Goal: Task Accomplishment & Management: Manage account settings

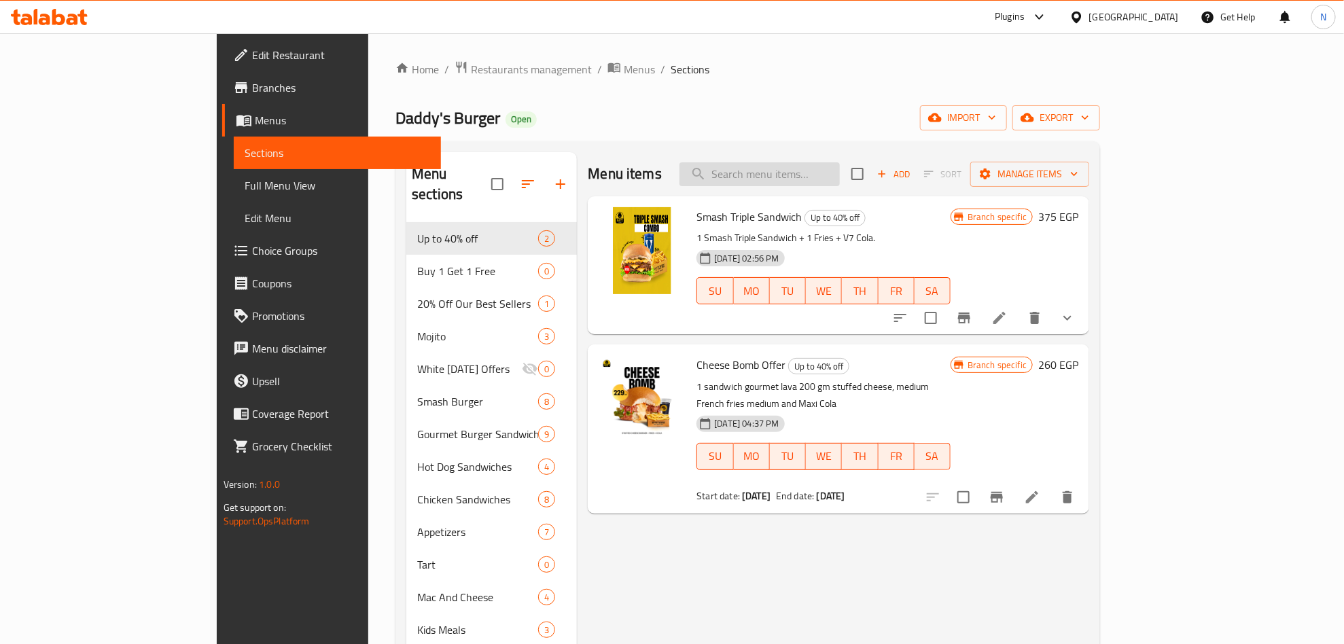
click at [838, 171] on input "search" at bounding box center [760, 174] width 160 height 24
paste input "Family"
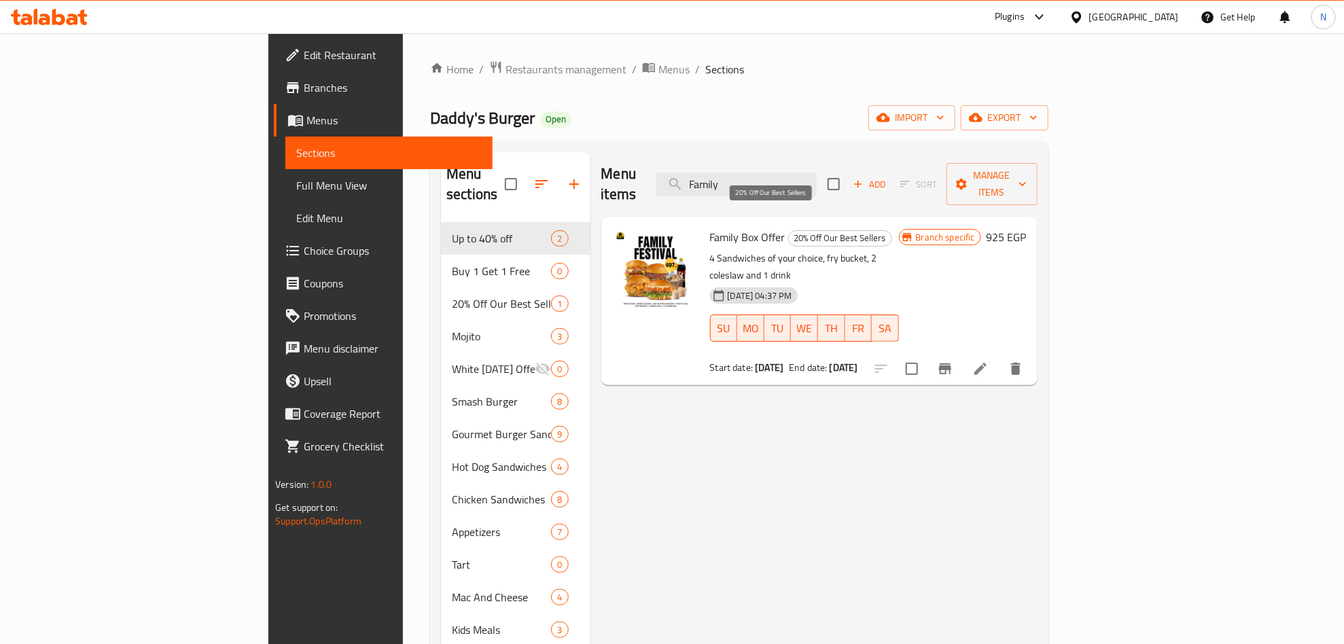
click at [789, 230] on span "20% Off Our Best Sellers" at bounding box center [840, 238] width 103 height 16
copy span "20% Off Our Best Sellers"
click at [952, 364] on icon "Branch-specific-item" at bounding box center [945, 369] width 12 height 11
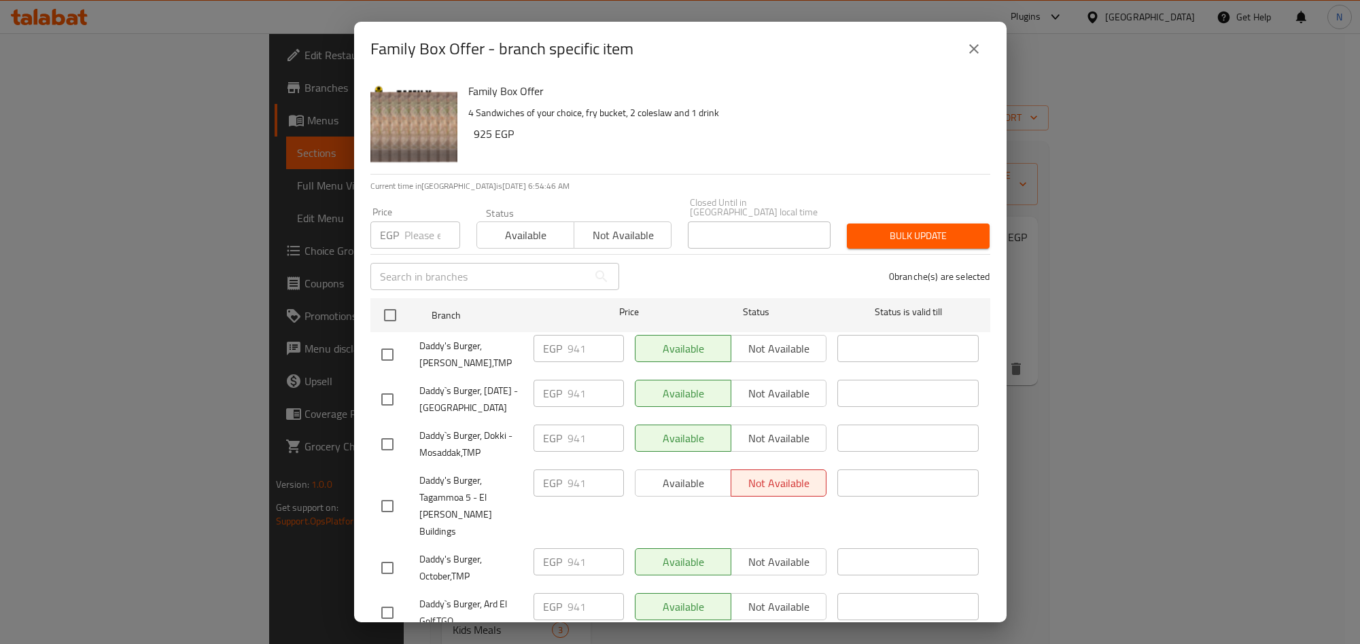
click at [971, 50] on icon "close" at bounding box center [974, 49] width 16 height 16
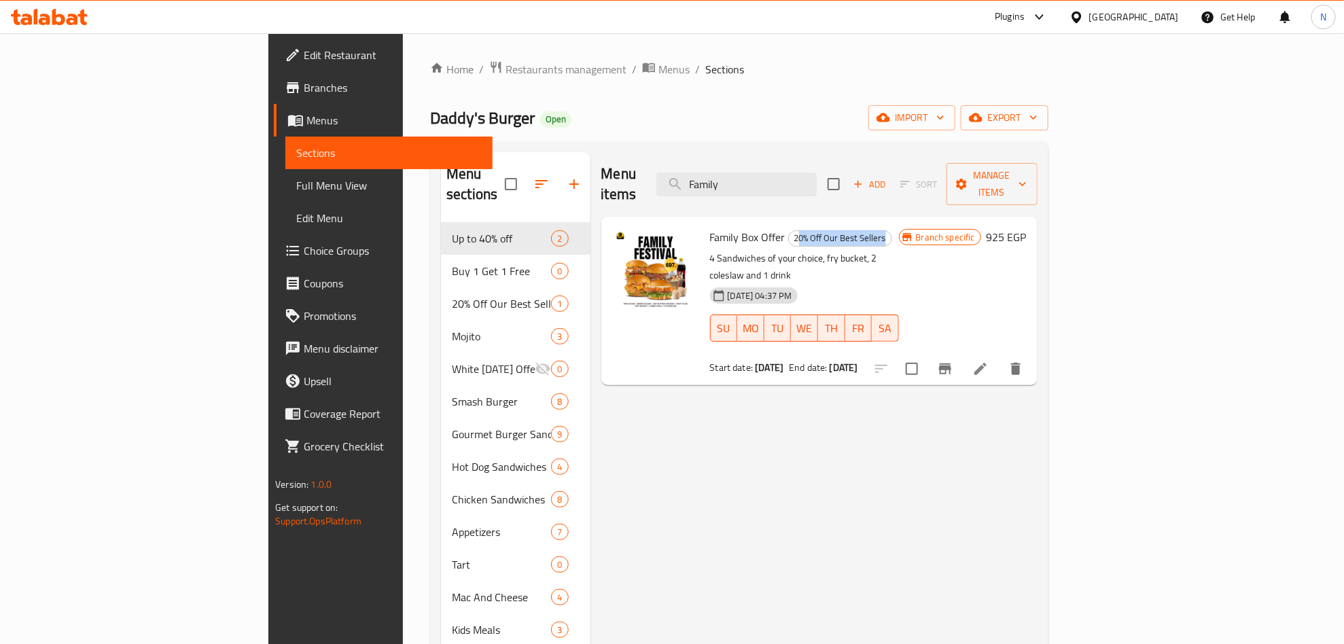
click at [962, 353] on button "Branch-specific-item" at bounding box center [945, 369] width 33 height 33
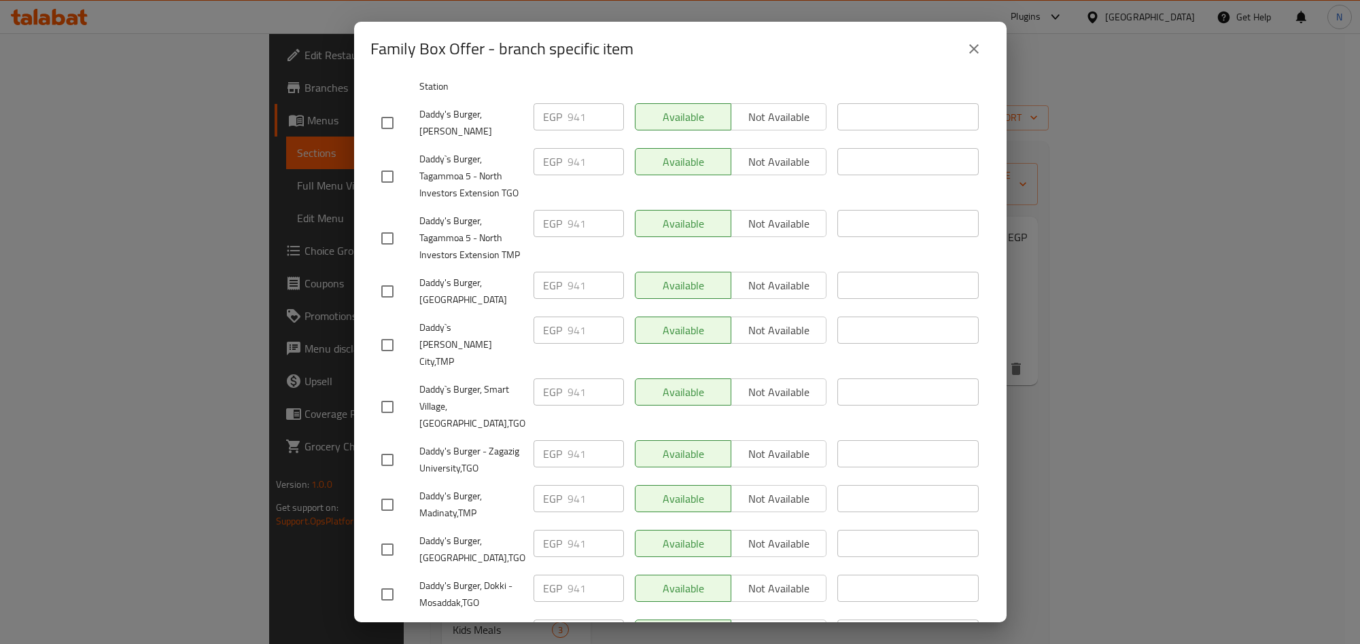
scroll to position [1181, 0]
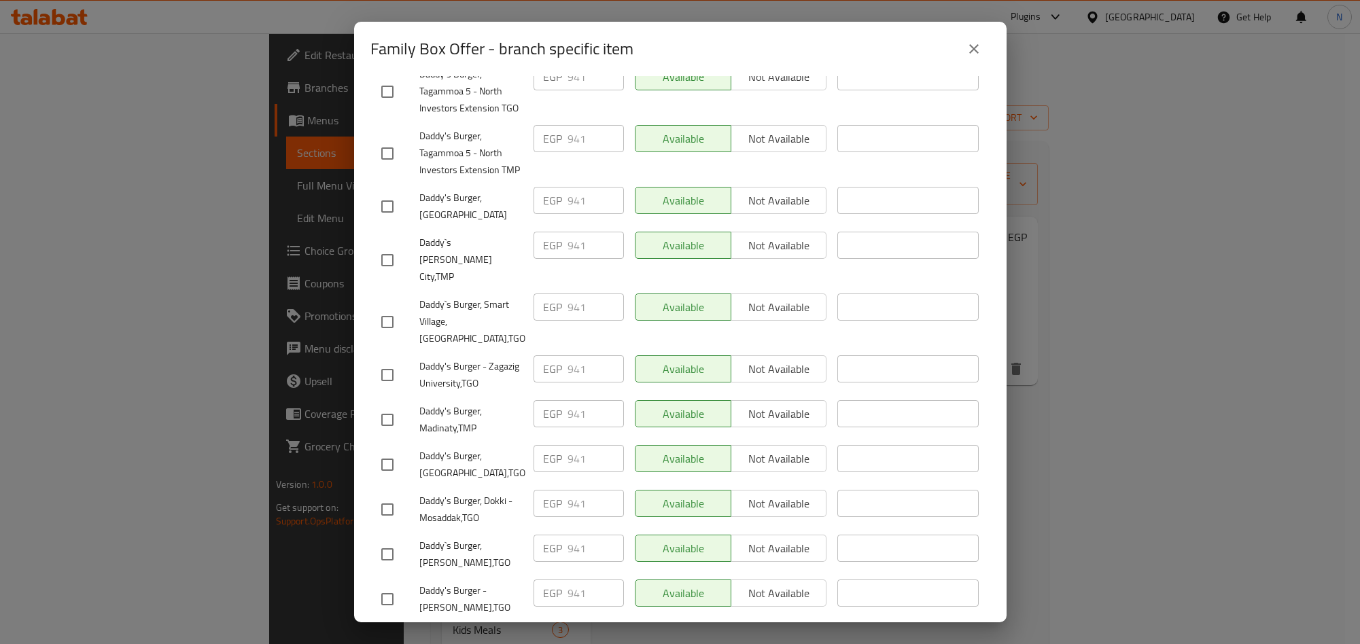
click at [971, 60] on button "close" at bounding box center [974, 49] width 33 height 33
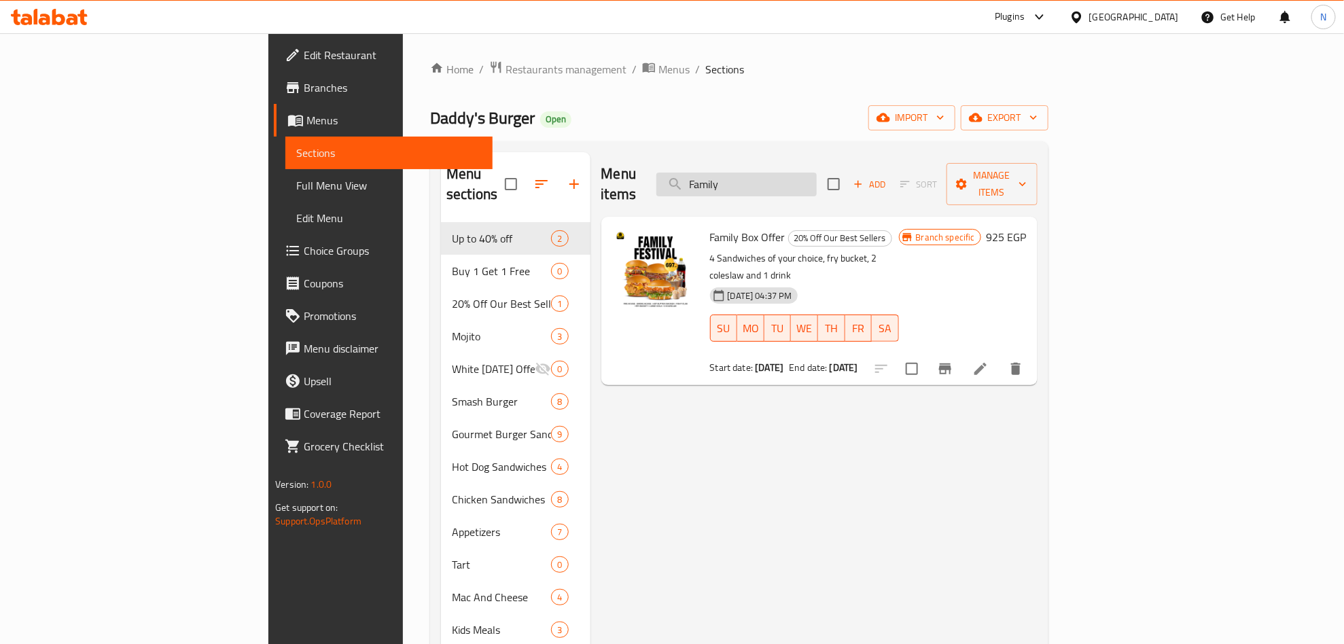
click at [817, 176] on input "Family" at bounding box center [737, 185] width 160 height 24
click at [817, 177] on input "Family" at bounding box center [737, 185] width 160 height 24
paste input "Cheese Bomb Offer"
click at [817, 179] on input "FamilyCheese Bomb Offer" at bounding box center [737, 185] width 160 height 24
paste input "search"
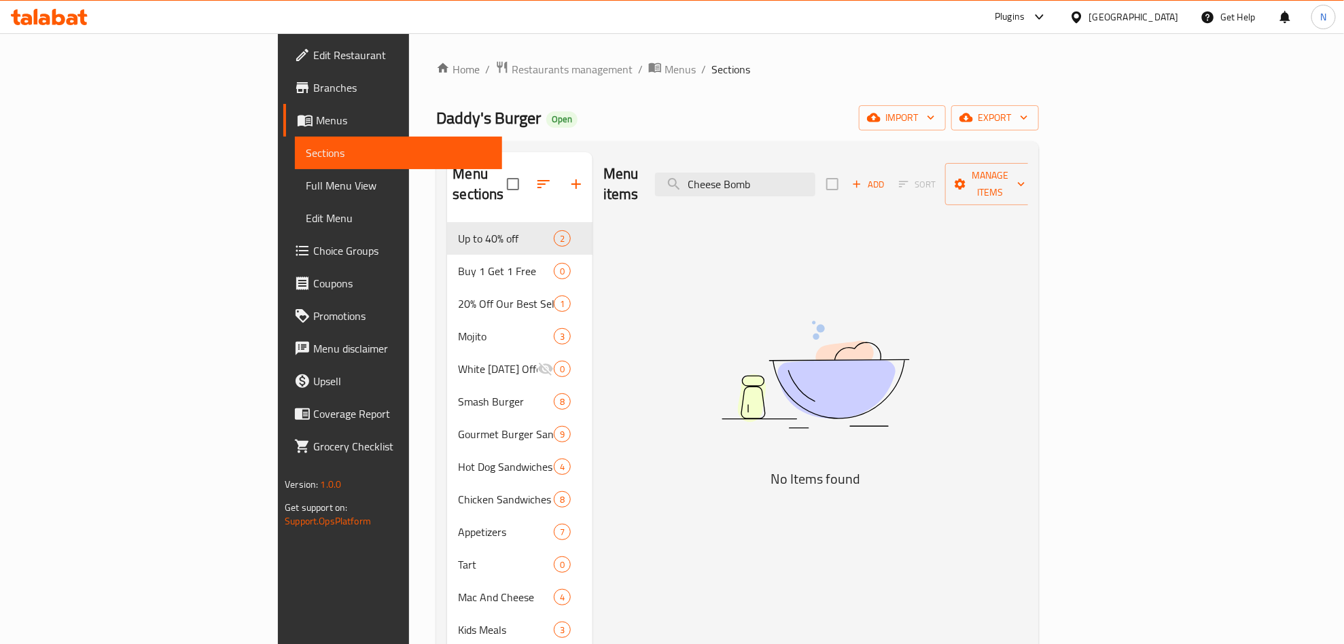
click at [878, 188] on div "Menu items Cheese Bomb Add Sort Manage items" at bounding box center [816, 184] width 425 height 65
click at [816, 181] on input "Cheese Bomb" at bounding box center [735, 185] width 160 height 24
paste input "search"
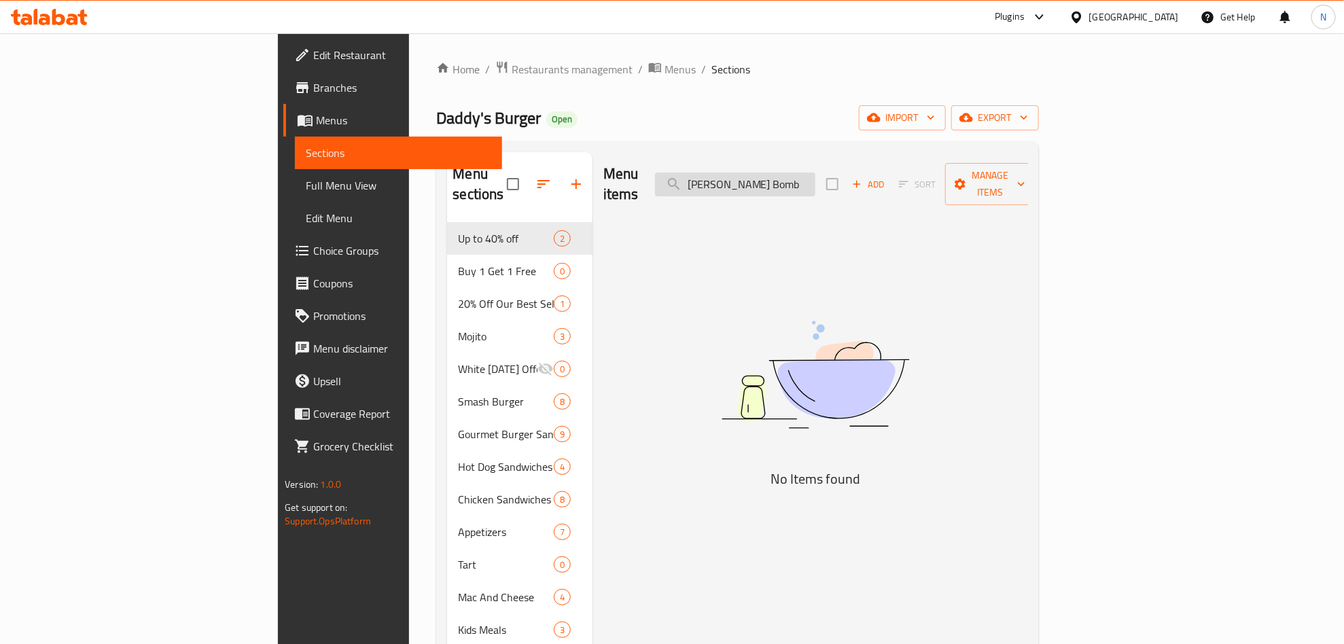
click at [804, 177] on input "[PERSON_NAME] Bomb" at bounding box center [735, 185] width 160 height 24
click at [816, 174] on input "cheese Bomb" at bounding box center [735, 185] width 160 height 24
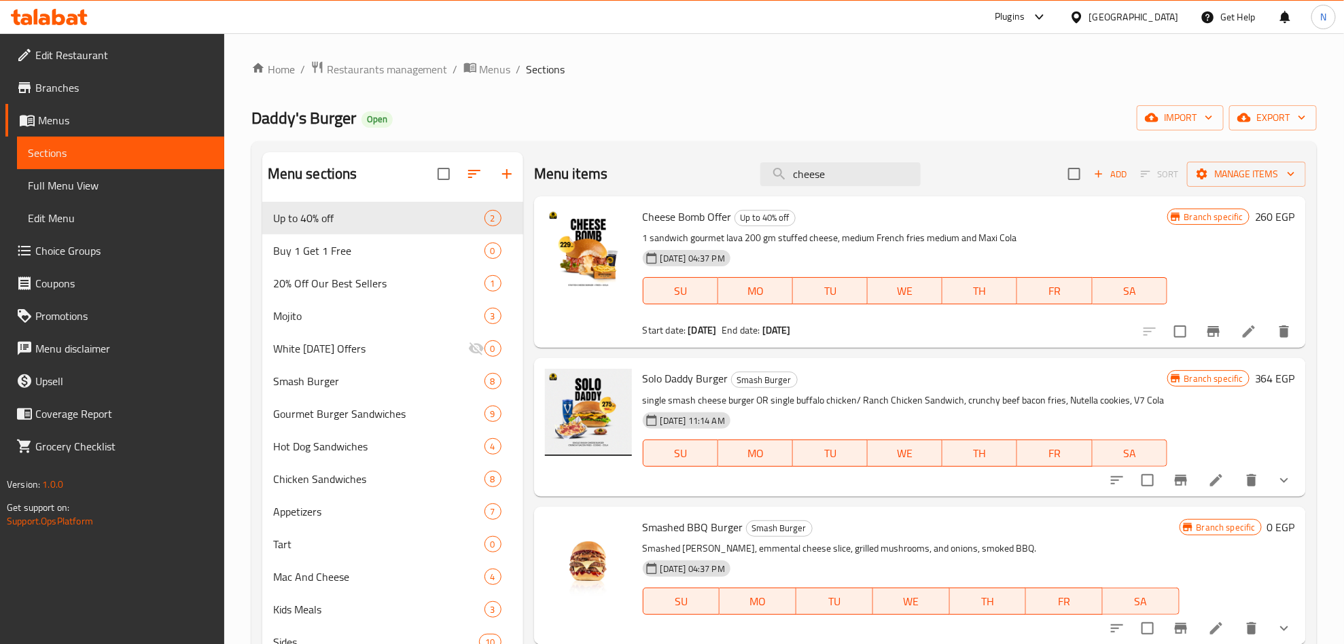
type input "cheese"
click at [769, 241] on p "1 sandwich gourmet lava 200 gm stuffed cheese, medium French fries medium and M…" at bounding box center [905, 238] width 525 height 17
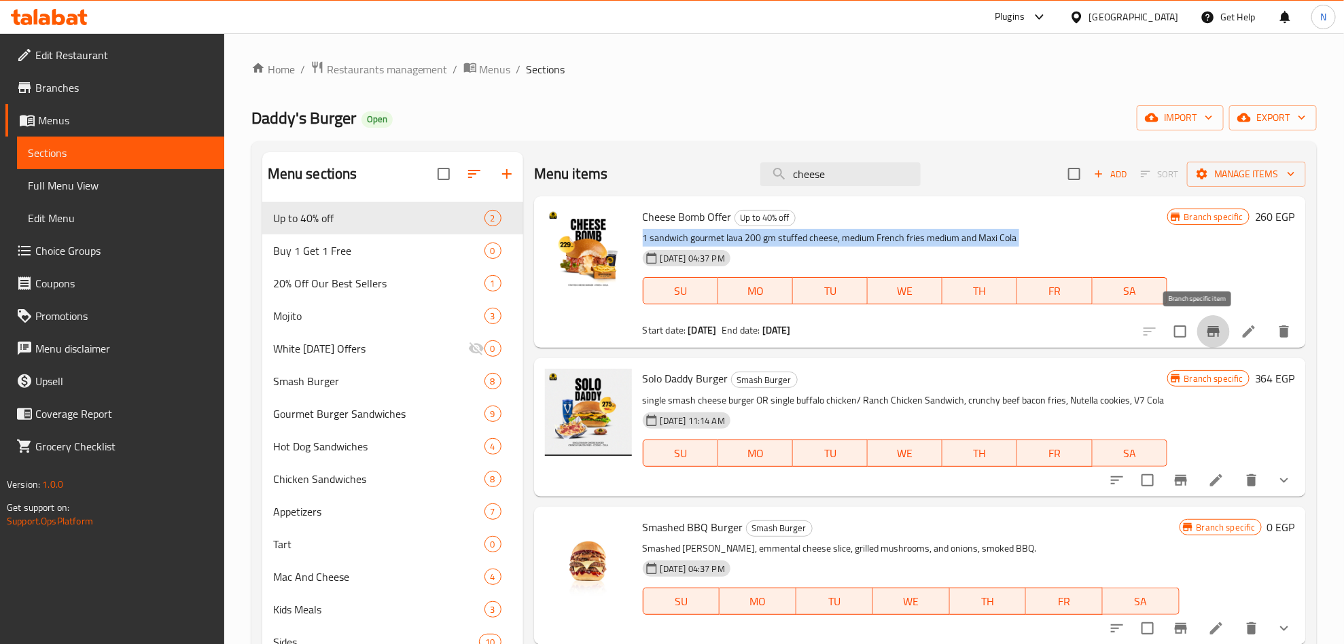
click at [1208, 333] on icon "Branch-specific-item" at bounding box center [1214, 331] width 12 height 11
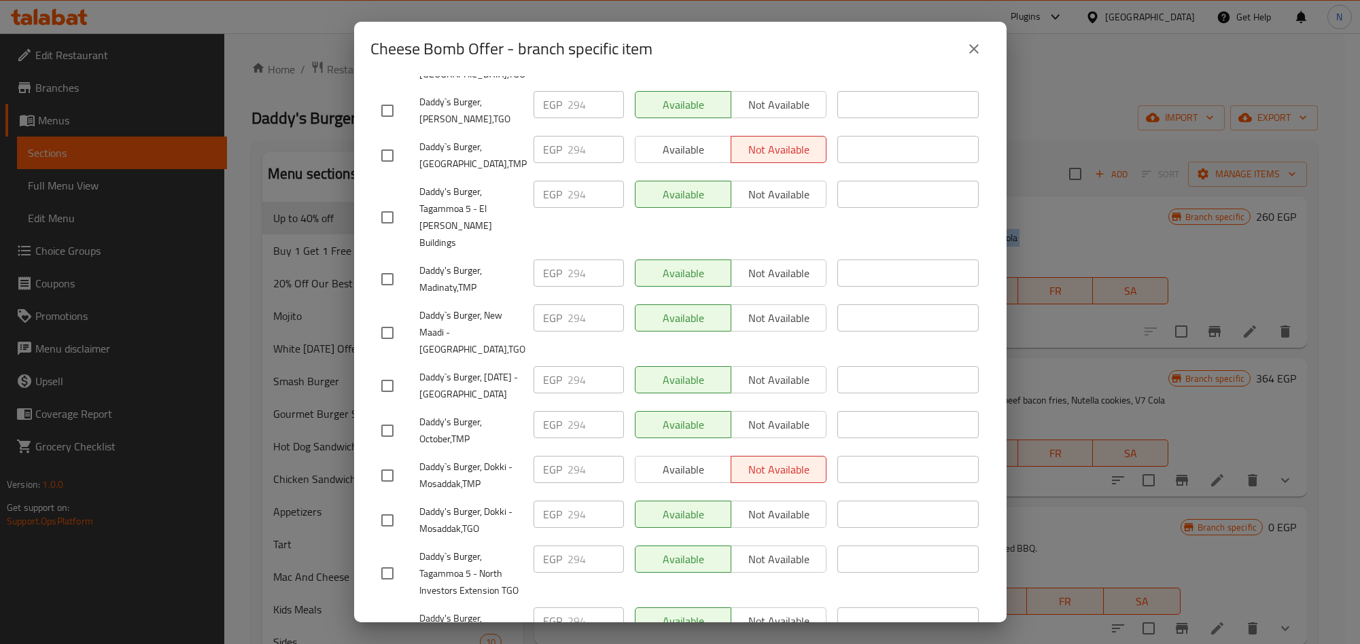
click at [985, 54] on button "close" at bounding box center [974, 49] width 33 height 33
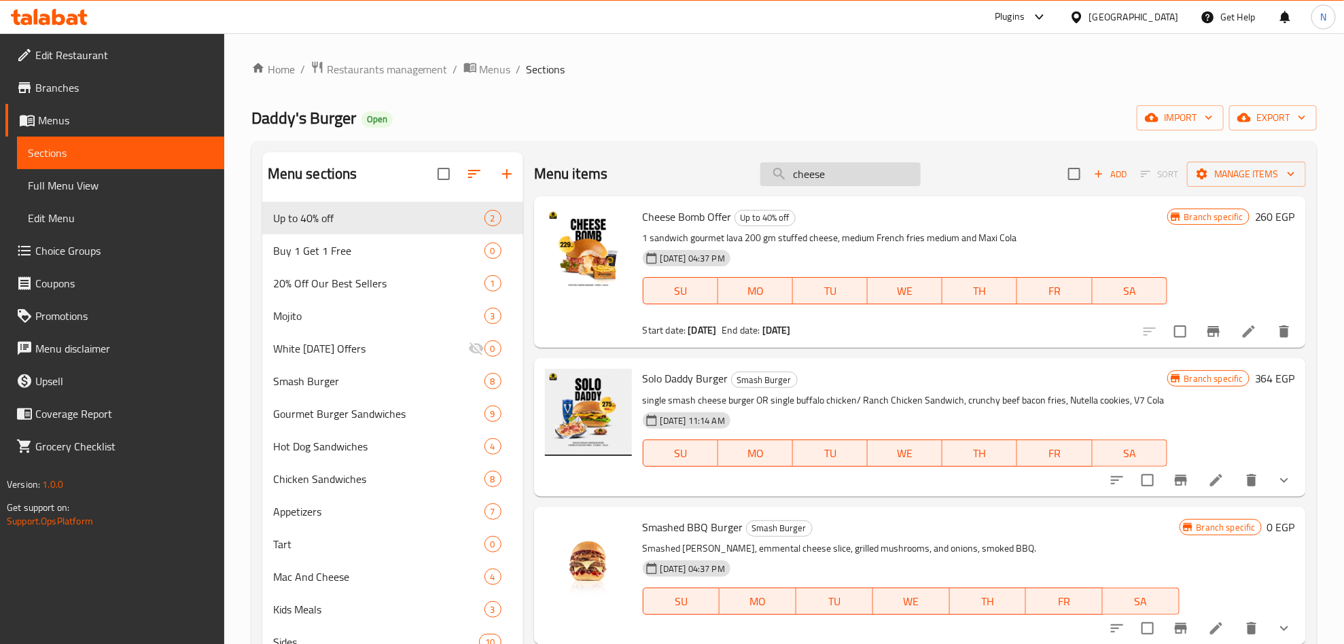
click at [832, 184] on input "cheese" at bounding box center [841, 174] width 160 height 24
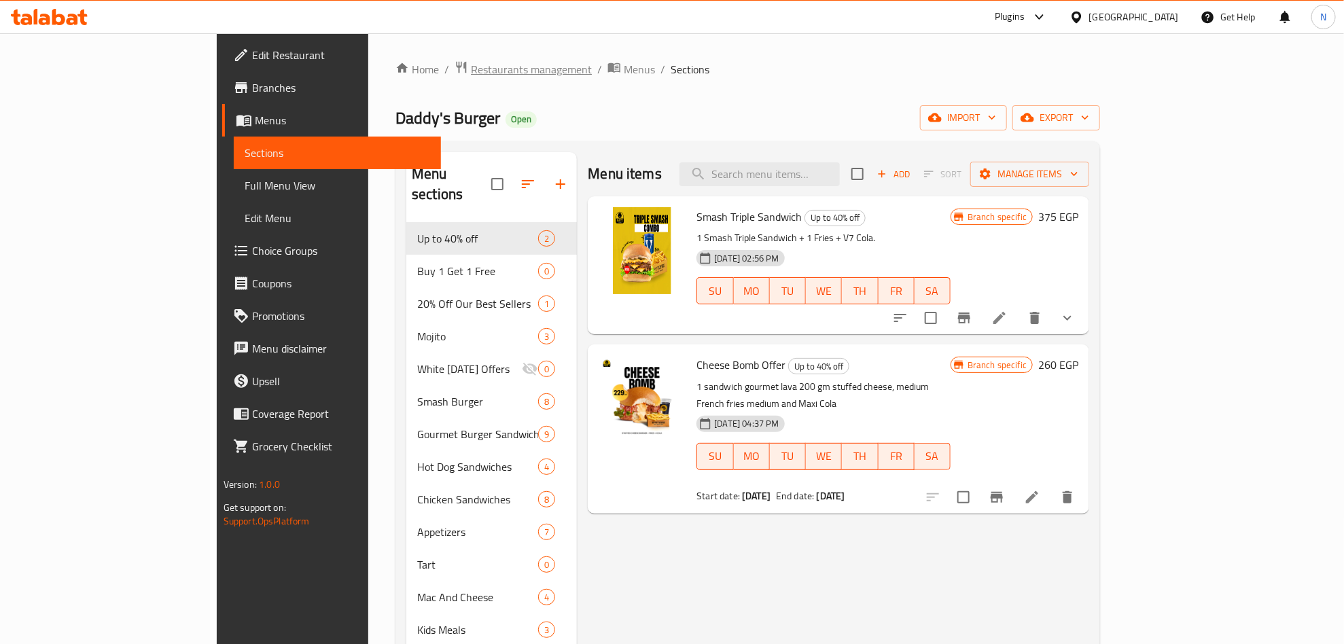
click at [471, 69] on span "Restaurants management" at bounding box center [531, 69] width 121 height 16
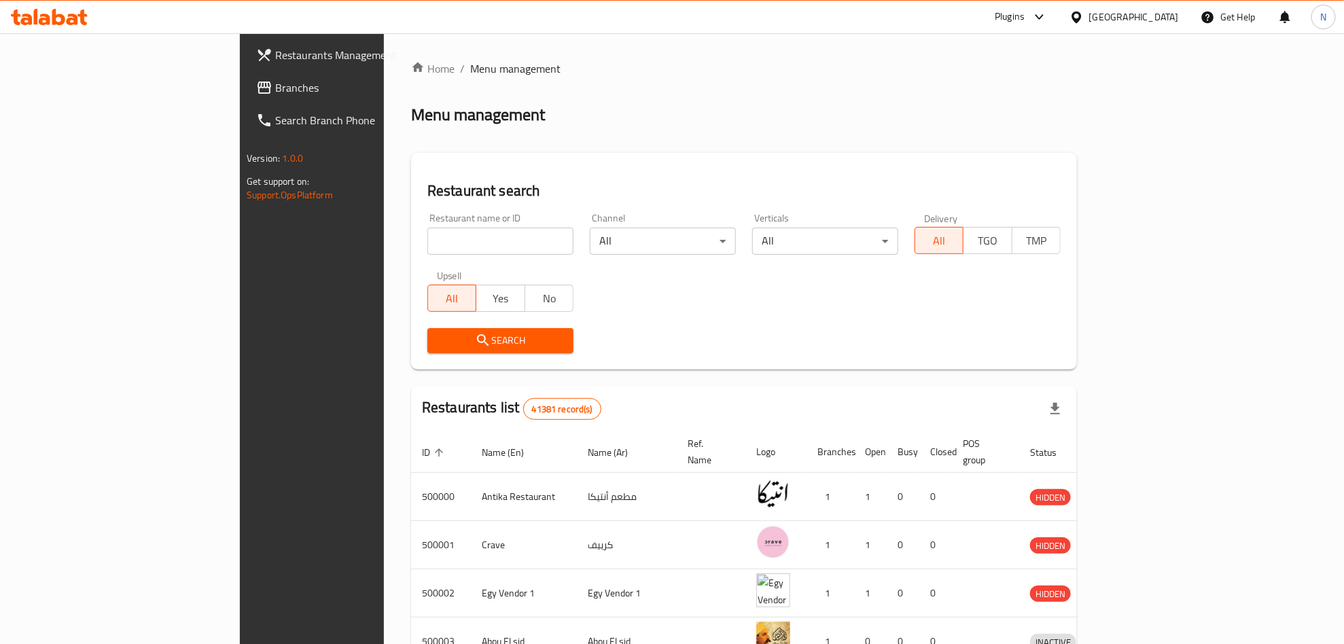
click at [275, 86] on span "Branches" at bounding box center [364, 88] width 178 height 16
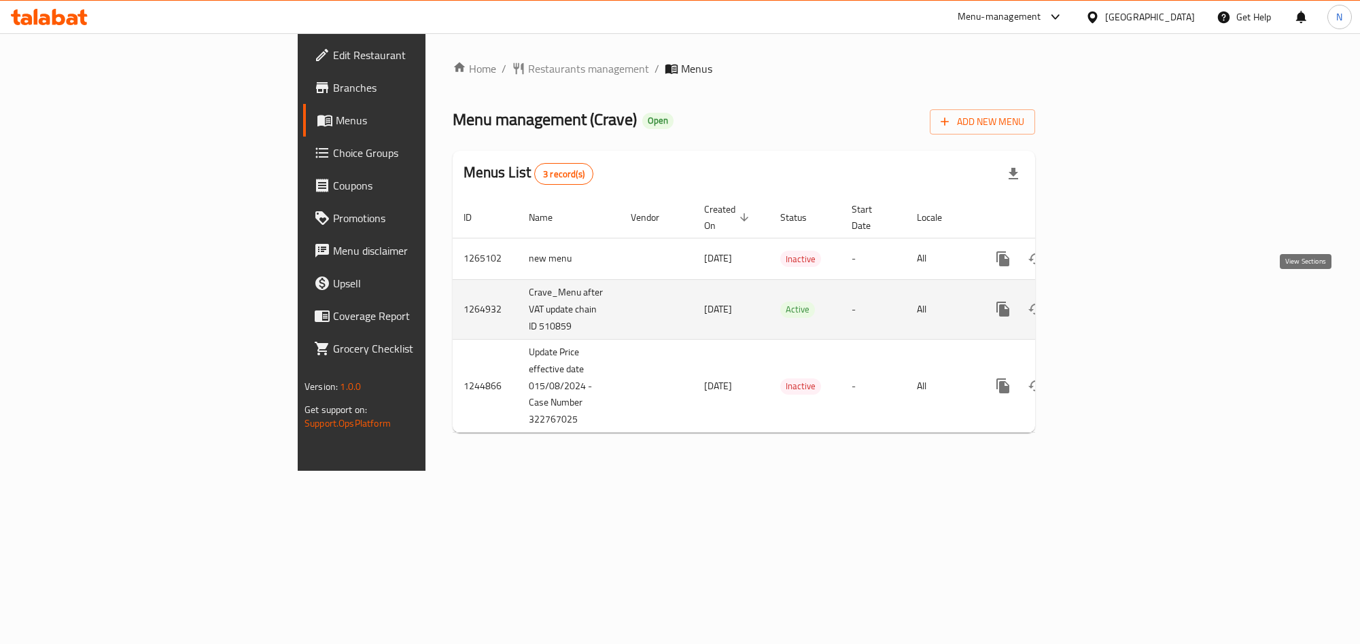
click at [1117, 304] on link "enhanced table" at bounding box center [1101, 309] width 33 height 33
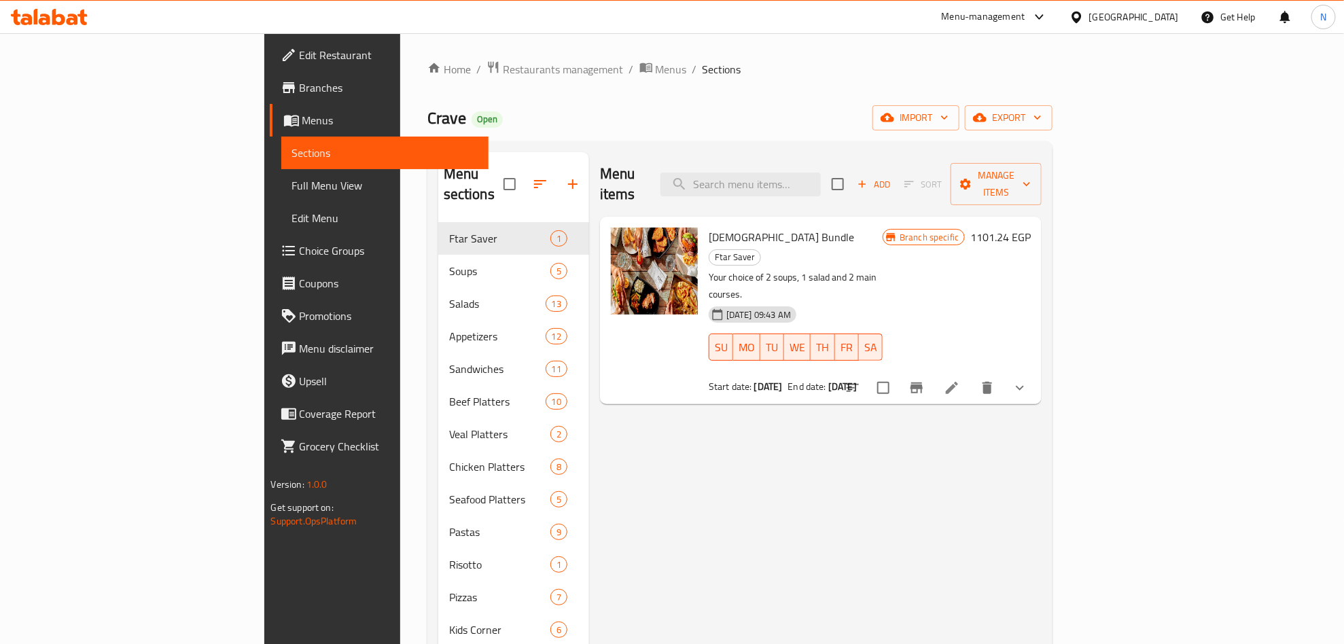
click at [1054, 86] on div "Home / Restaurants management / Menus / Sections Crave Open import export Menu …" at bounding box center [741, 442] width 626 height 765
click at [1042, 111] on span "export" at bounding box center [1009, 117] width 66 height 17
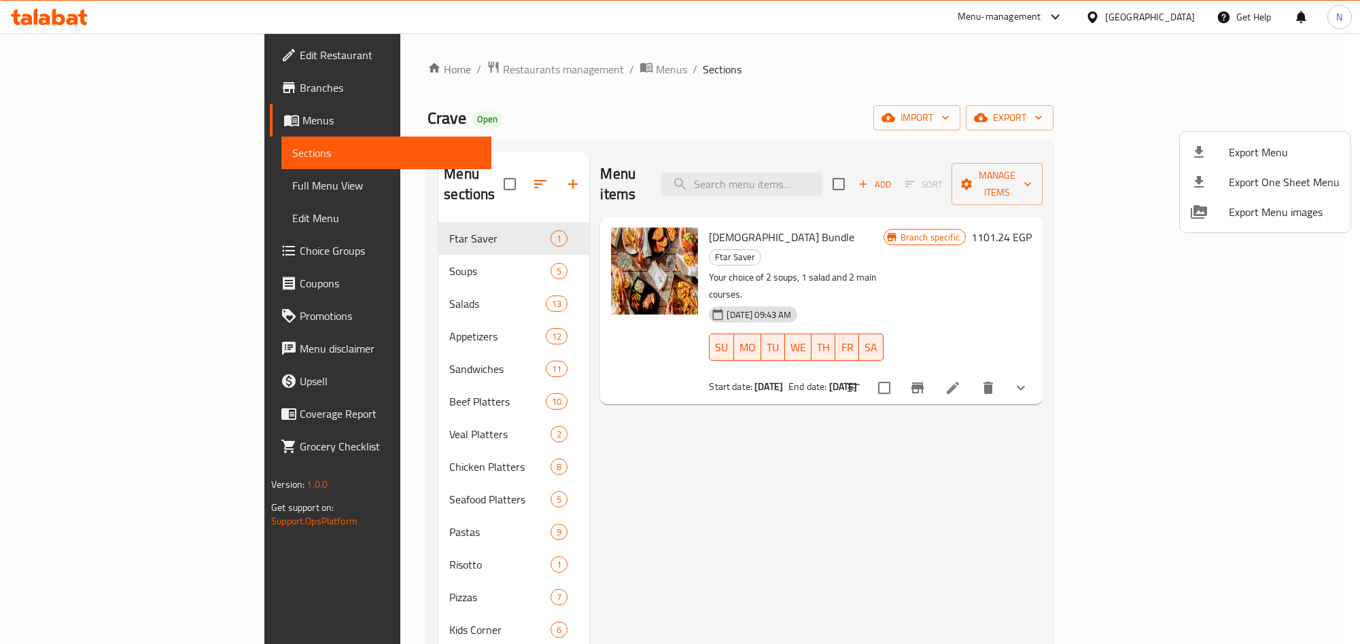
click at [1238, 144] on span "Export Menu" at bounding box center [1284, 152] width 111 height 16
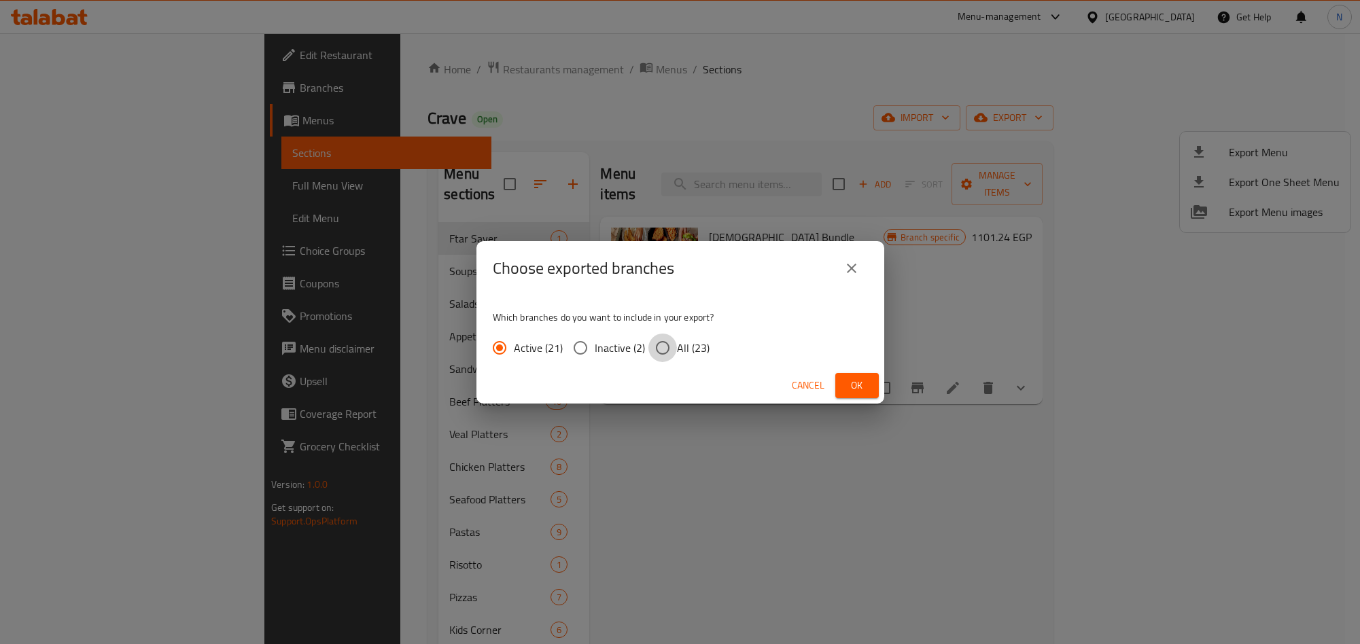
click at [667, 349] on input "All (23)" at bounding box center [662, 348] width 29 height 29
radio input "true"
click at [854, 385] on span "Ok" at bounding box center [857, 385] width 22 height 17
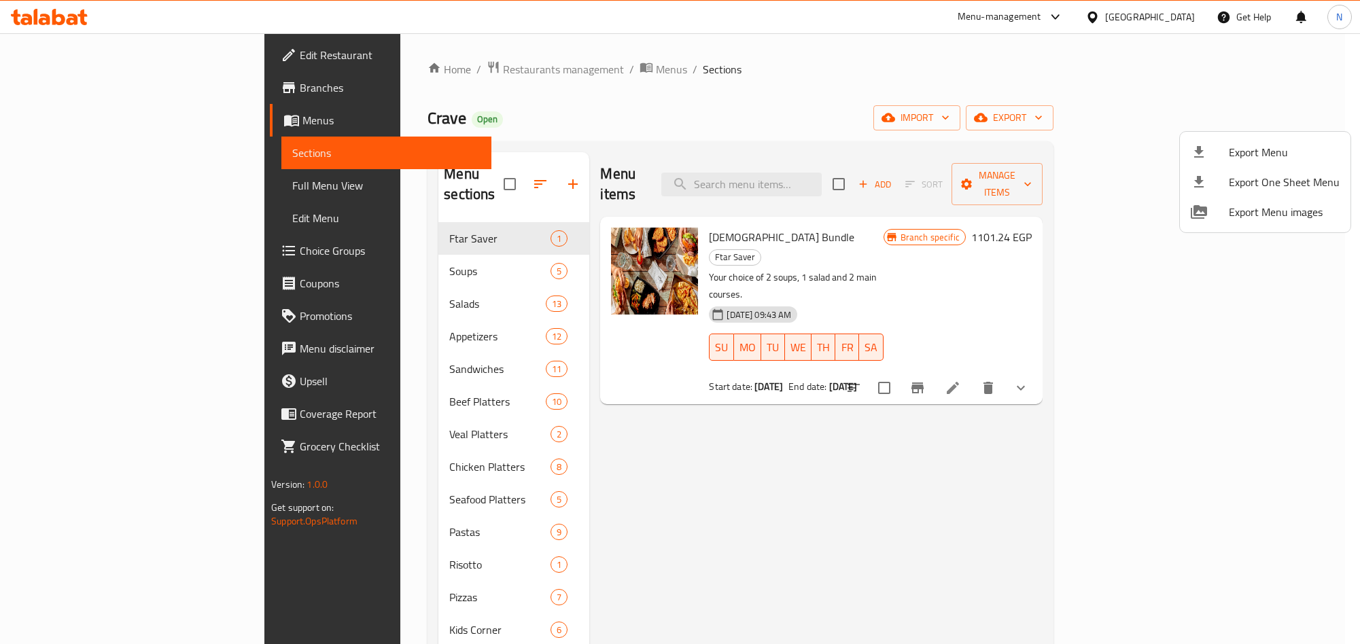
click at [827, 172] on div at bounding box center [680, 322] width 1360 height 644
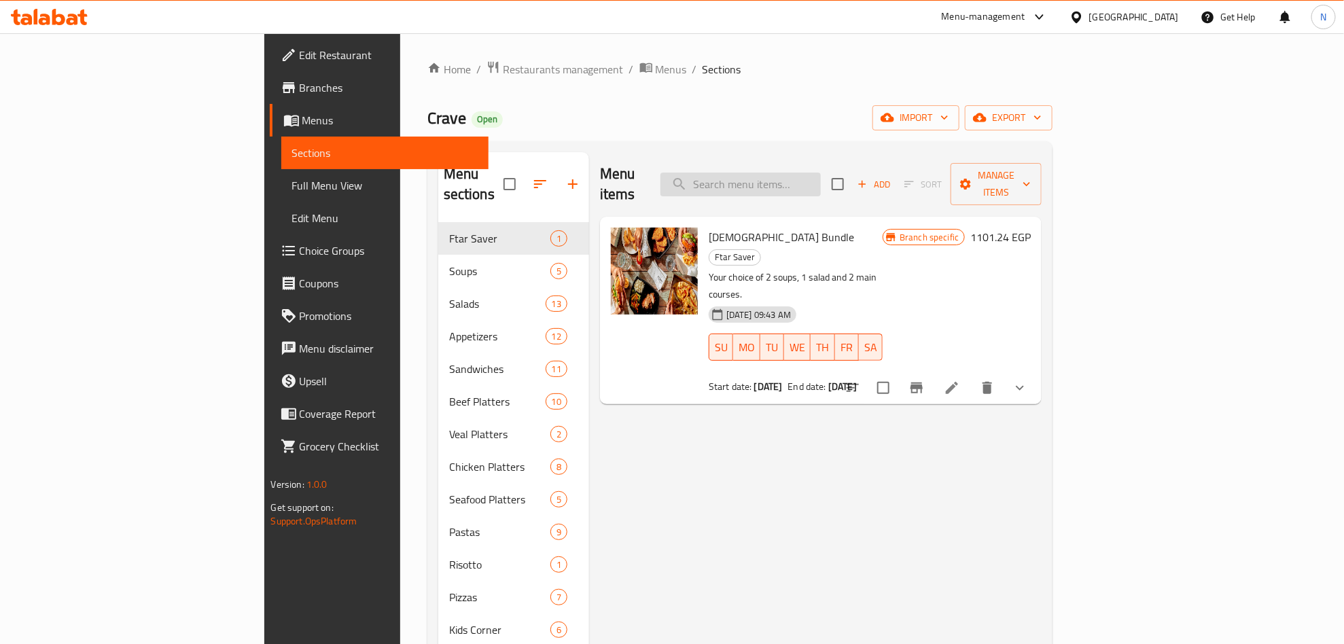
click at [821, 173] on input "search" at bounding box center [741, 185] width 160 height 24
paste input "Tomato Soup"
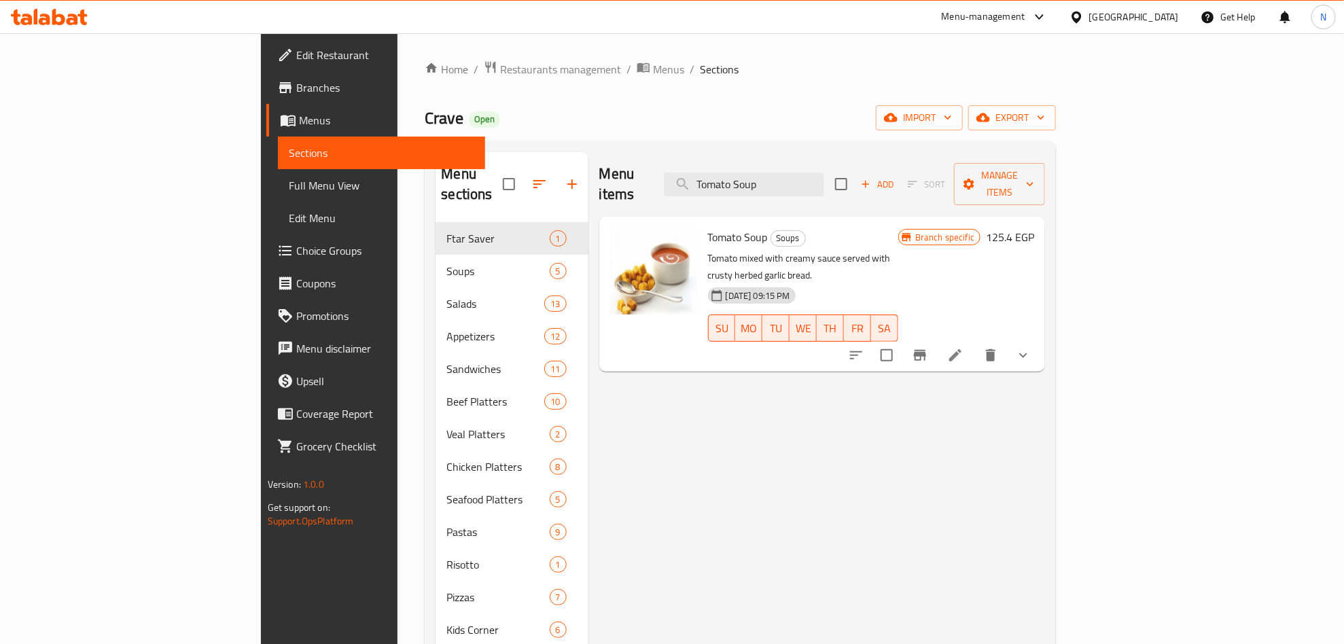
type input "Tomato Soup"
click at [928, 347] on icon "Branch-specific-item" at bounding box center [920, 355] width 16 height 16
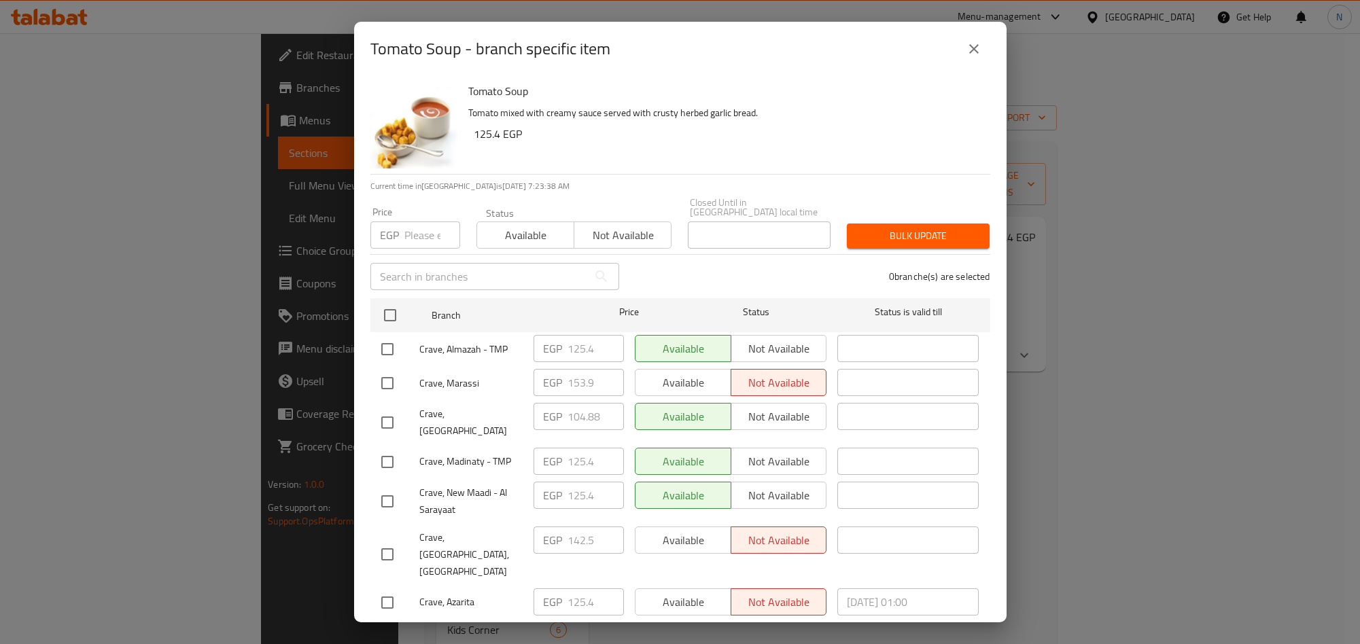
click at [806, 77] on div "Tomato Soup Tomato mixed with creamy sauce served with crusty herbed garlic bre…" at bounding box center [724, 125] width 522 height 98
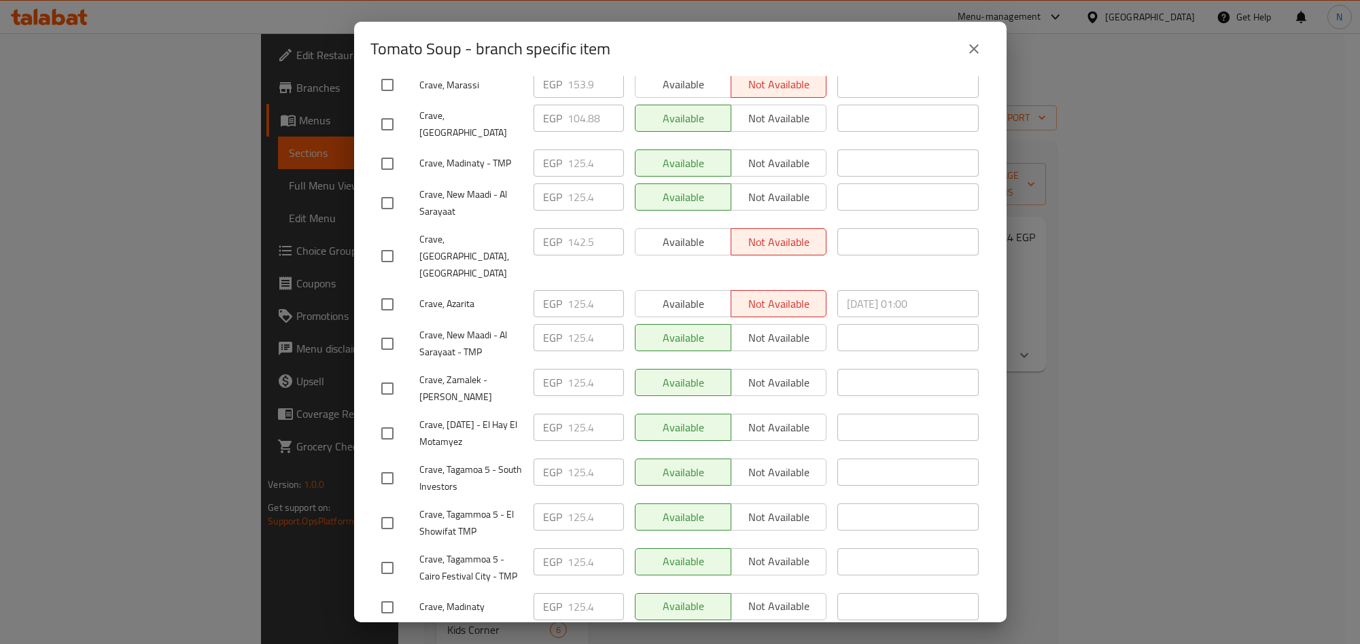
click at [386, 375] on input "checkbox" at bounding box center [387, 389] width 29 height 29
checkbox input "true"
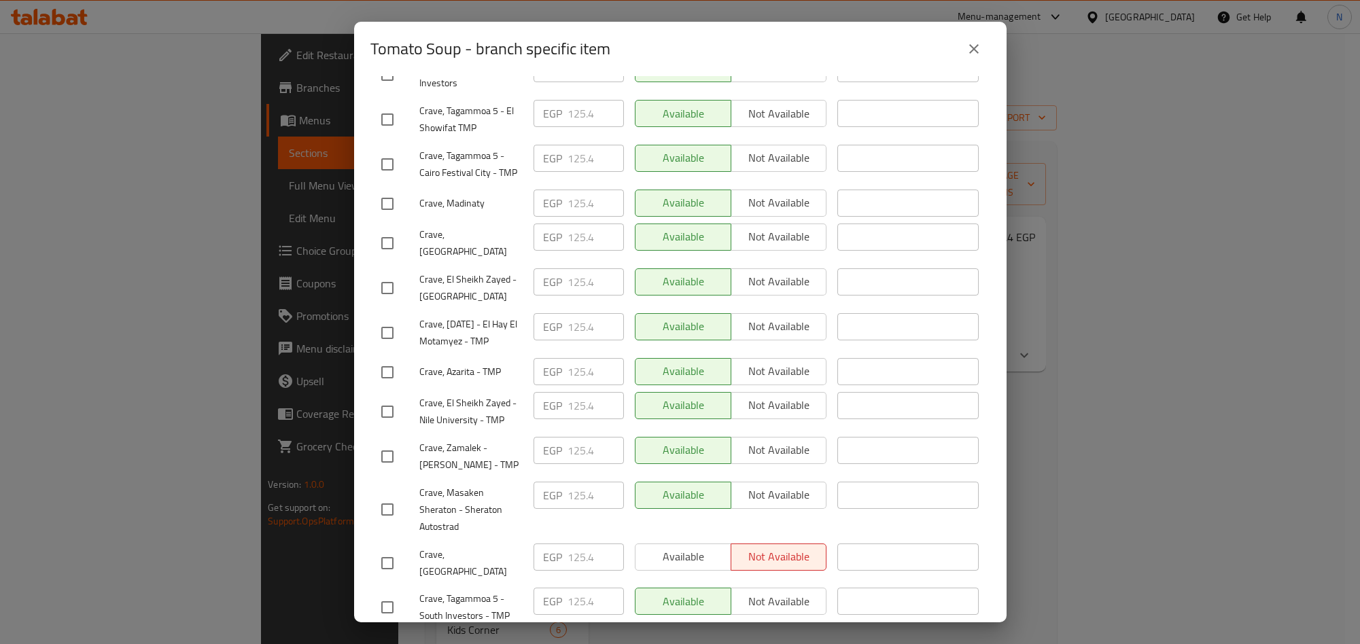
click at [396, 442] on input "checkbox" at bounding box center [387, 456] width 29 height 29
checkbox input "true"
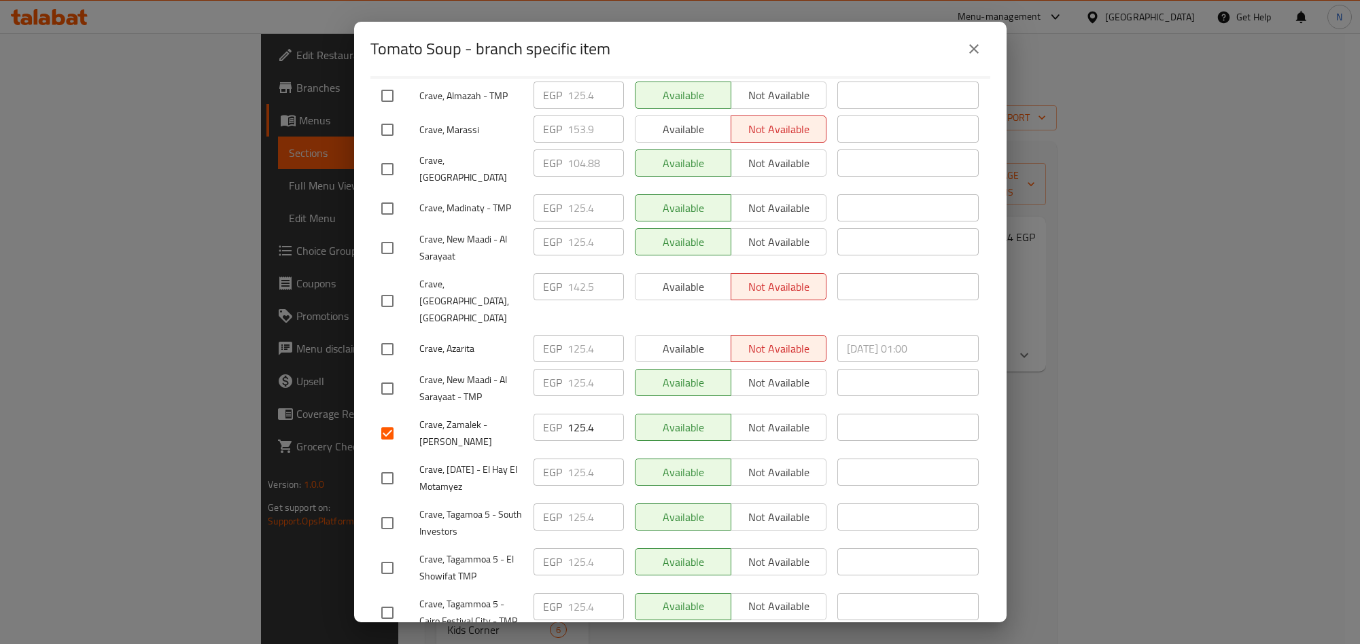
click at [394, 375] on input "checkbox" at bounding box center [387, 389] width 29 height 29
checkbox input "true"
click at [387, 234] on input "checkbox" at bounding box center [387, 248] width 29 height 29
checkbox input "true"
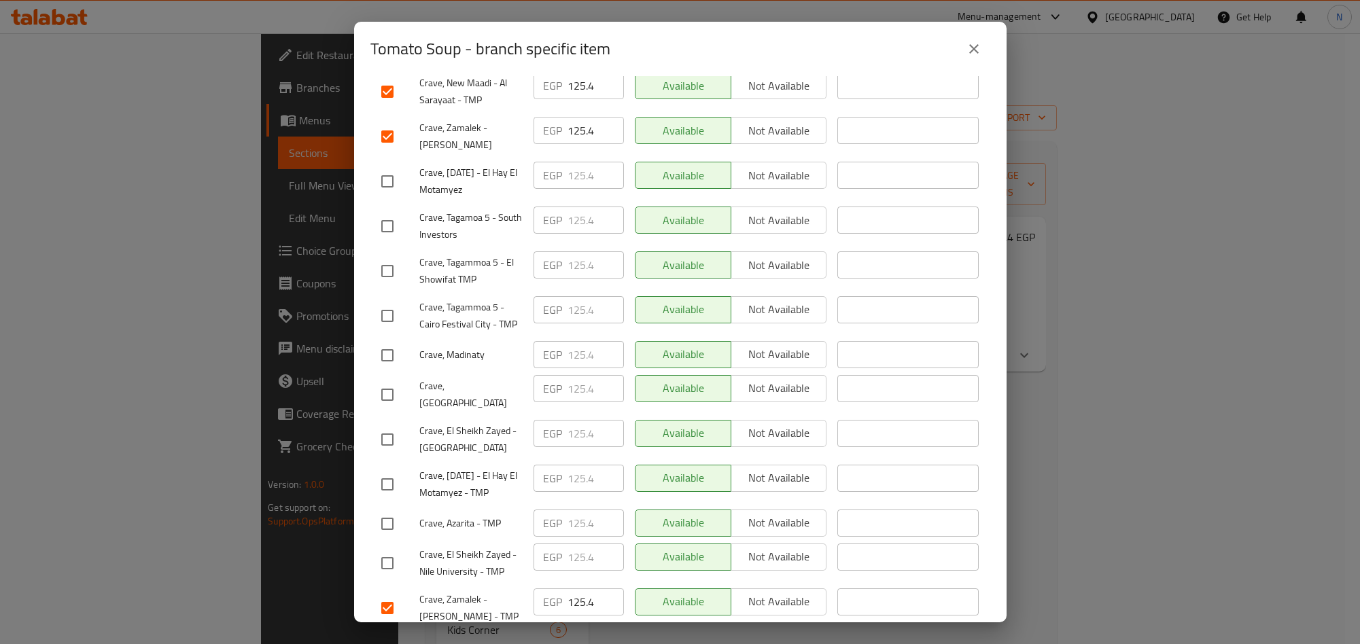
click at [388, 381] on input "checkbox" at bounding box center [387, 395] width 29 height 29
checkbox input "true"
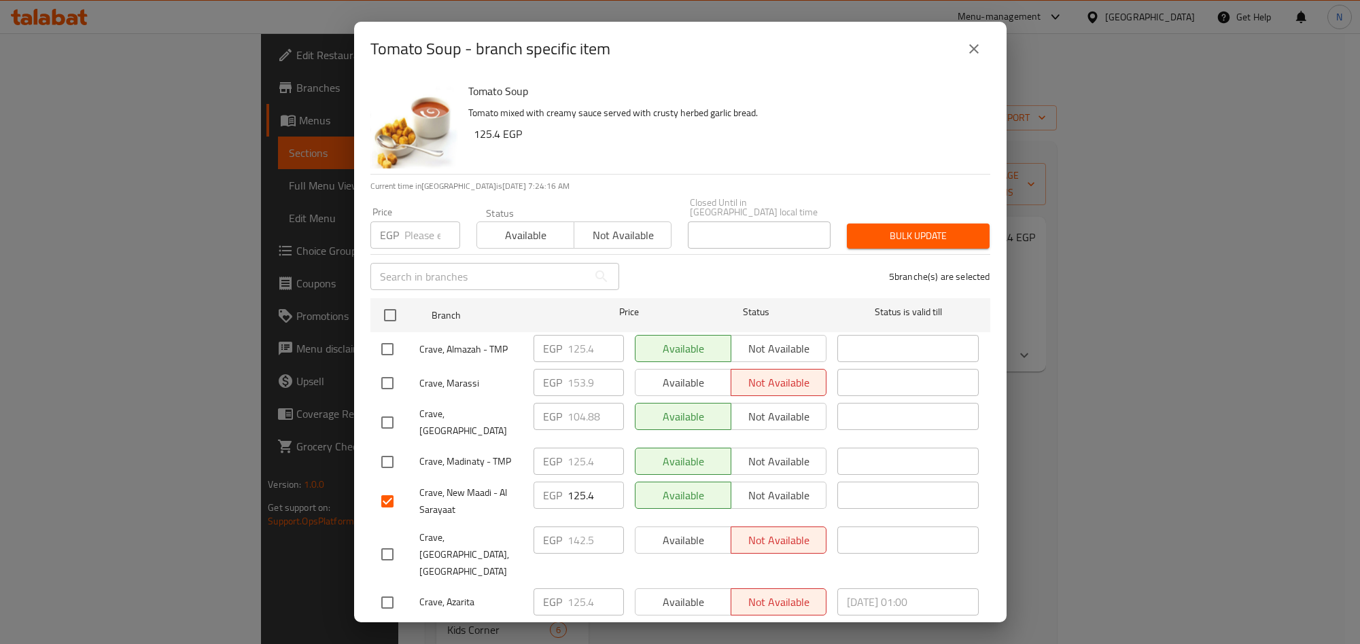
click at [392, 341] on input "checkbox" at bounding box center [387, 349] width 29 height 29
checkbox input "true"
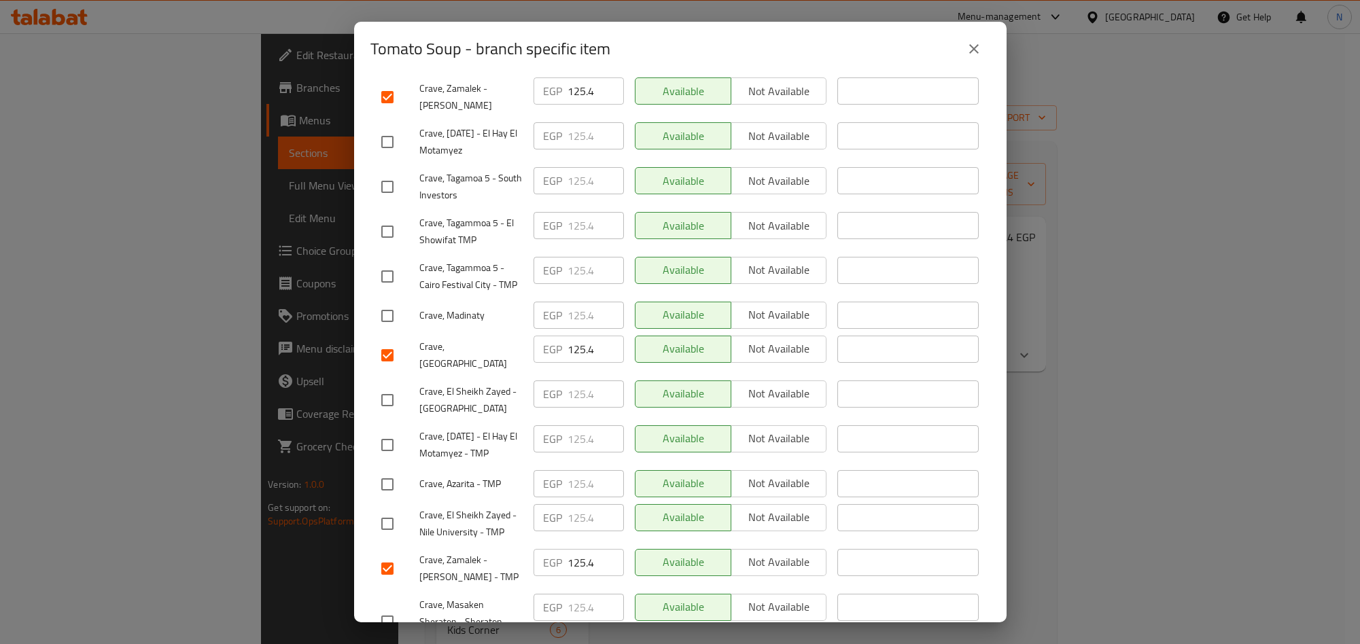
click at [387, 386] on input "checkbox" at bounding box center [387, 400] width 29 height 29
checkbox input "true"
click at [377, 510] on input "checkbox" at bounding box center [387, 524] width 29 height 29
checkbox input "true"
click at [379, 262] on input "checkbox" at bounding box center [387, 276] width 29 height 29
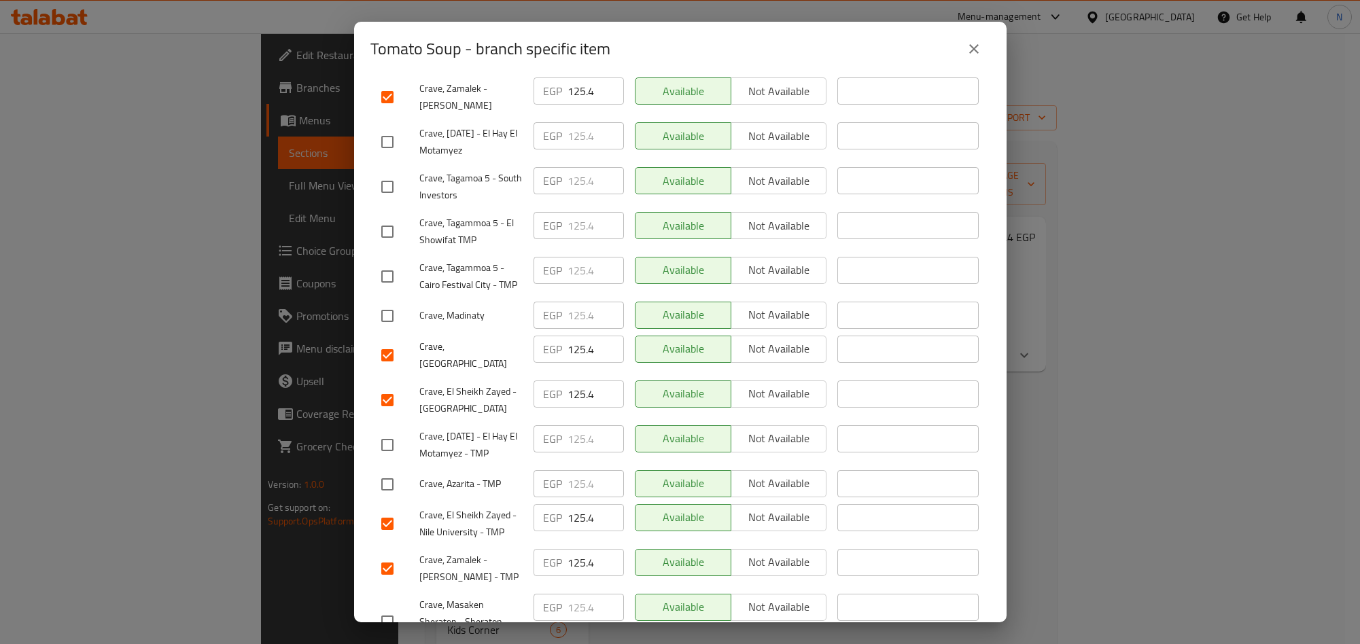
checkbox input "true"
click at [392, 173] on input "checkbox" at bounding box center [387, 187] width 29 height 29
checkbox input "true"
click at [383, 470] on input "checkbox" at bounding box center [387, 484] width 29 height 29
checkbox input "true"
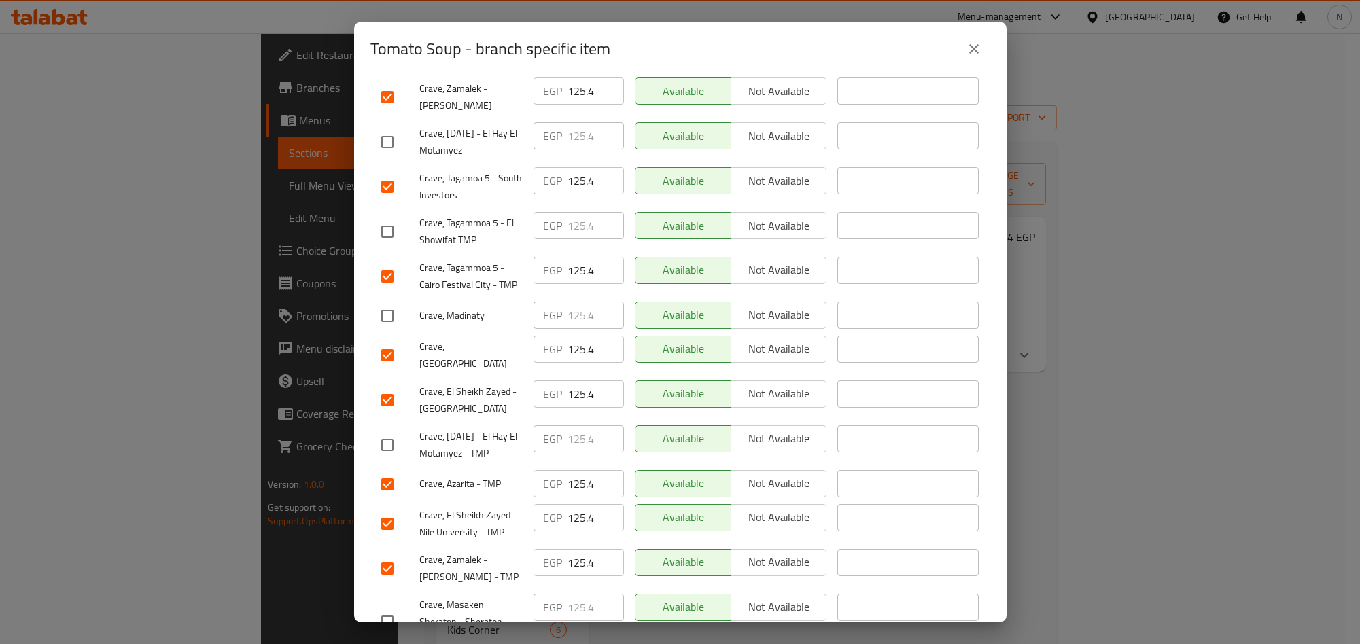
scroll to position [214, 0]
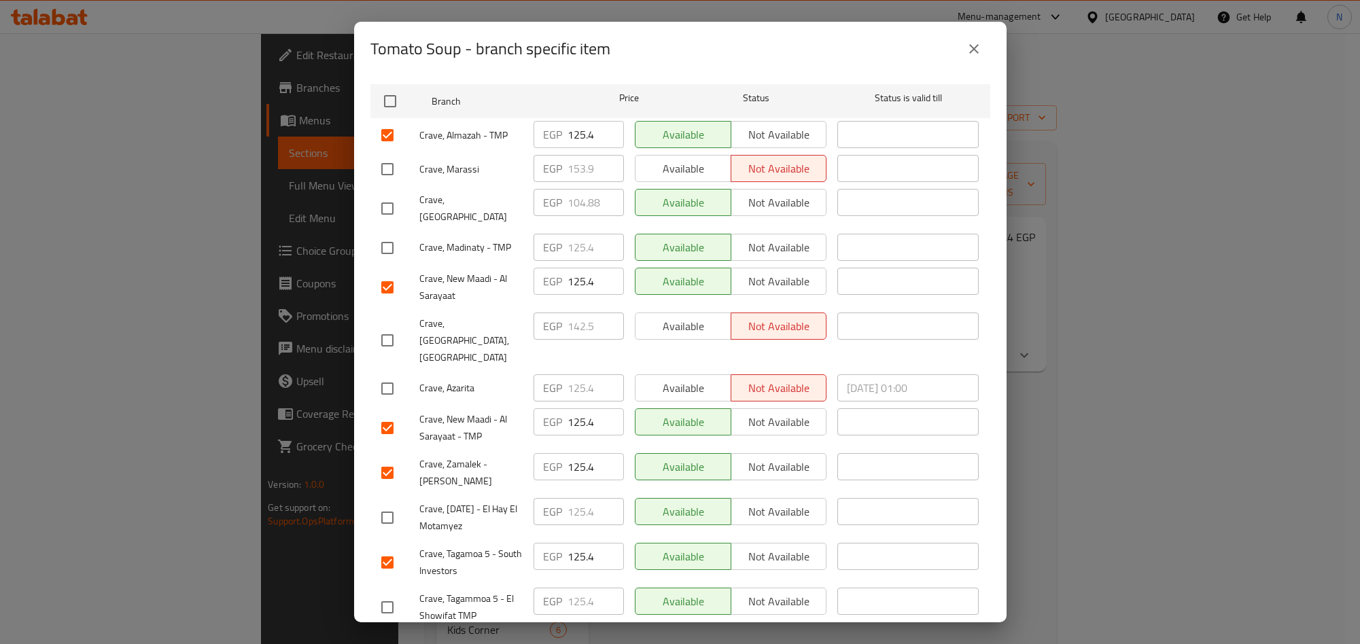
click at [392, 375] on input "checkbox" at bounding box center [387, 389] width 29 height 29
checkbox input "true"
click at [383, 504] on input "checkbox" at bounding box center [387, 518] width 29 height 29
checkbox input "true"
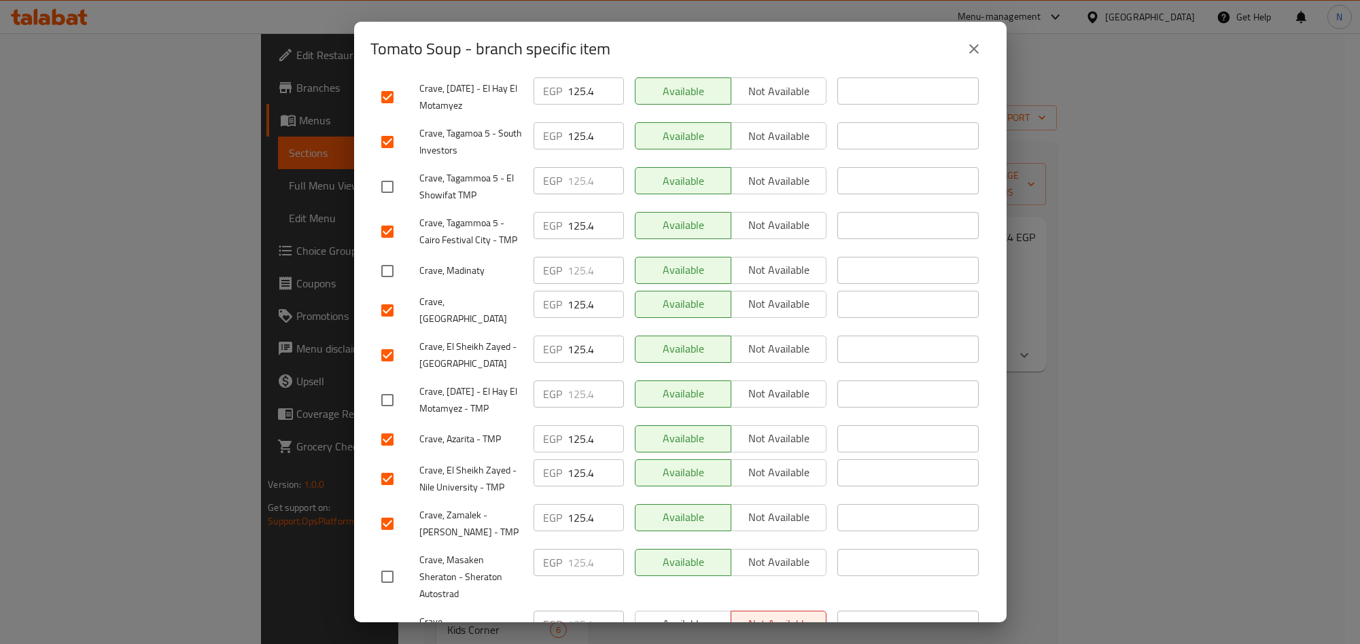
click at [386, 386] on input "checkbox" at bounding box center [387, 400] width 29 height 29
checkbox input "true"
click at [381, 257] on input "checkbox" at bounding box center [387, 271] width 29 height 29
checkbox input "true"
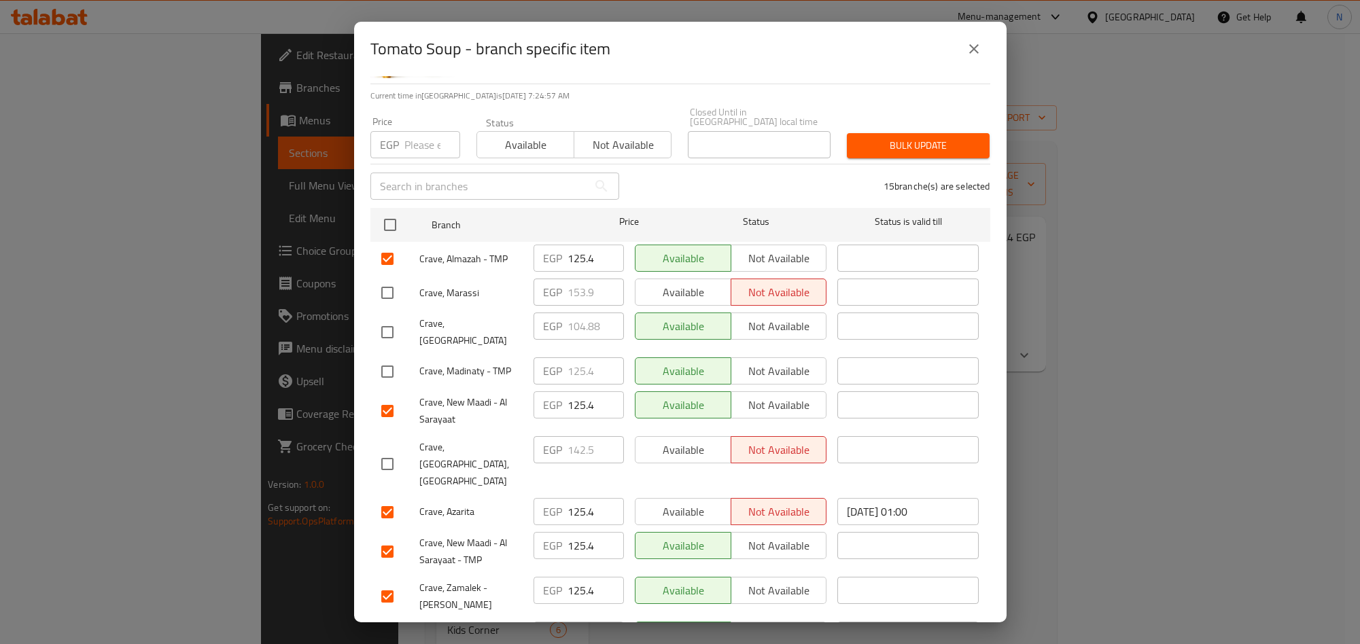
click at [381, 359] on input "checkbox" at bounding box center [387, 372] width 29 height 29
checkbox input "true"
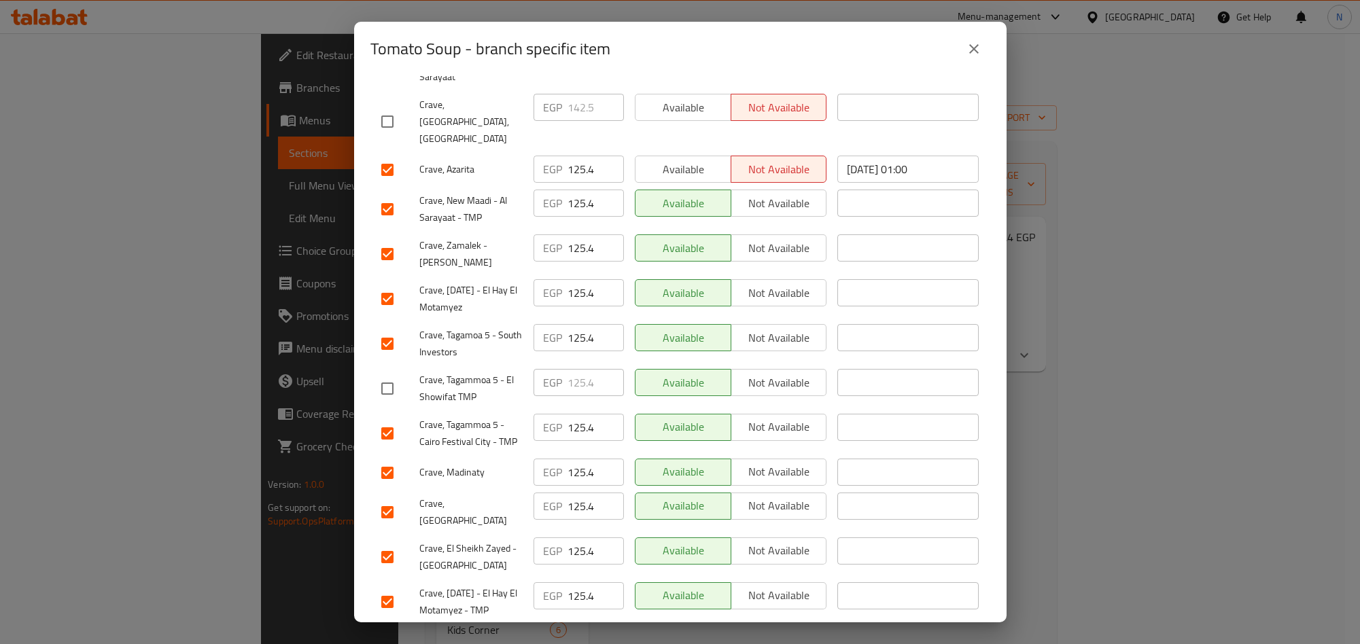
click at [378, 375] on input "checkbox" at bounding box center [387, 389] width 29 height 29
checkbox input "true"
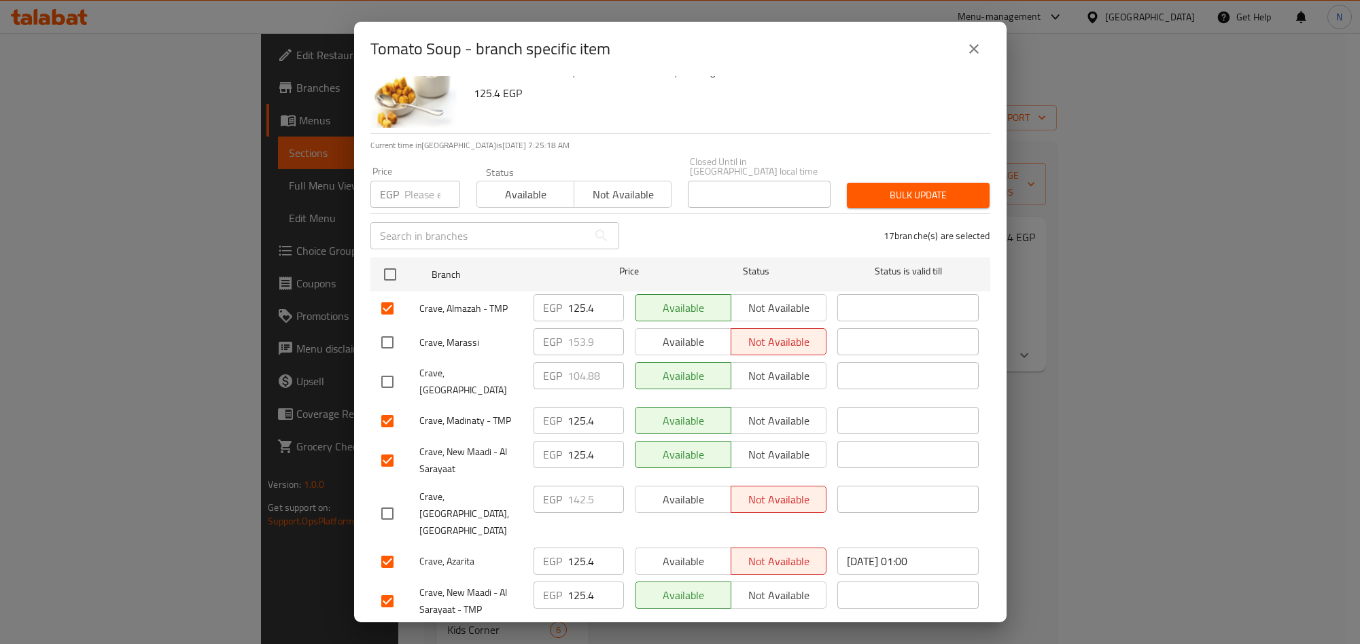
scroll to position [0, 0]
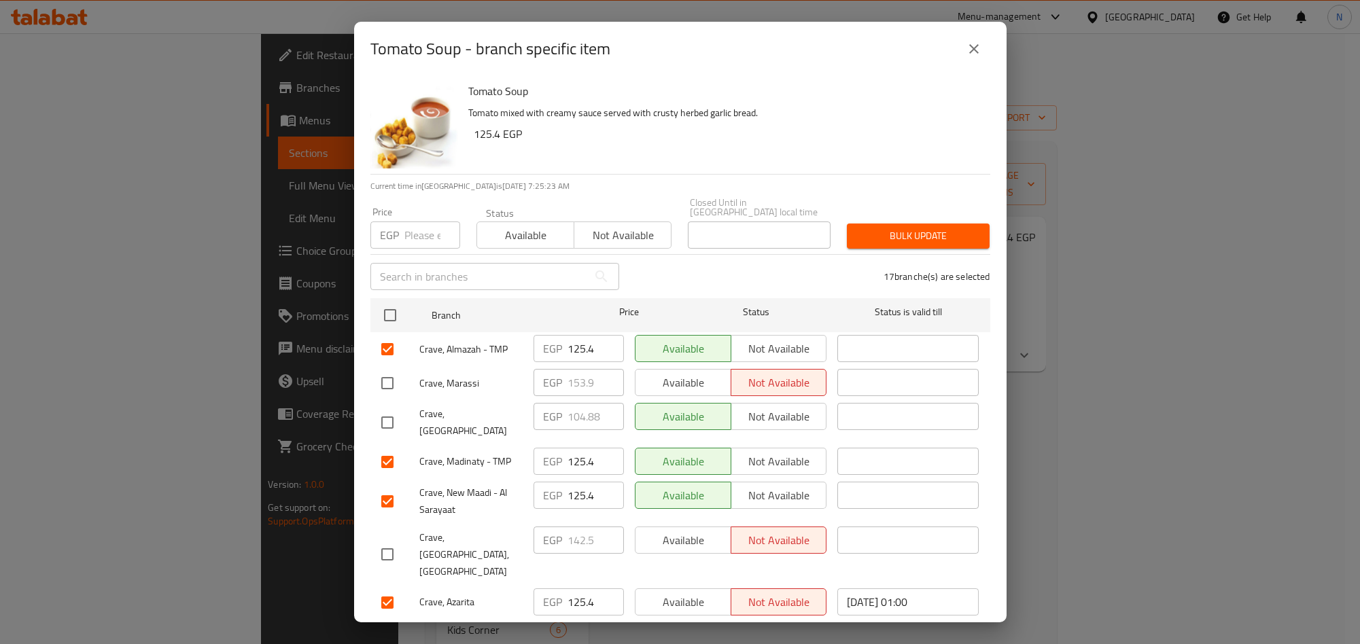
click at [989, 52] on button "close" at bounding box center [974, 49] width 33 height 33
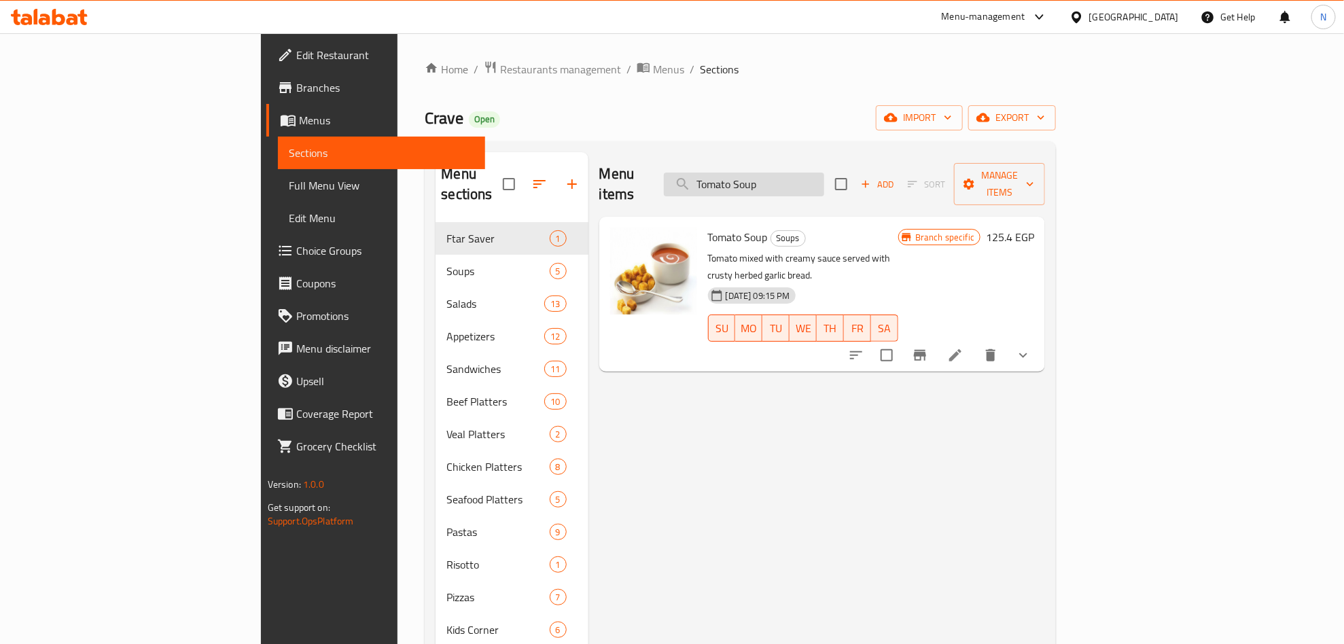
click at [824, 173] on input "Tomato Soup" at bounding box center [744, 185] width 160 height 24
paste input "Onion"
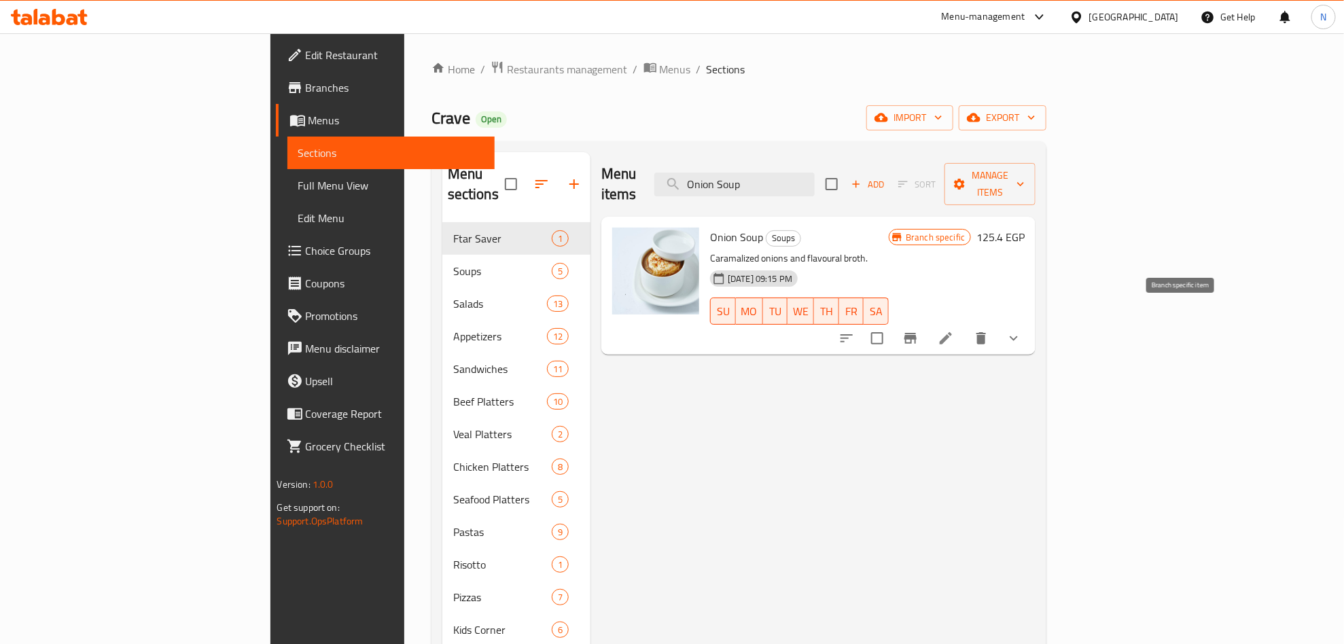
type input "Onion Soup"
click at [919, 330] on icon "Branch-specific-item" at bounding box center [911, 338] width 16 height 16
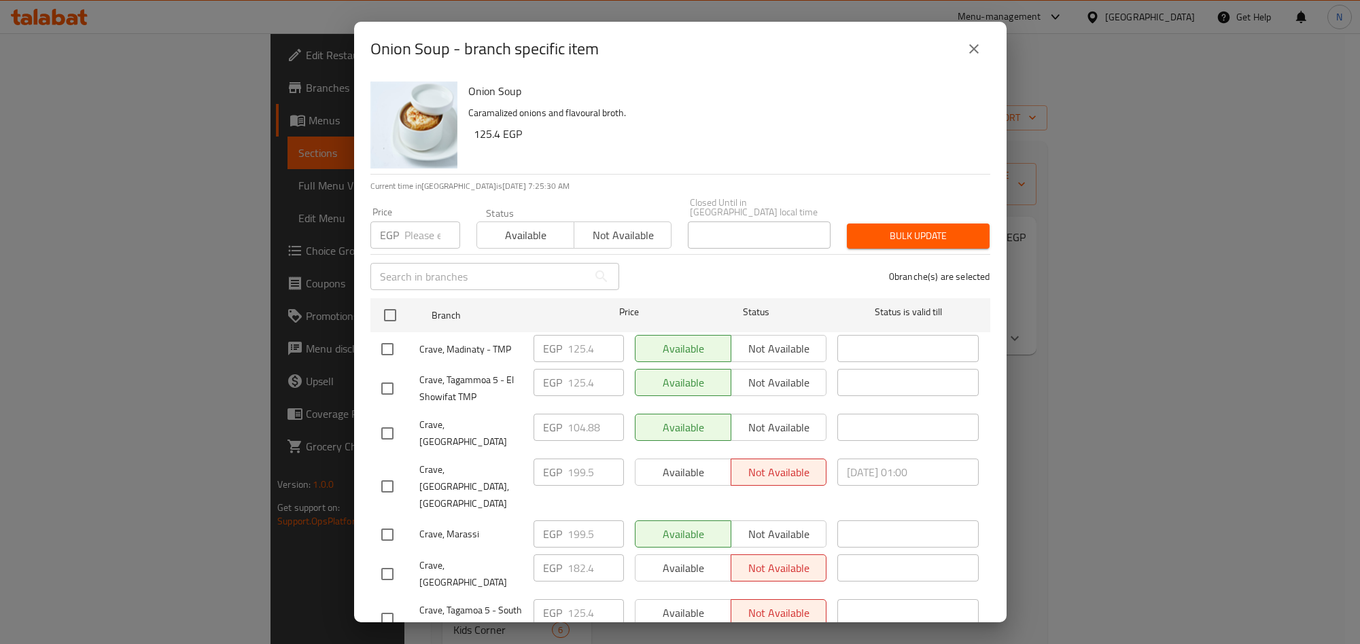
click at [378, 378] on input "checkbox" at bounding box center [387, 389] width 29 height 29
checkbox input "true"
click at [396, 337] on input "checkbox" at bounding box center [387, 349] width 29 height 29
checkbox input "true"
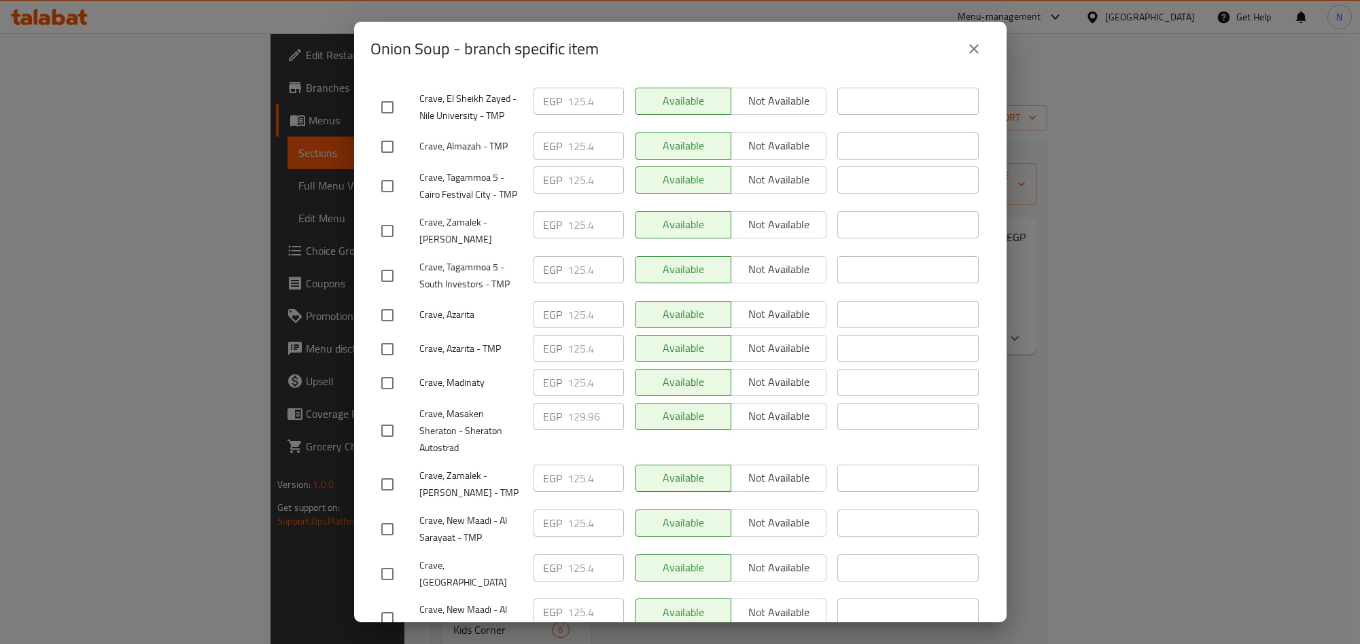
click at [389, 369] on input "checkbox" at bounding box center [387, 383] width 29 height 29
checkbox input "true"
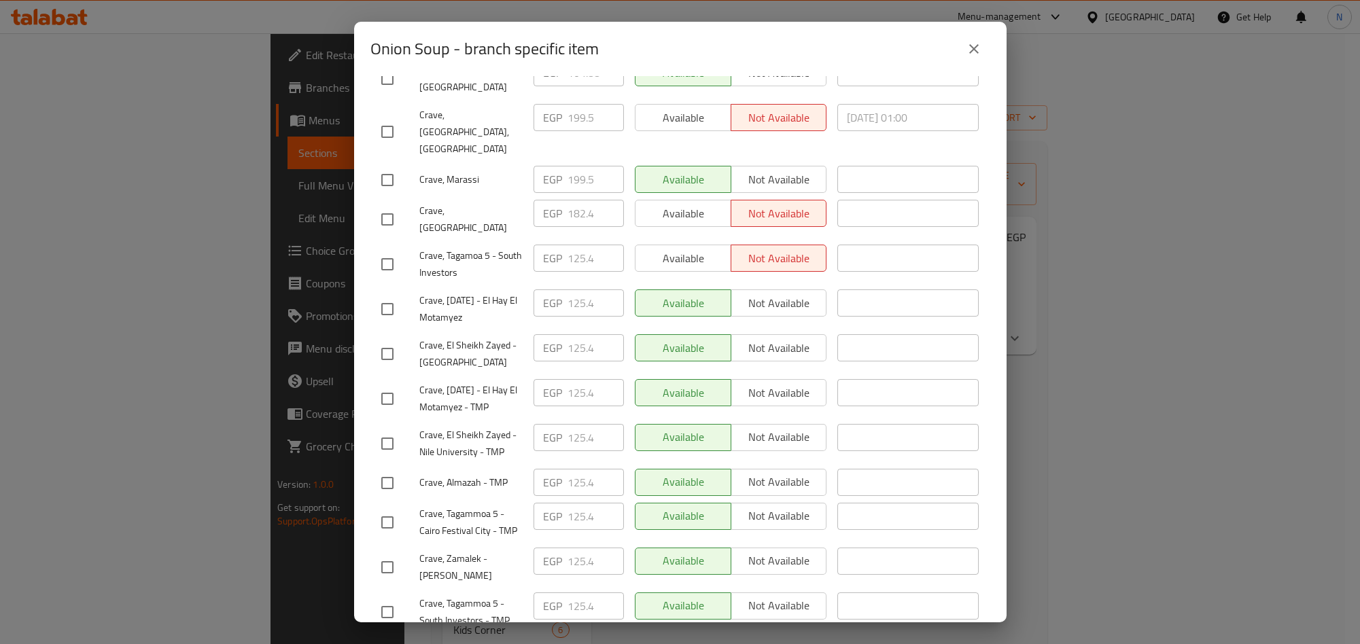
drag, startPoint x: 389, startPoint y: 357, endPoint x: 392, endPoint y: 267, distance: 89.8
click at [389, 385] on input "checkbox" at bounding box center [387, 399] width 29 height 29
checkbox input "true"
click at [392, 295] on input "checkbox" at bounding box center [387, 309] width 29 height 29
checkbox input "true"
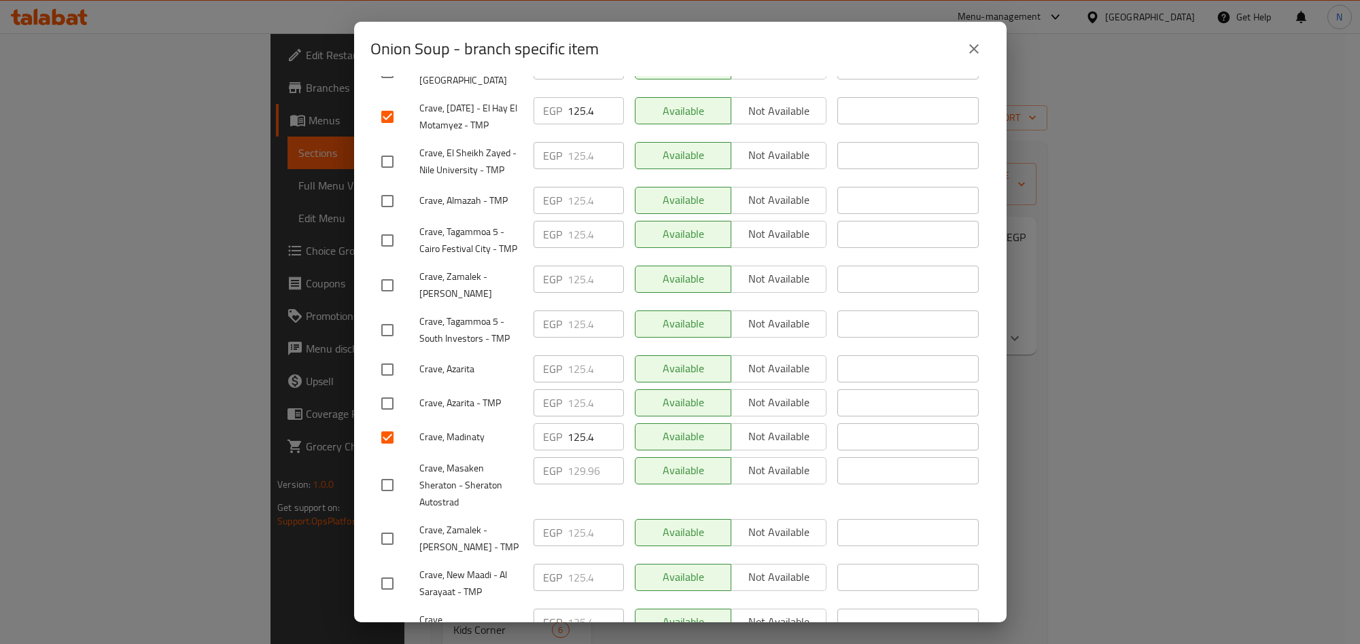
scroll to position [665, 0]
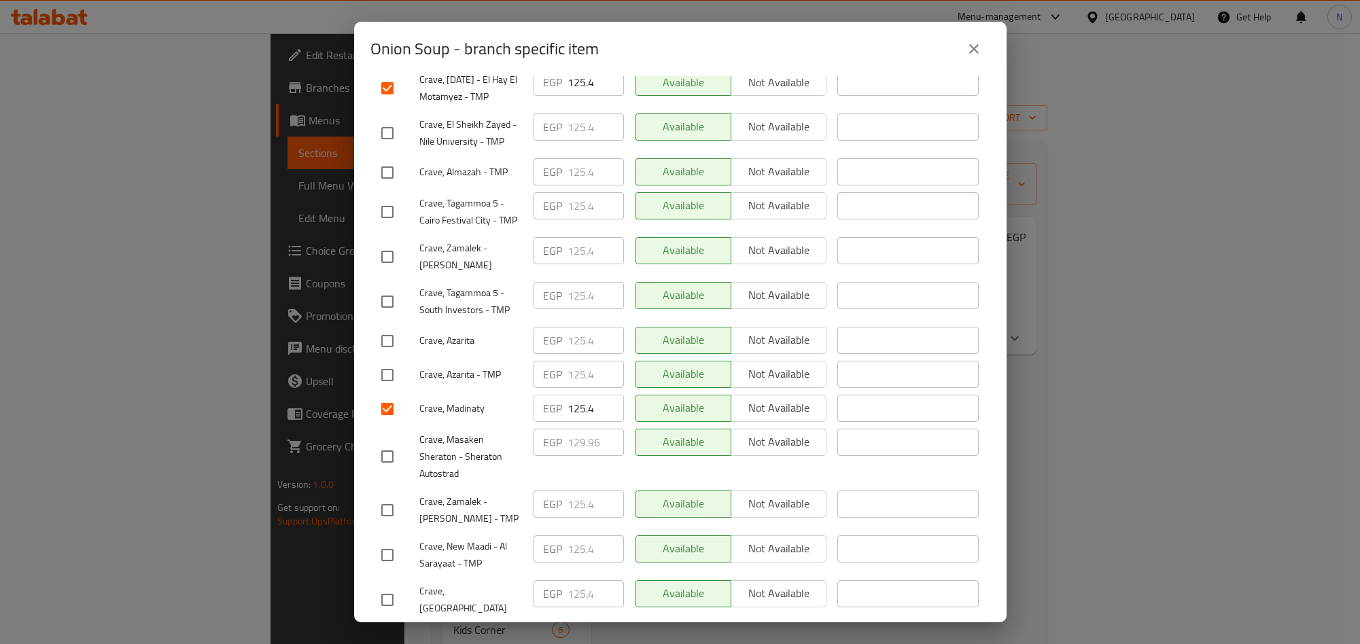
click at [398, 361] on input "checkbox" at bounding box center [387, 375] width 29 height 29
checkbox input "true"
click at [383, 327] on input "checkbox" at bounding box center [387, 341] width 29 height 29
checkbox input "true"
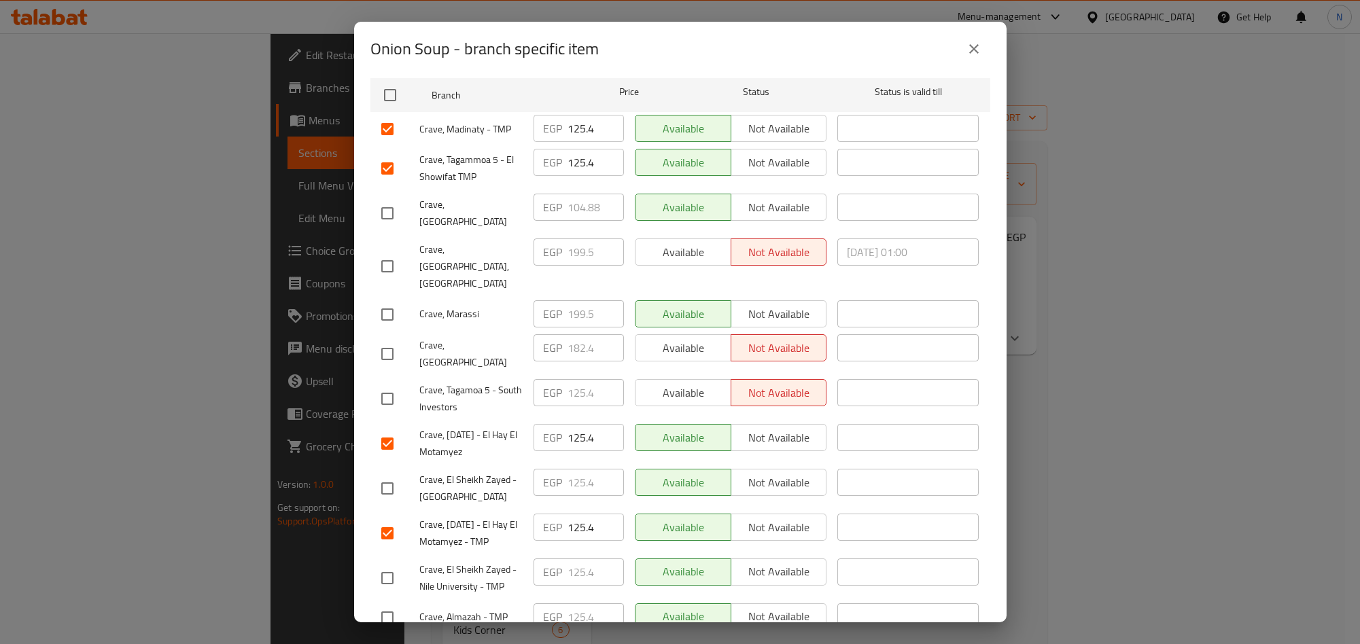
click at [394, 385] on input "checkbox" at bounding box center [387, 399] width 29 height 29
checkbox input "true"
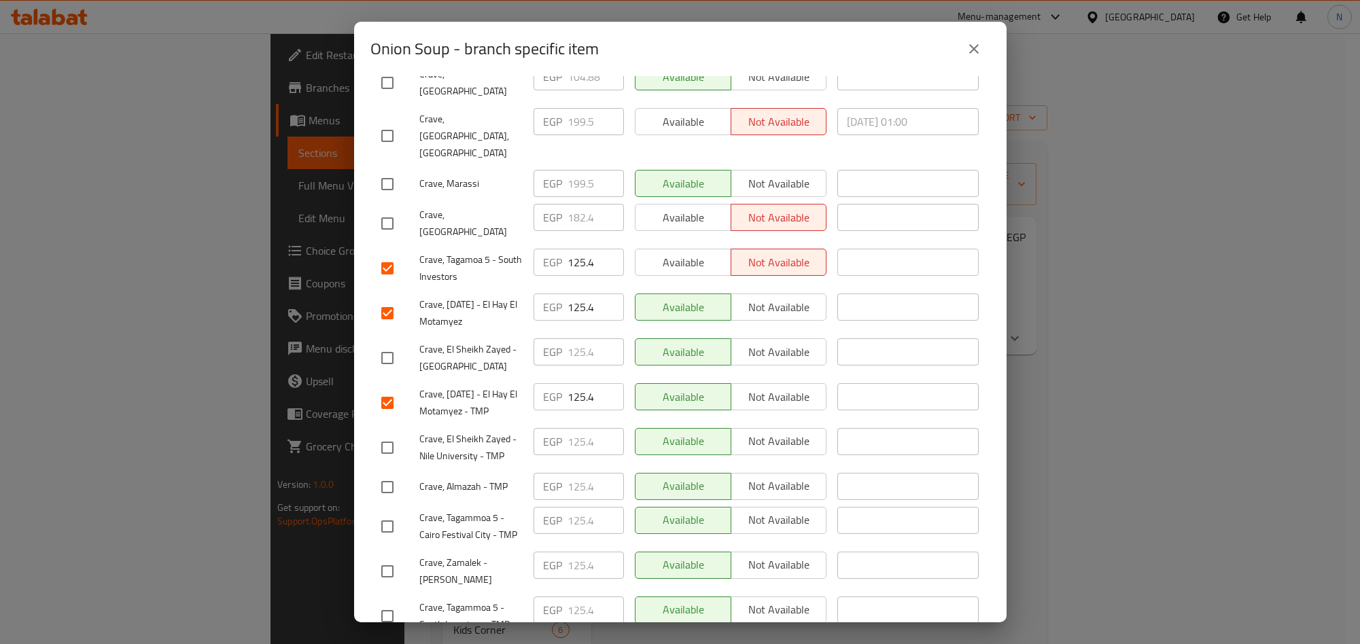
scroll to position [545, 0]
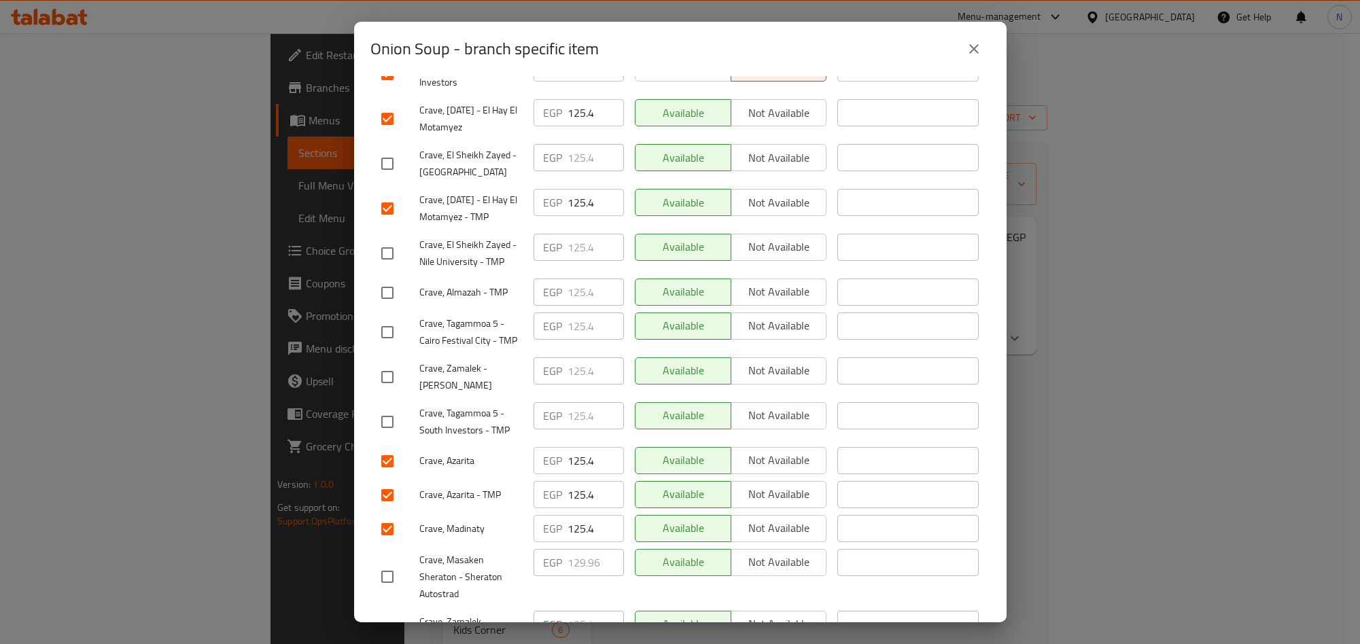
click at [387, 318] on input "checkbox" at bounding box center [387, 332] width 29 height 29
checkbox input "true"
click at [394, 150] on input "checkbox" at bounding box center [387, 164] width 29 height 29
checkbox input "true"
click at [394, 239] on input "checkbox" at bounding box center [387, 253] width 29 height 29
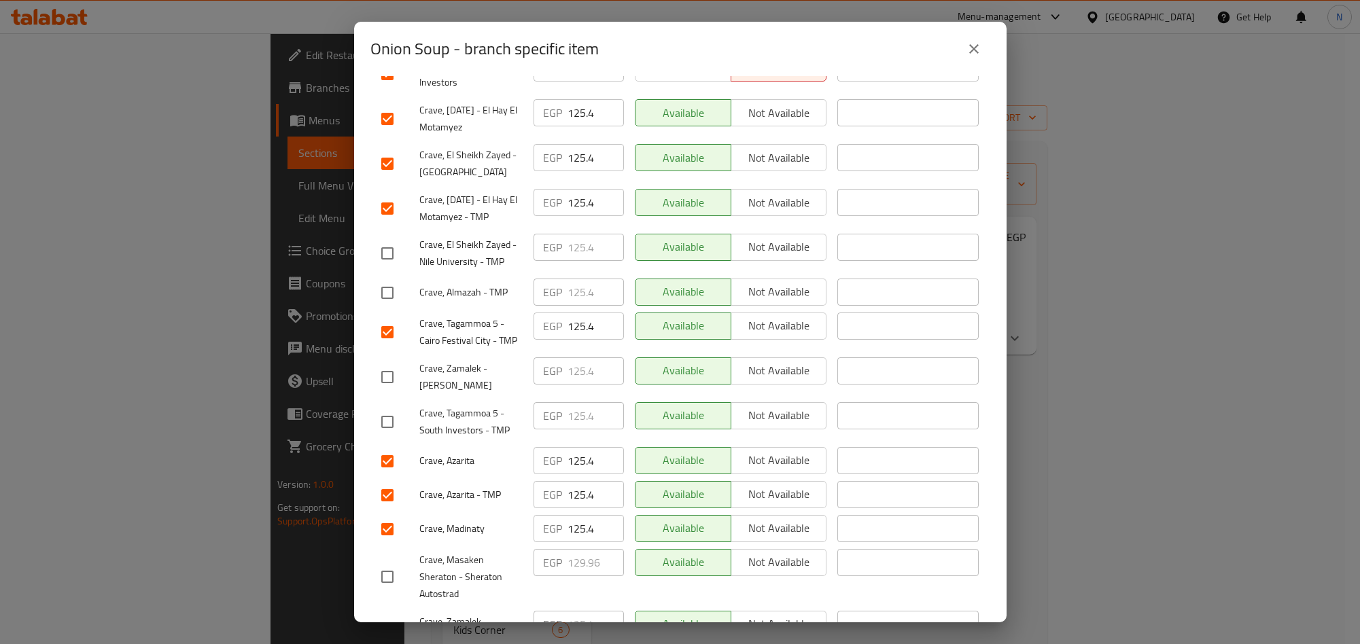
checkbox input "true"
click at [377, 279] on input "checkbox" at bounding box center [387, 293] width 29 height 29
checkbox input "true"
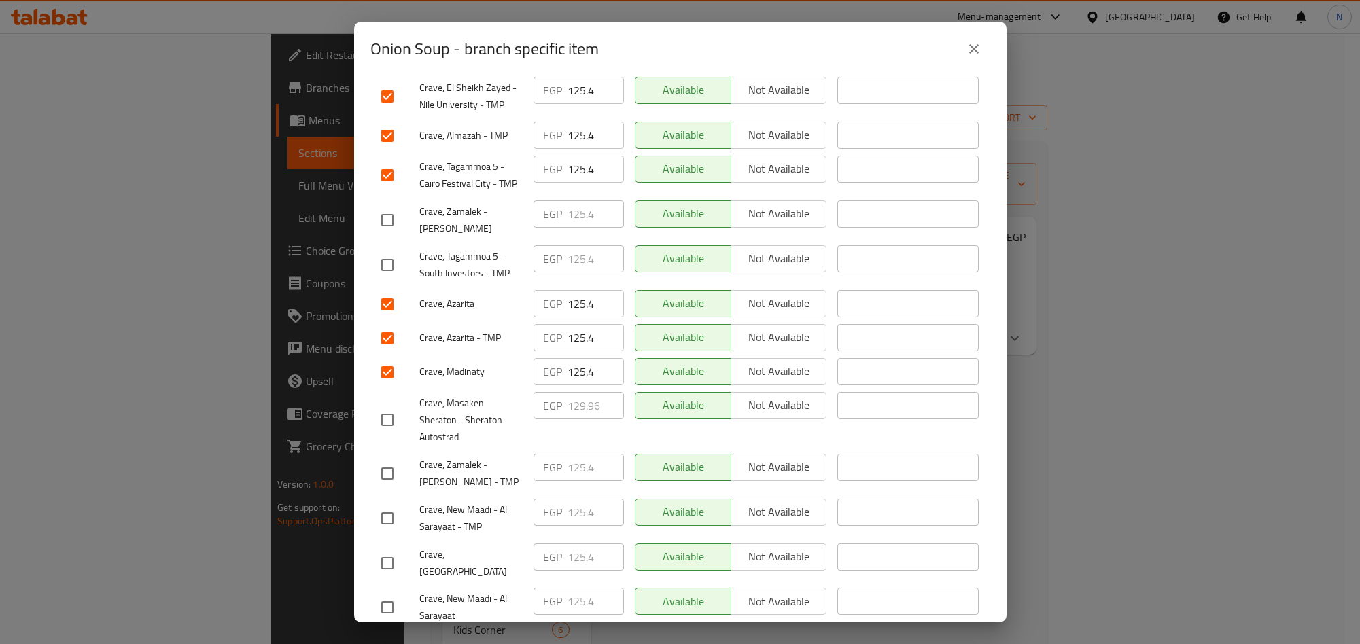
click at [388, 549] on input "checkbox" at bounding box center [387, 563] width 29 height 29
checkbox input "true"
click at [381, 504] on input "checkbox" at bounding box center [387, 518] width 29 height 29
checkbox input "true"
click at [385, 593] on input "checkbox" at bounding box center [387, 607] width 29 height 29
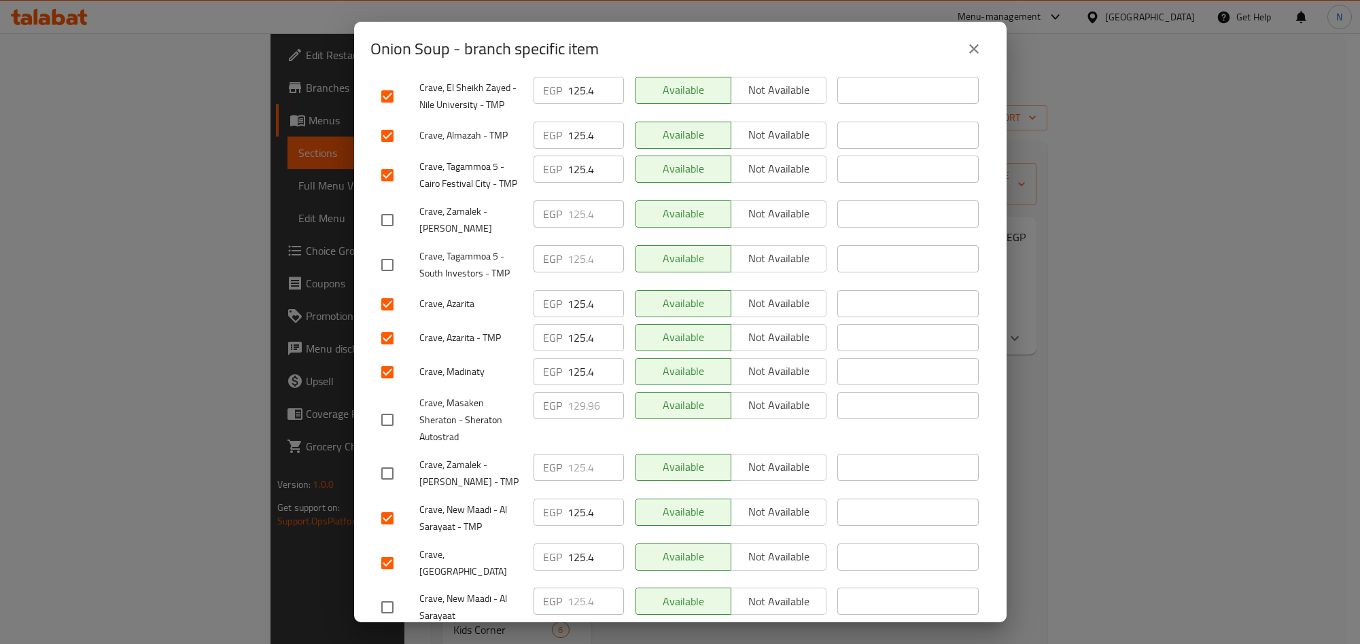
checkbox input "true"
drag, startPoint x: 388, startPoint y: 186, endPoint x: 394, endPoint y: 260, distance: 74.3
click at [389, 206] on input "checkbox" at bounding box center [387, 220] width 29 height 29
checkbox input "true"
click at [394, 459] on input "checkbox" at bounding box center [387, 473] width 29 height 29
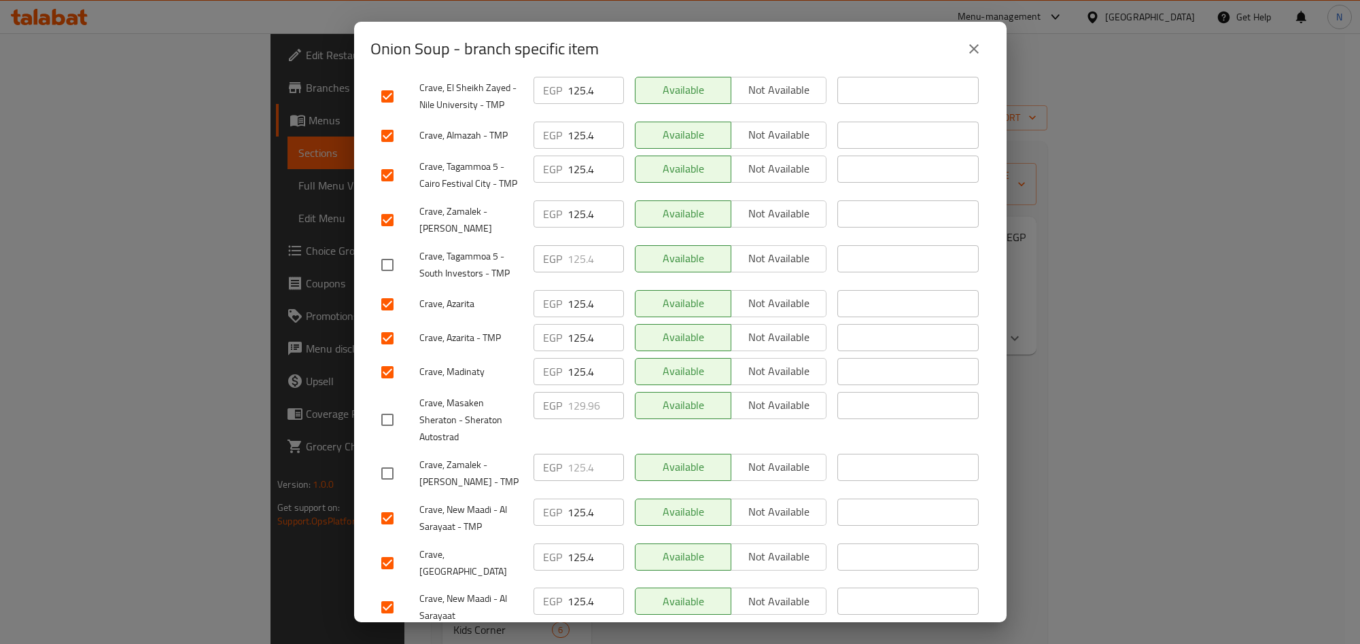
checkbox input "true"
click at [967, 56] on icon "close" at bounding box center [974, 49] width 16 height 16
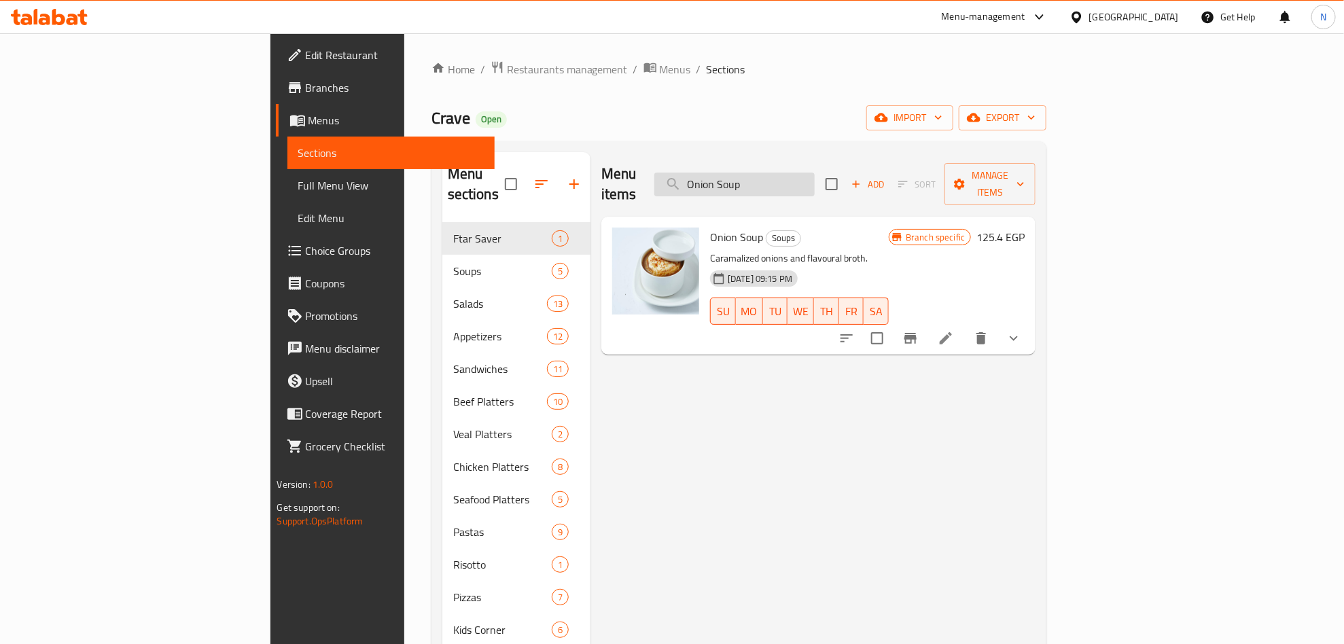
click at [815, 178] on input "Onion Soup" at bounding box center [735, 185] width 160 height 24
paste input "Chicke"
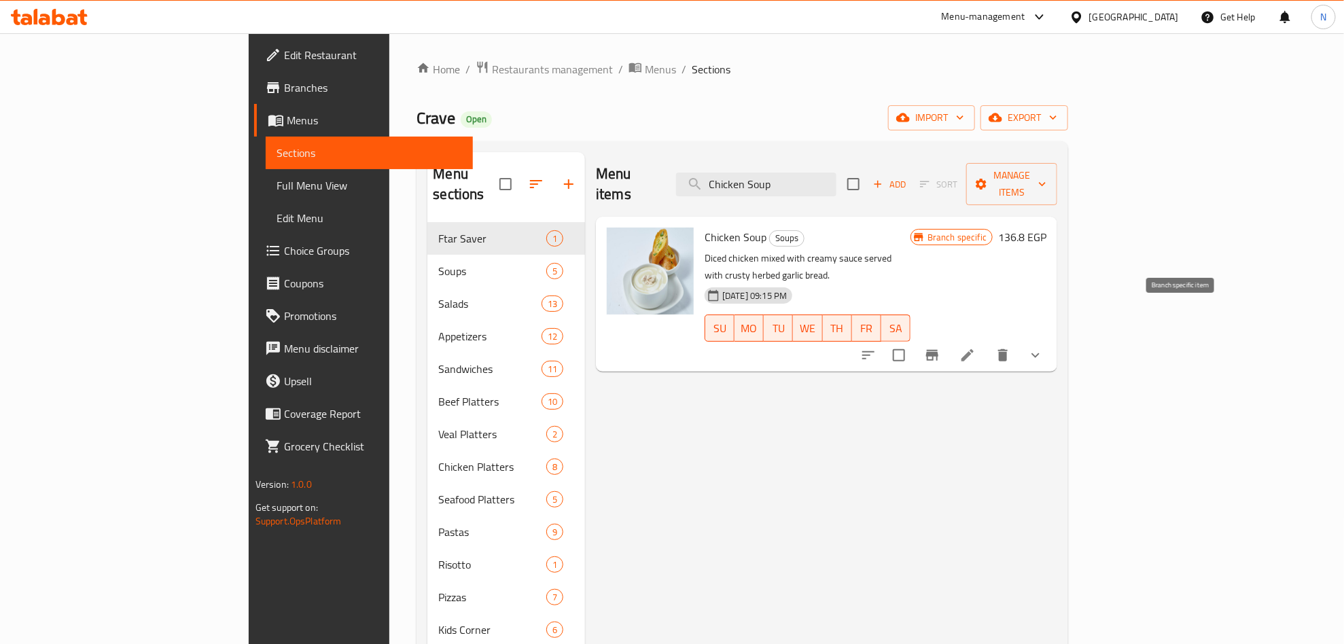
type input "Chicken Soup"
click at [949, 339] on button "Branch-specific-item" at bounding box center [932, 355] width 33 height 33
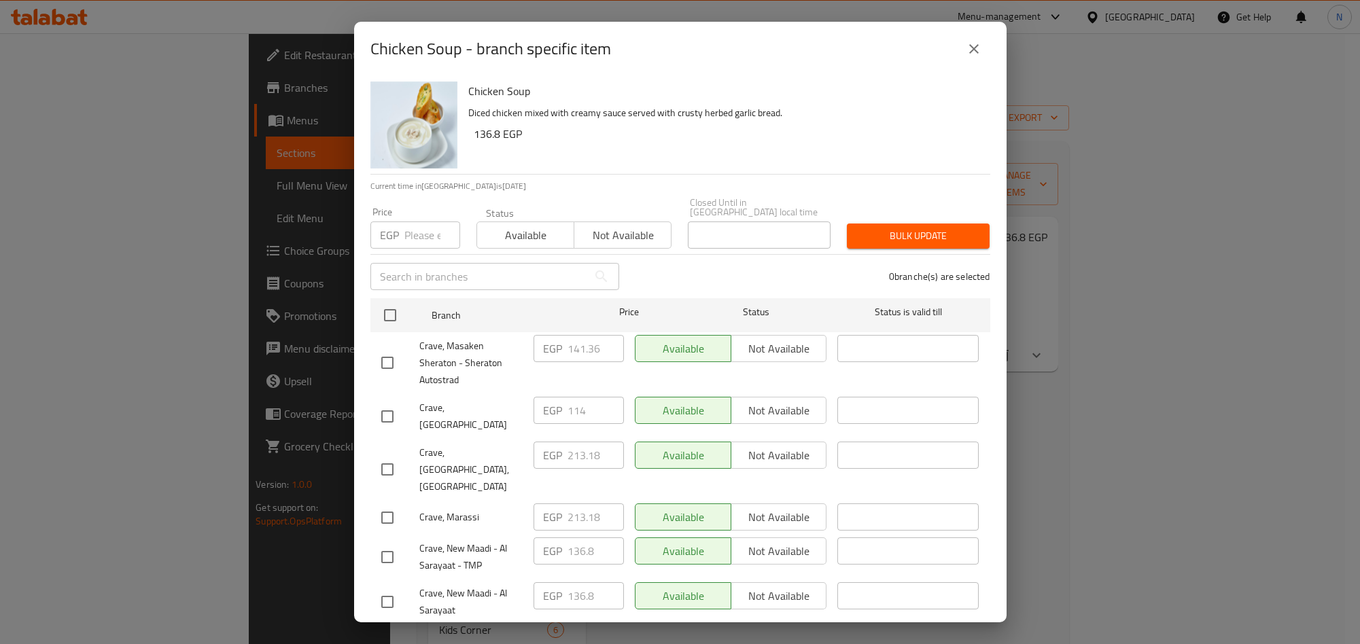
click at [822, 107] on p "Diced chicken mixed with creamy sauce served with crusty herbed garlic bread." at bounding box center [723, 113] width 511 height 17
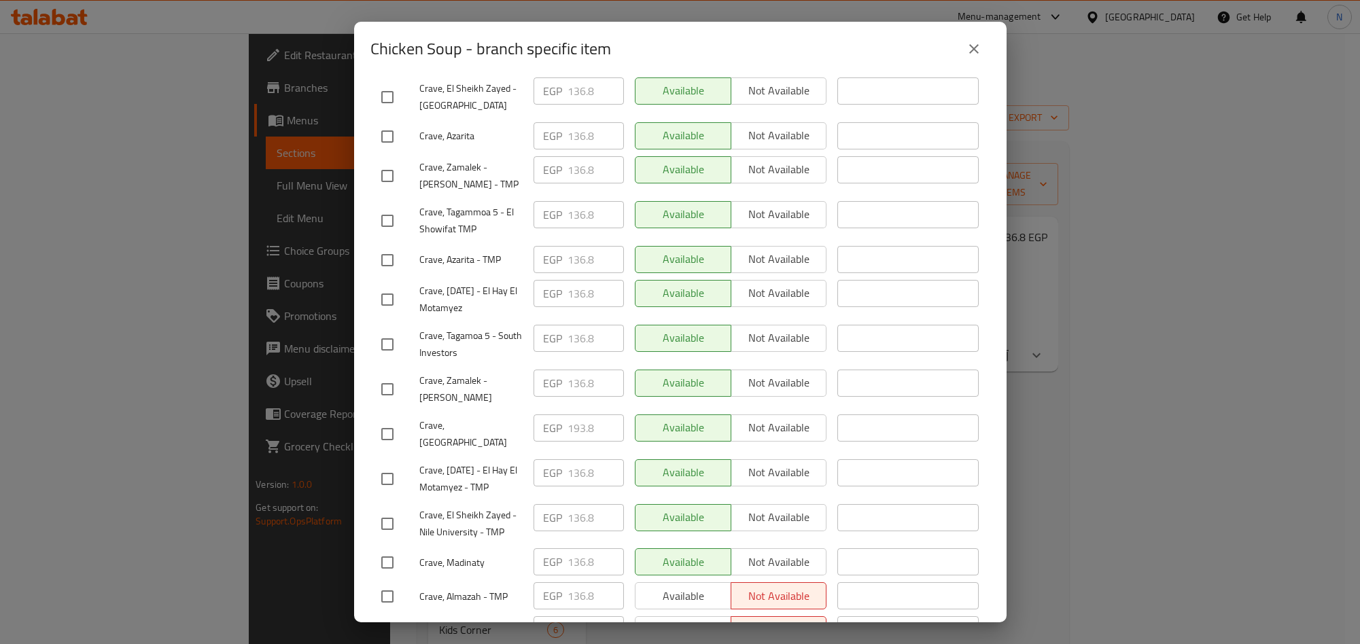
click at [392, 375] on input "checkbox" at bounding box center [387, 389] width 29 height 29
checkbox input "true"
click at [388, 162] on input "checkbox" at bounding box center [387, 176] width 29 height 29
checkbox input "true"
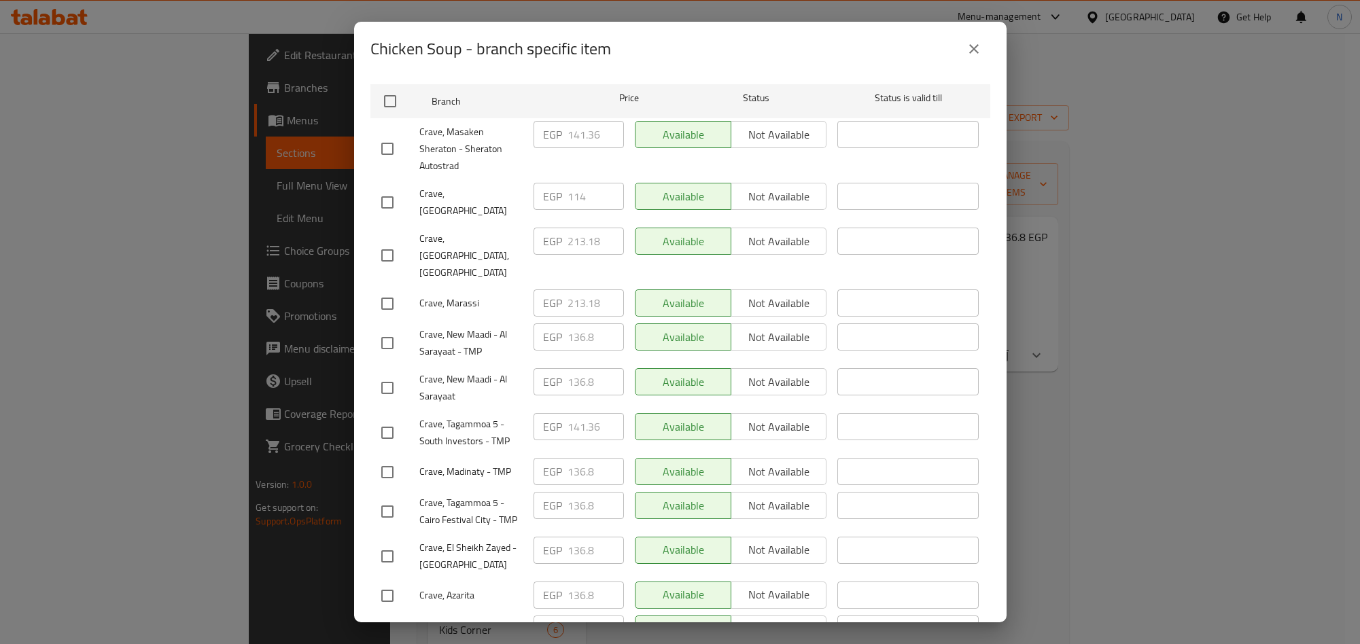
click at [394, 329] on input "checkbox" at bounding box center [387, 343] width 29 height 29
checkbox input "true"
click at [387, 374] on input "checkbox" at bounding box center [387, 388] width 29 height 29
checkbox input "true"
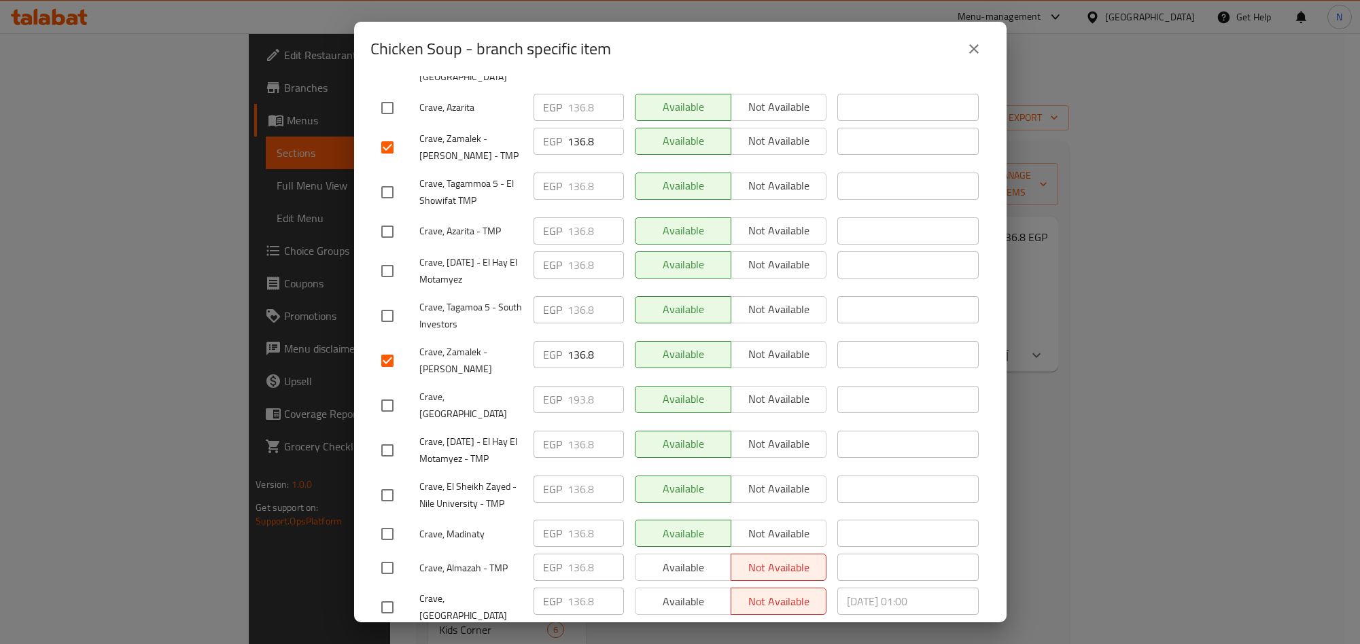
click at [390, 593] on input "checkbox" at bounding box center [387, 607] width 29 height 29
checkbox input "true"
click at [384, 554] on input "checkbox" at bounding box center [387, 568] width 29 height 29
checkbox input "true"
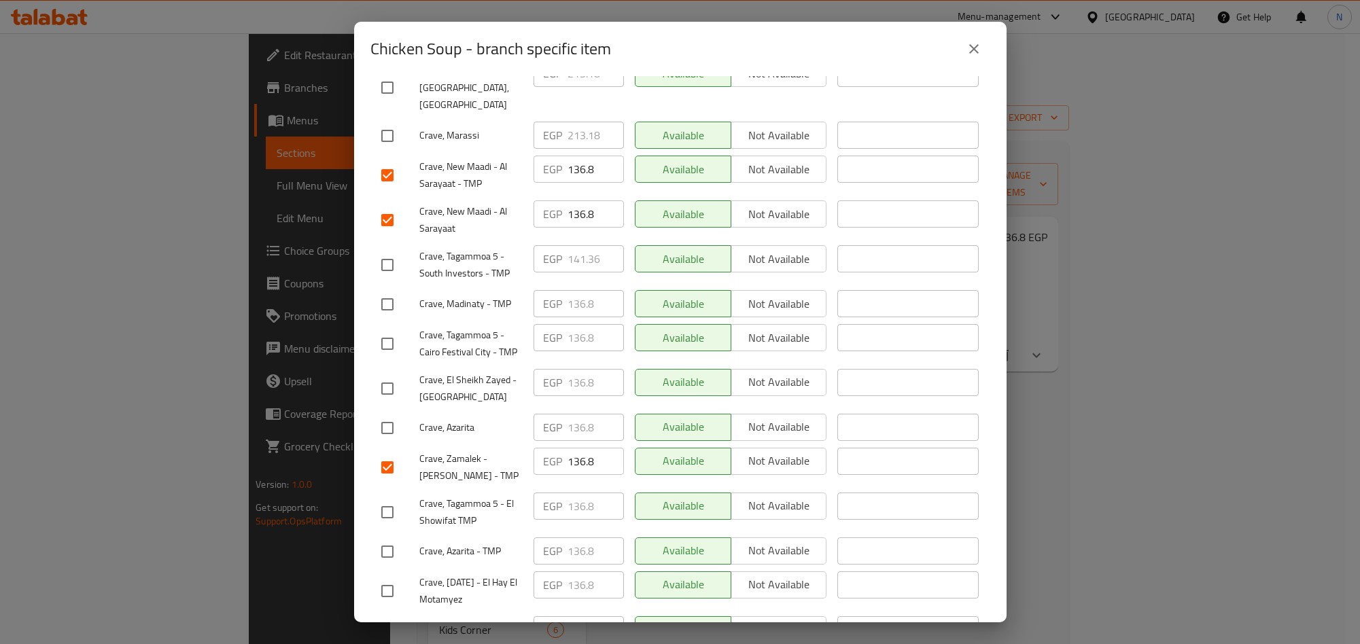
drag, startPoint x: 390, startPoint y: 351, endPoint x: 742, endPoint y: 233, distance: 371.2
click at [392, 375] on input "checkbox" at bounding box center [387, 389] width 29 height 29
checkbox input "true"
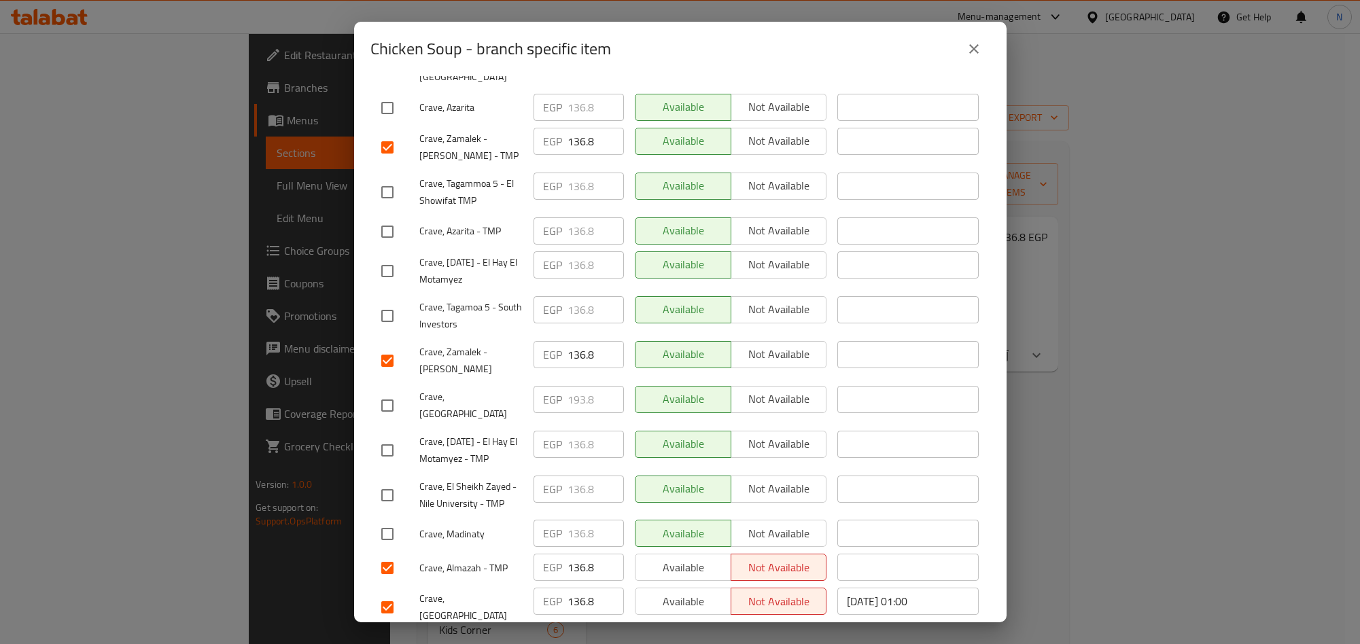
click at [387, 481] on input "checkbox" at bounding box center [387, 495] width 29 height 29
checkbox input "true"
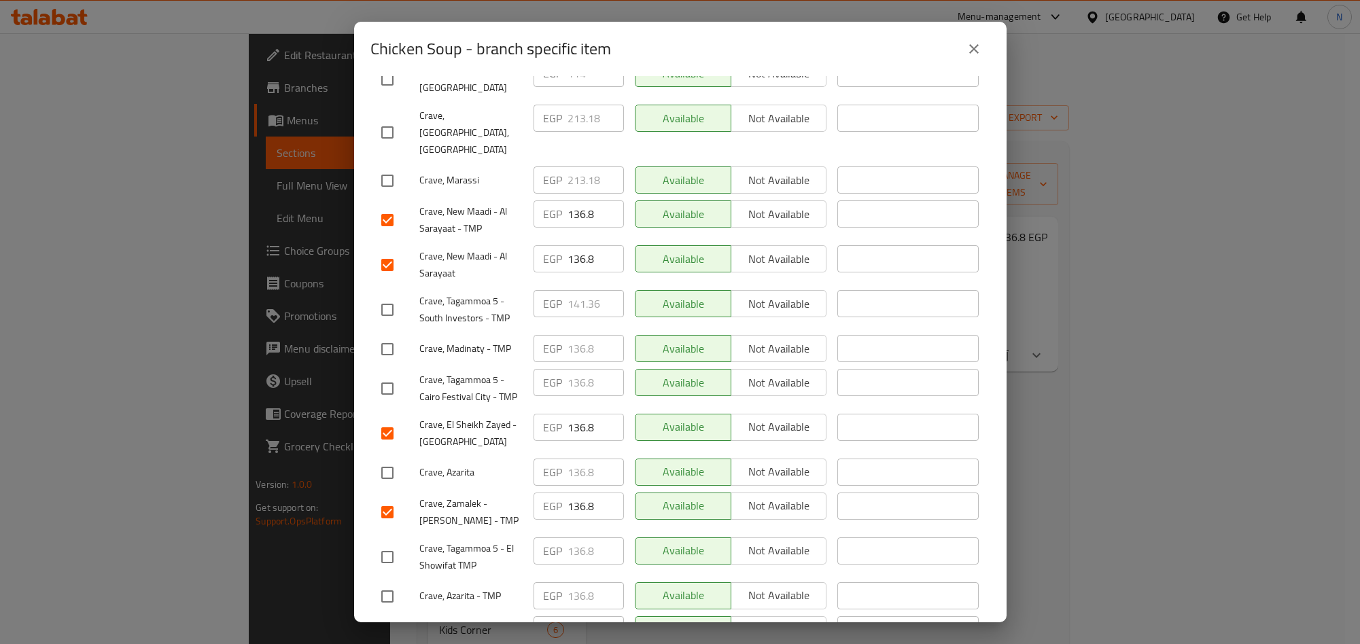
click at [387, 375] on input "checkbox" at bounding box center [387, 389] width 29 height 29
checkbox input "true"
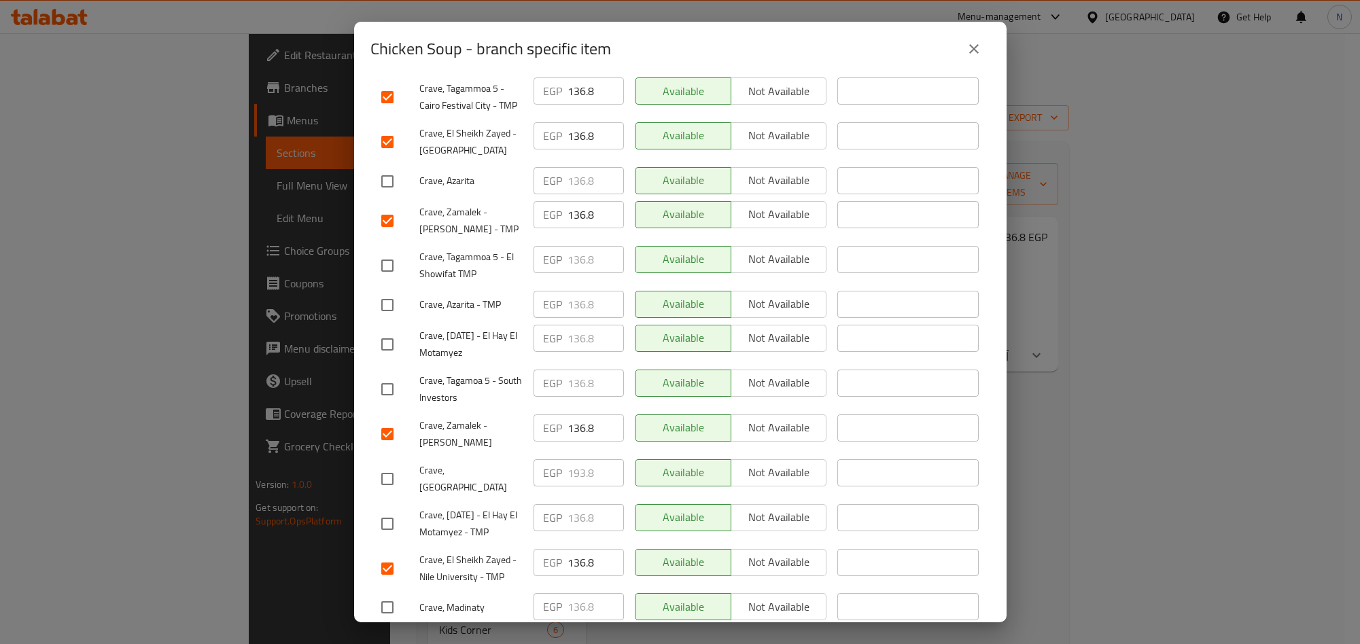
click at [398, 375] on input "checkbox" at bounding box center [387, 389] width 29 height 29
checkbox input "true"
click at [394, 167] on input "checkbox" at bounding box center [387, 181] width 29 height 29
checkbox input "true"
click at [387, 291] on input "checkbox" at bounding box center [387, 305] width 29 height 29
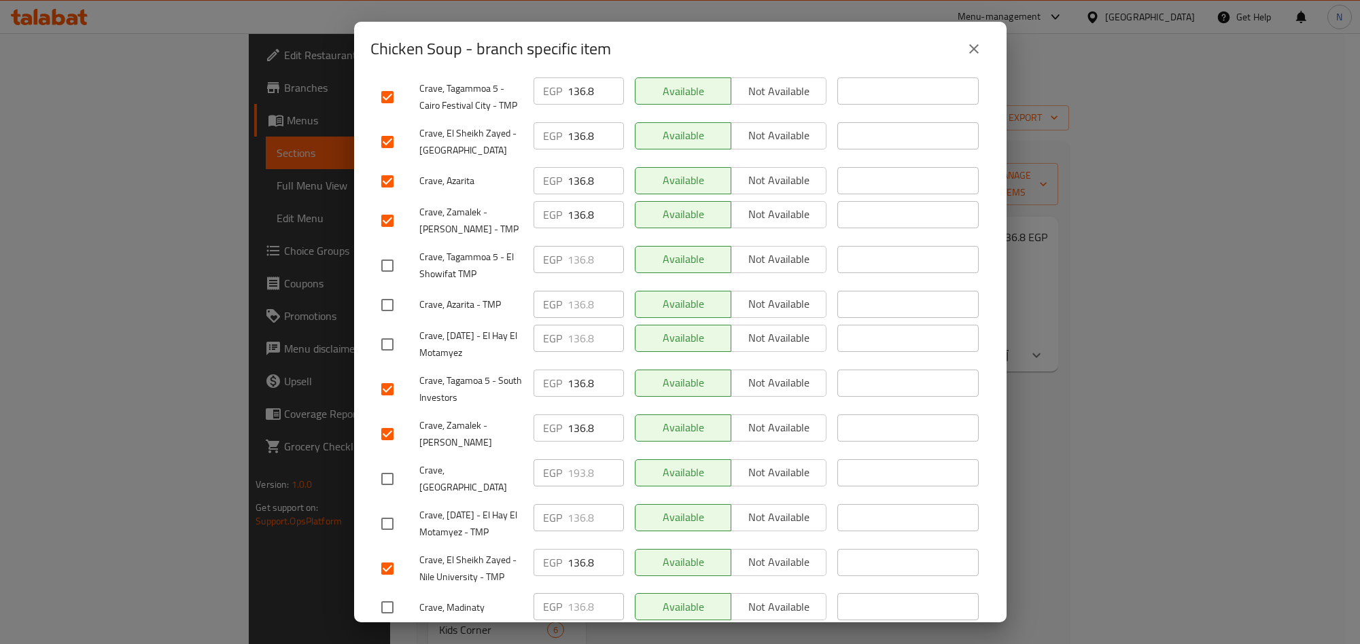
checkbox input "true"
click at [389, 330] on input "checkbox" at bounding box center [387, 344] width 29 height 29
checkbox input "true"
click at [378, 510] on input "checkbox" at bounding box center [387, 524] width 29 height 29
checkbox input "true"
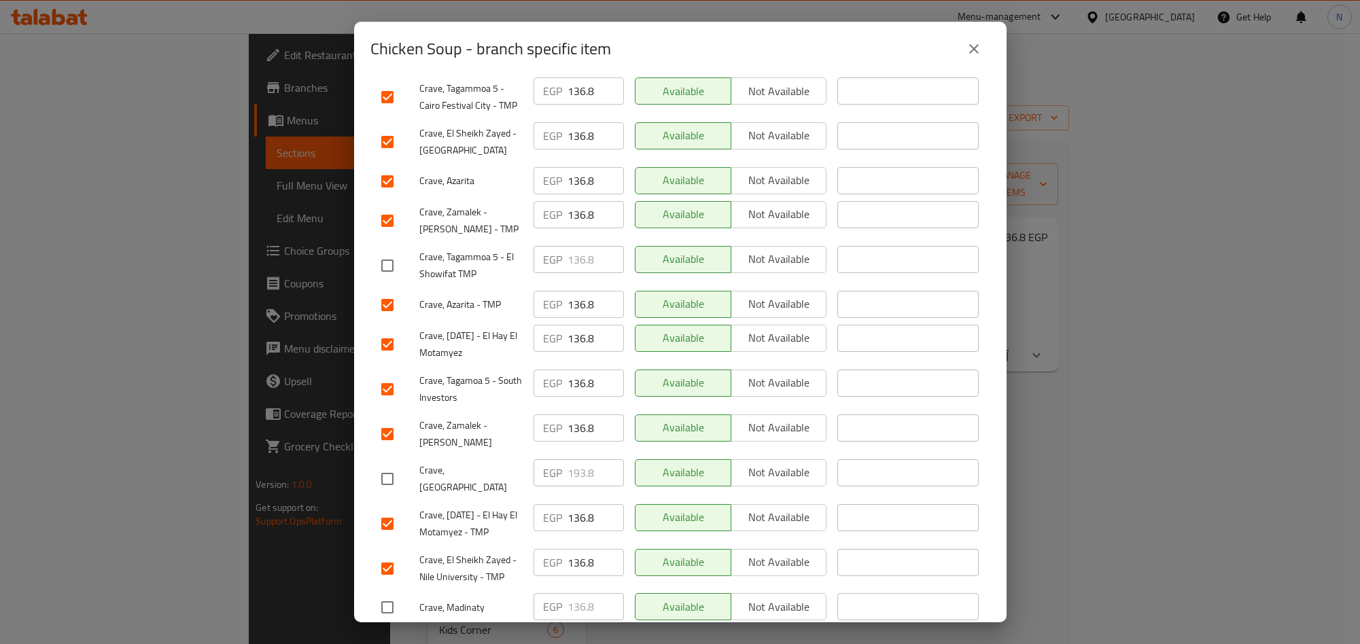
click at [380, 593] on input "checkbox" at bounding box center [387, 607] width 29 height 29
checkbox input "true"
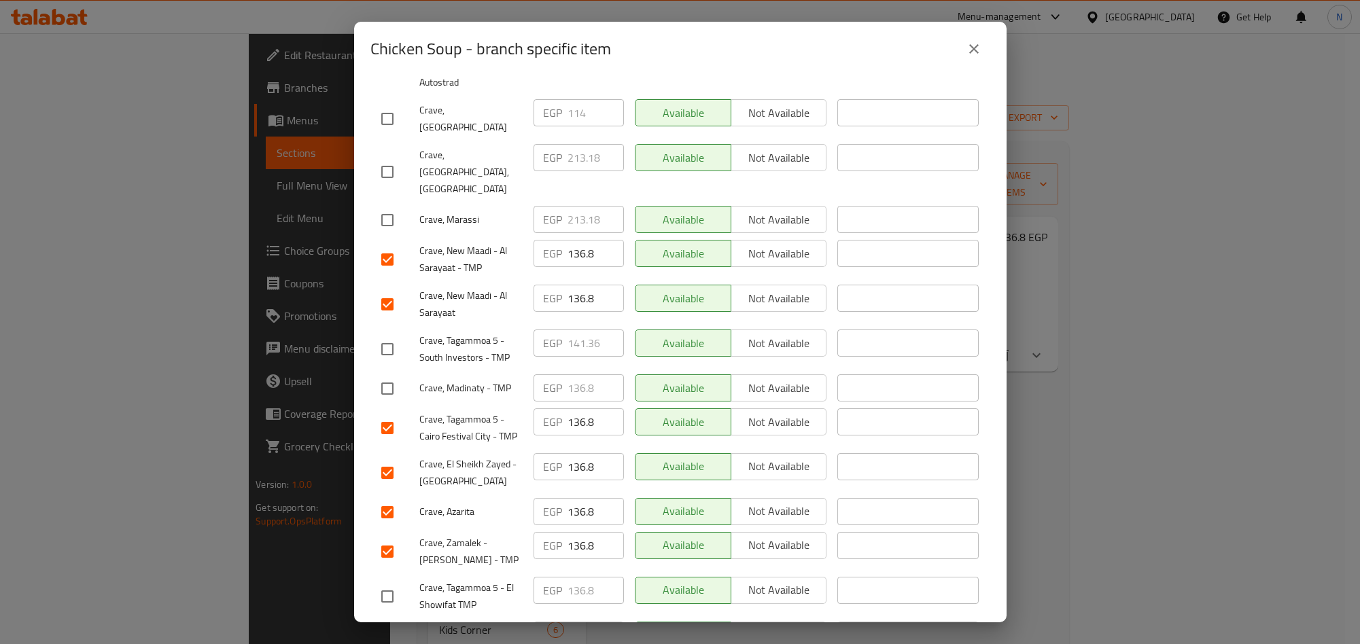
click at [384, 375] on input "checkbox" at bounding box center [387, 389] width 29 height 29
checkbox input "true"
click at [392, 583] on input "checkbox" at bounding box center [387, 597] width 29 height 29
checkbox input "true"
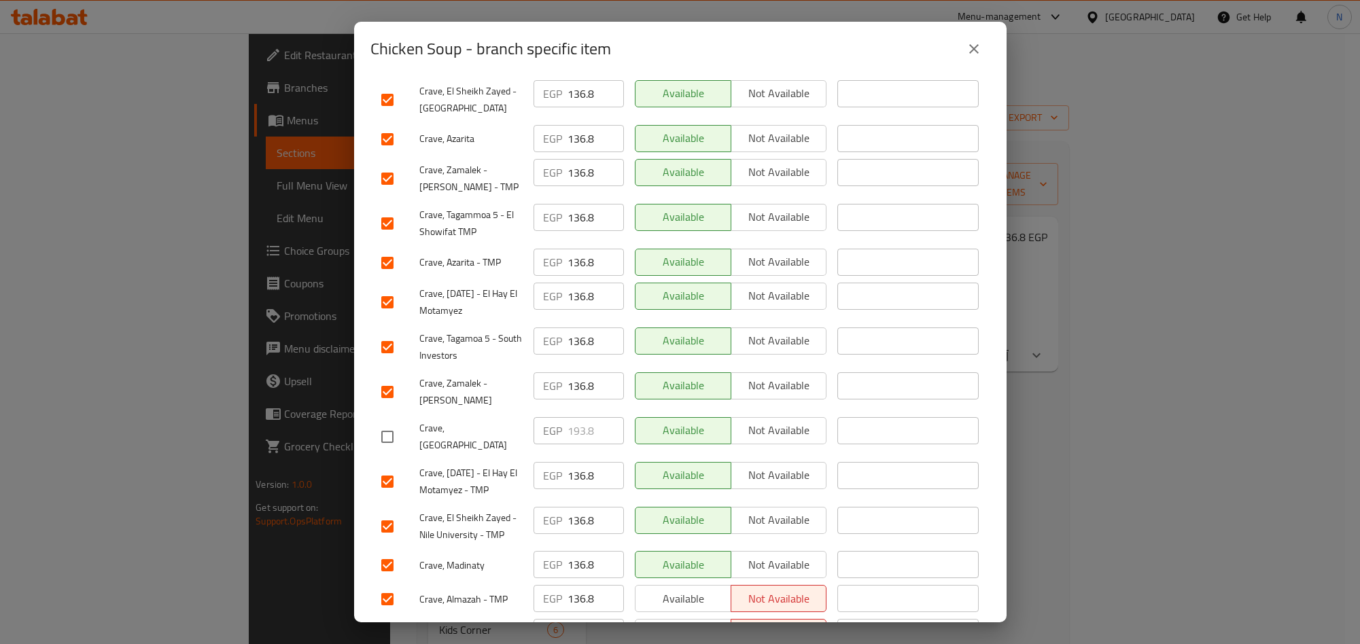
scroll to position [702, 0]
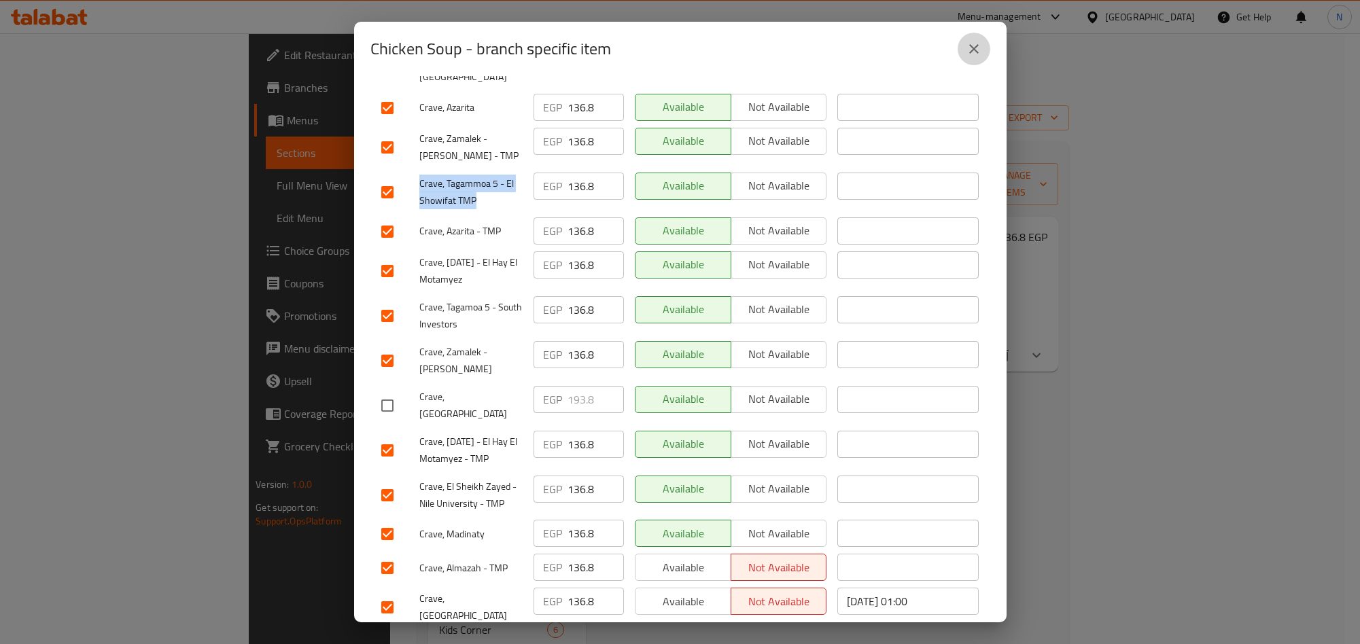
click at [984, 49] on button "close" at bounding box center [974, 49] width 33 height 33
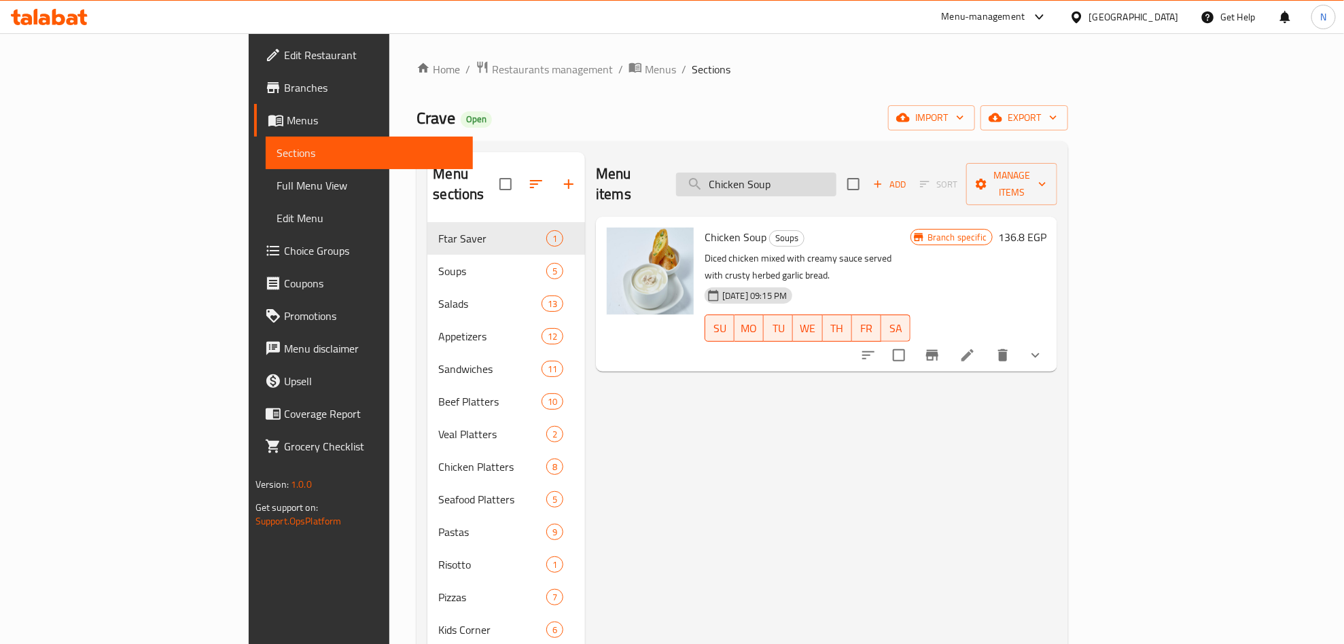
click at [837, 175] on input "Chicken Soup" at bounding box center [756, 185] width 160 height 24
click at [837, 174] on input "Chicken Soup" at bounding box center [756, 185] width 160 height 24
paste input "Mushroom"
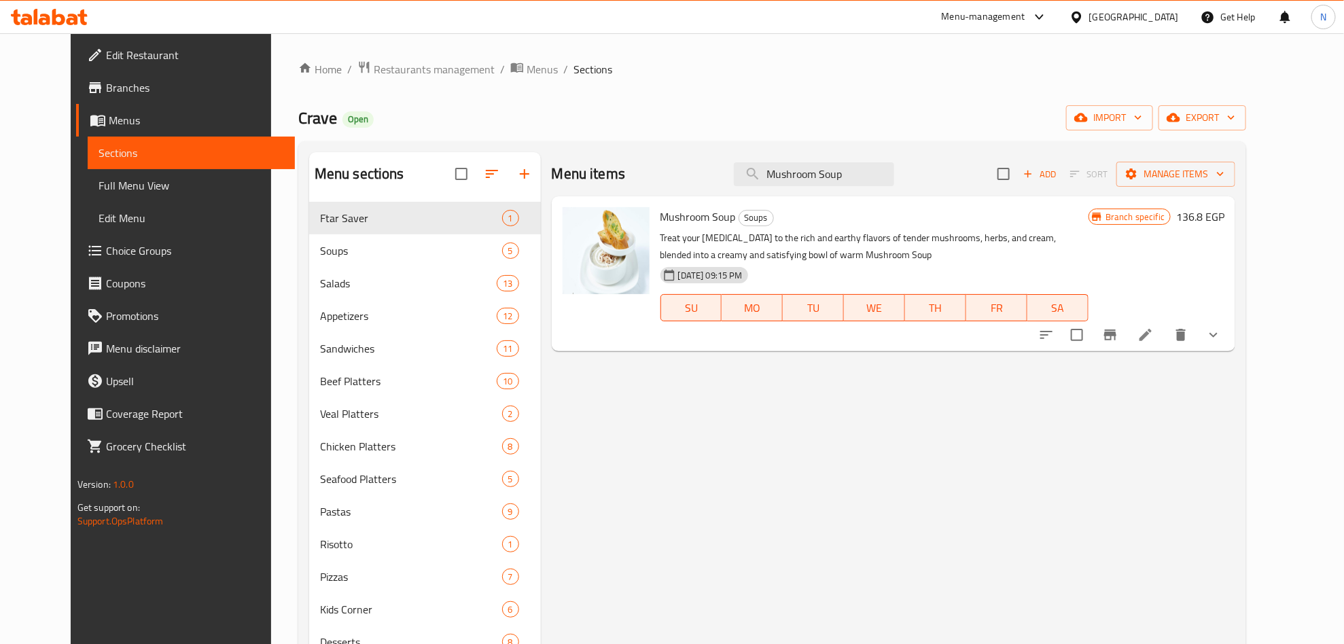
type input "Mushroom Soup"
click at [1127, 325] on button "Branch-specific-item" at bounding box center [1110, 335] width 33 height 33
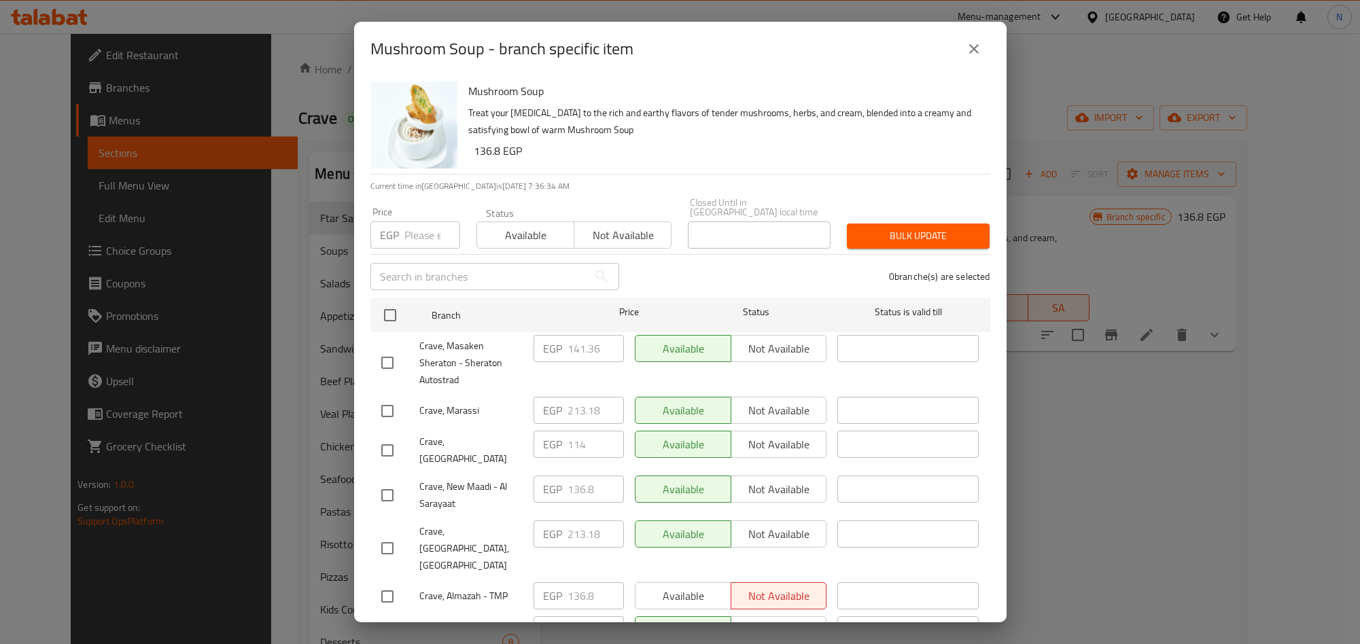
click at [720, 123] on p "Treat your taste buds to the rich and earthy flavors of tender mushrooms, herbs…" at bounding box center [723, 122] width 511 height 34
click at [392, 622] on input "checkbox" at bounding box center [387, 636] width 29 height 29
checkbox input "true"
click at [374, 583] on input "checkbox" at bounding box center [387, 597] width 29 height 29
checkbox input "true"
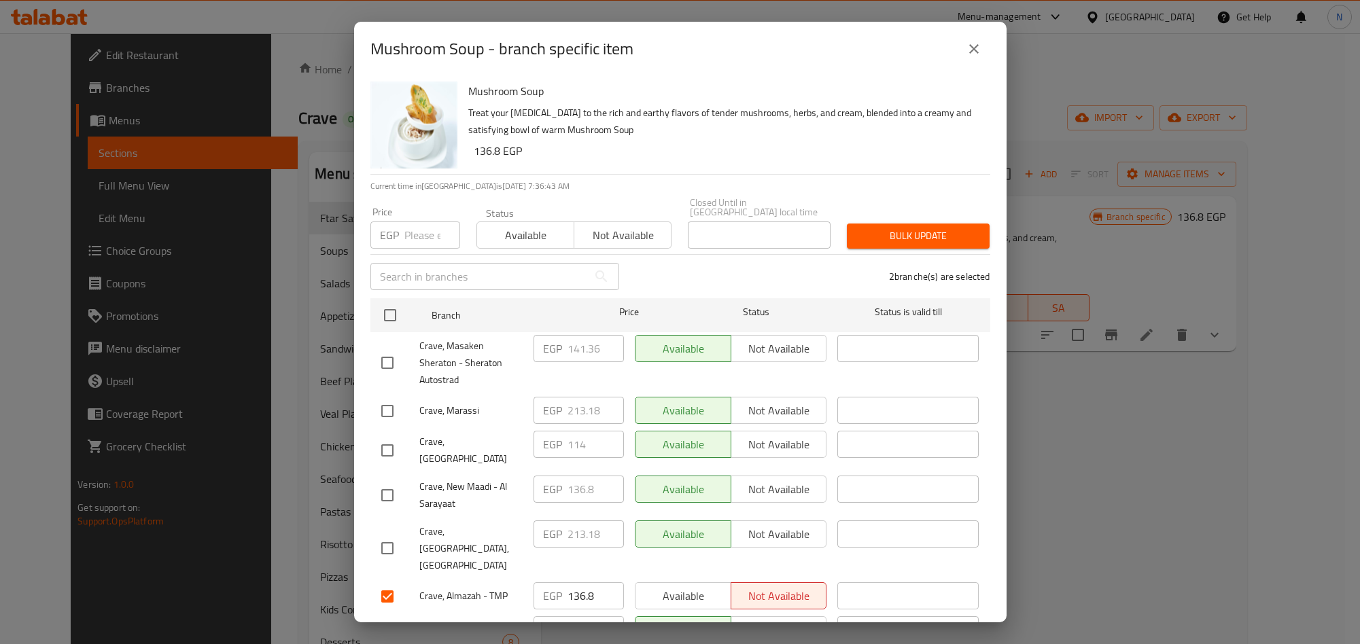
scroll to position [635, 0]
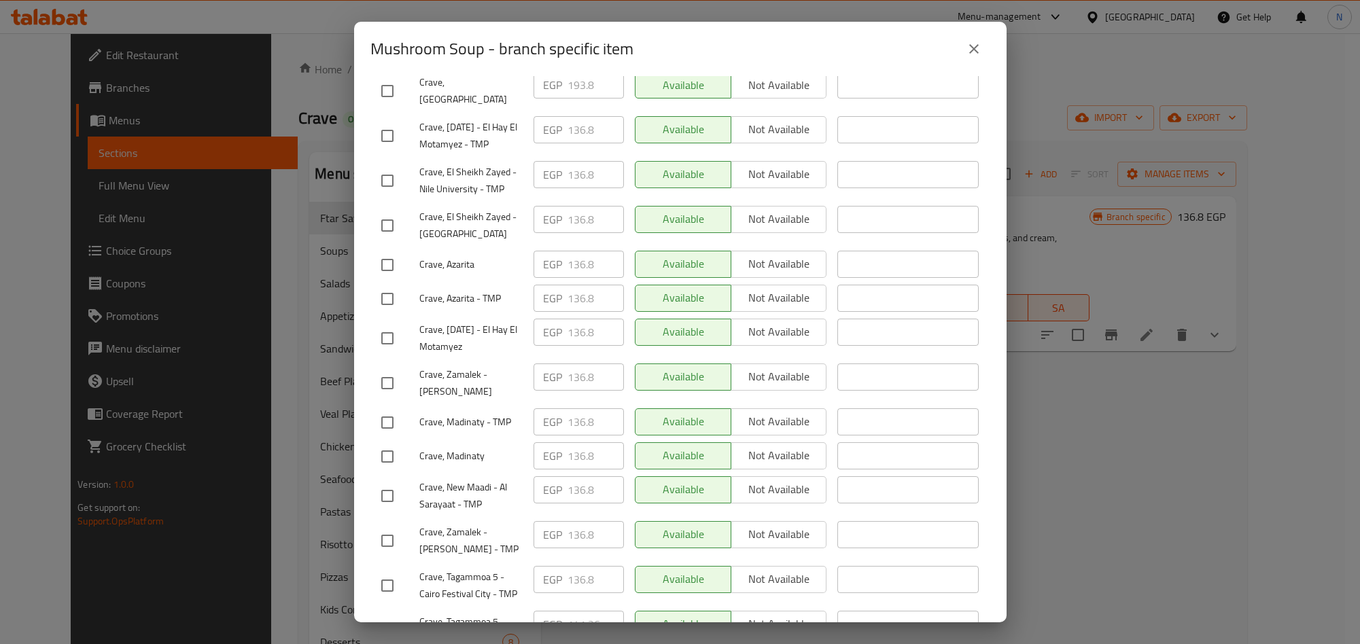
click at [386, 369] on input "checkbox" at bounding box center [387, 383] width 29 height 29
checkbox input "true"
click at [396, 527] on input "checkbox" at bounding box center [387, 541] width 29 height 29
checkbox input "true"
click at [383, 482] on input "checkbox" at bounding box center [387, 496] width 29 height 29
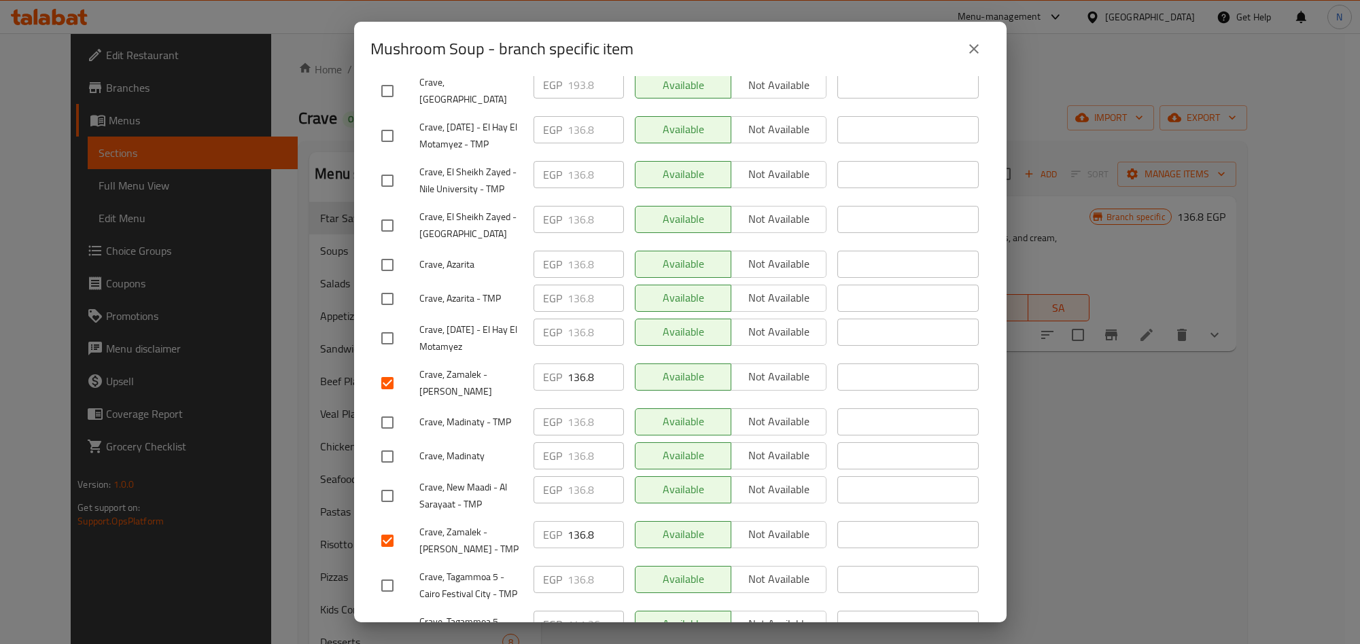
checkbox input "true"
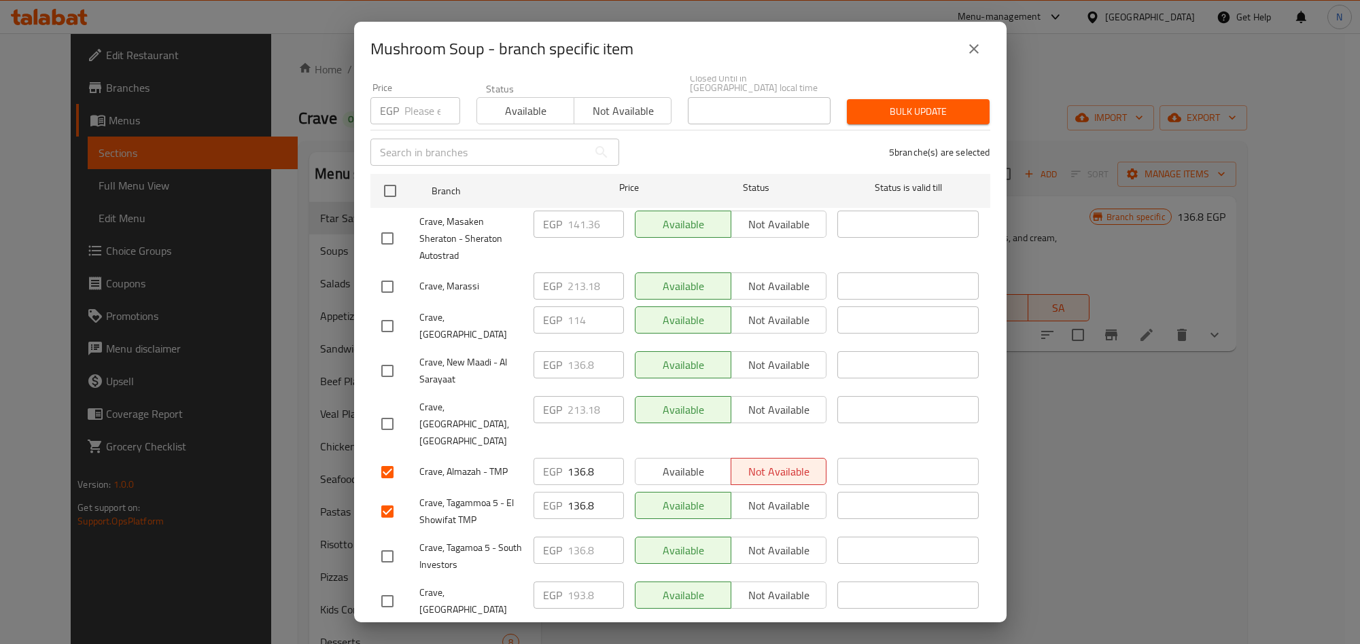
drag, startPoint x: 396, startPoint y: 362, endPoint x: 363, endPoint y: 362, distance: 32.6
click at [396, 361] on input "checkbox" at bounding box center [387, 371] width 29 height 29
checkbox input "true"
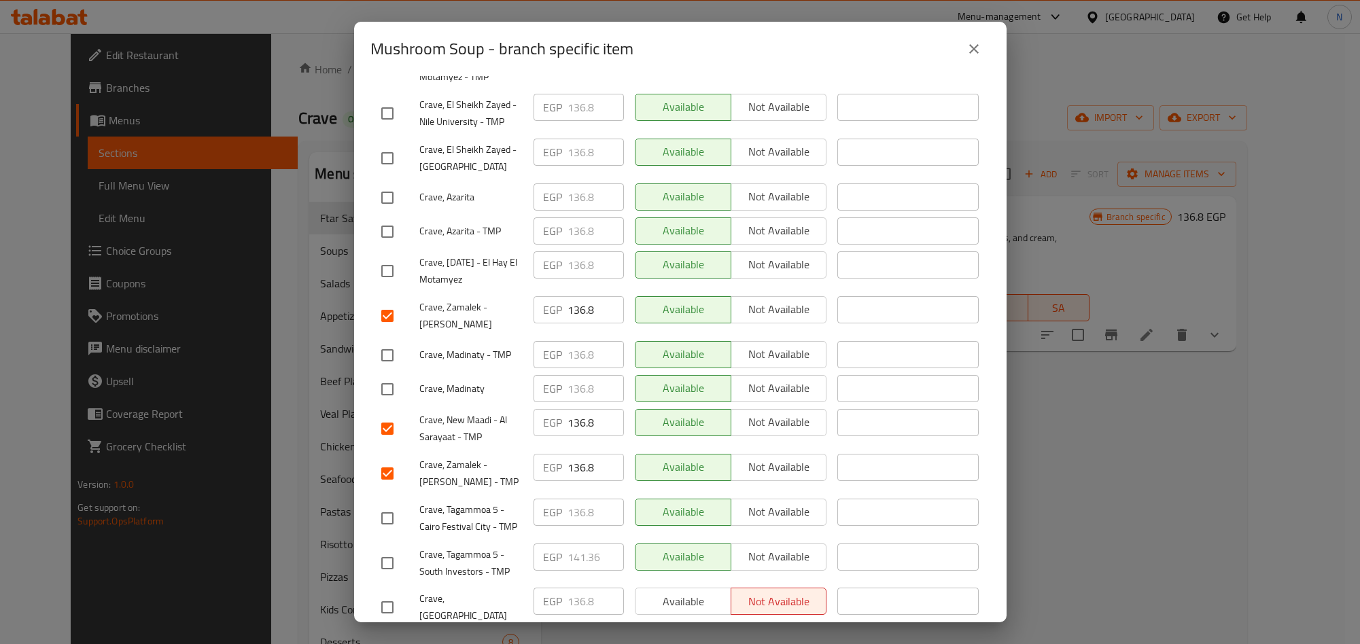
click at [392, 593] on input "checkbox" at bounding box center [387, 607] width 29 height 29
checkbox input "true"
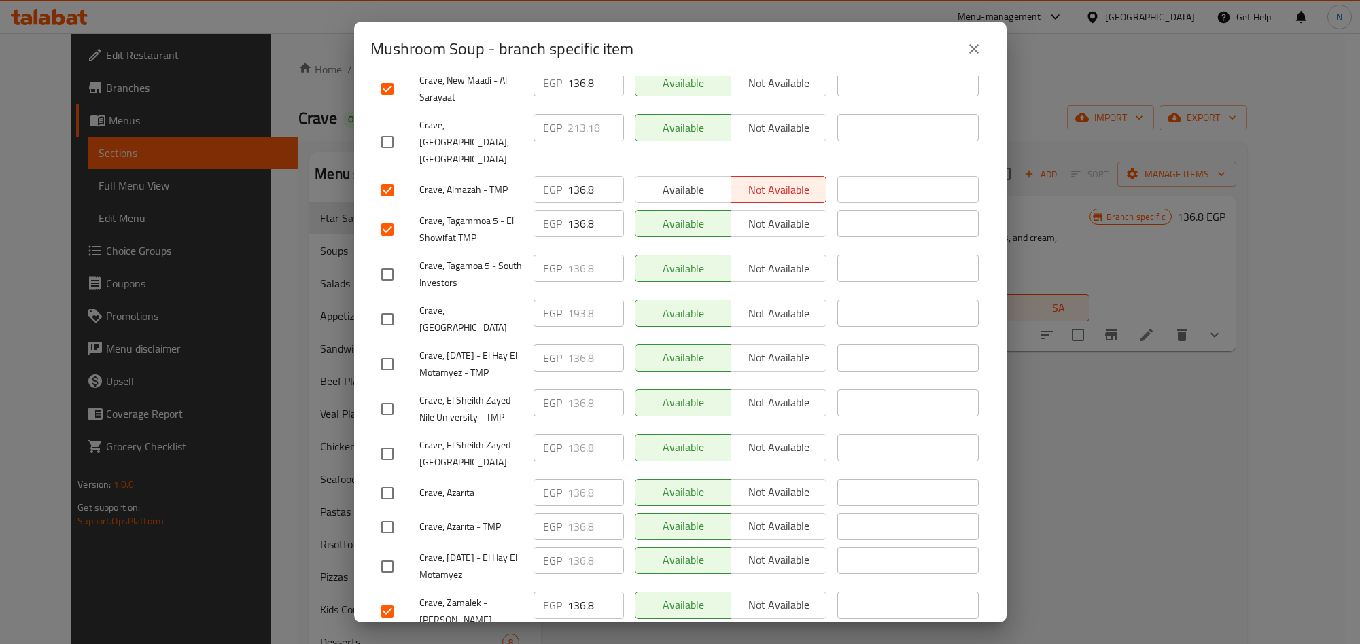
scroll to position [412, 0]
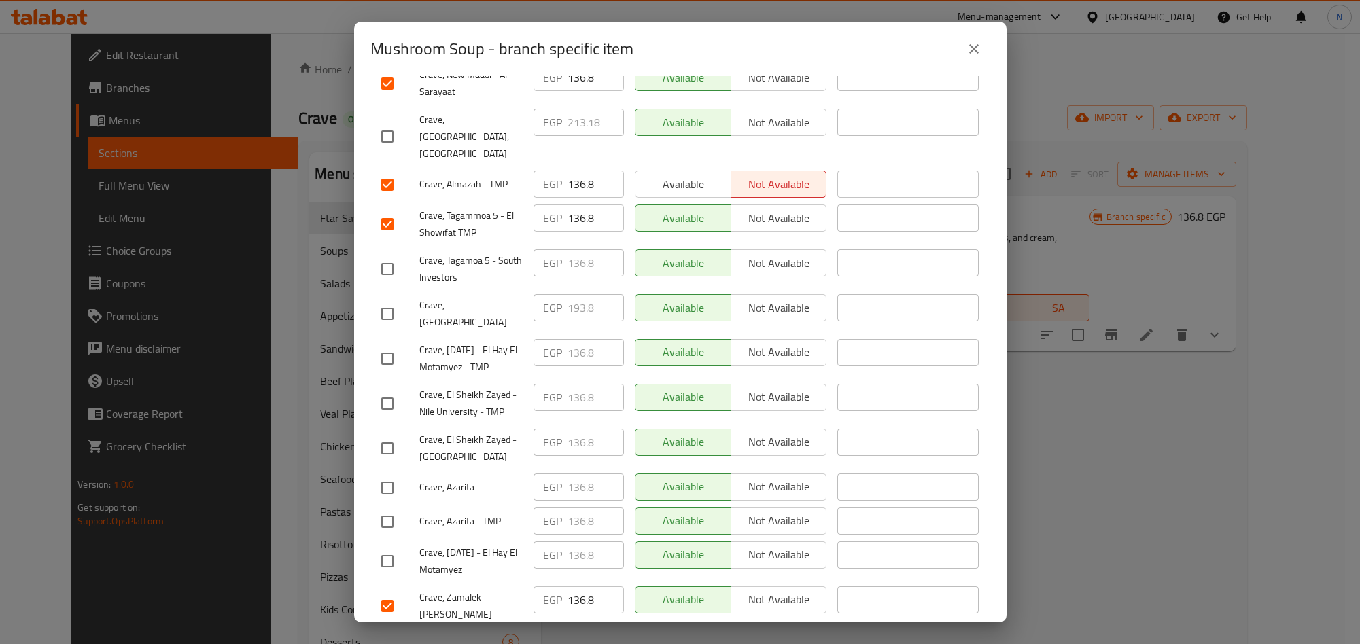
drag, startPoint x: 392, startPoint y: 374, endPoint x: 392, endPoint y: 398, distance: 23.8
click at [392, 389] on input "checkbox" at bounding box center [387, 403] width 29 height 29
checkbox input "true"
click at [392, 434] on input "checkbox" at bounding box center [387, 448] width 29 height 29
checkbox input "true"
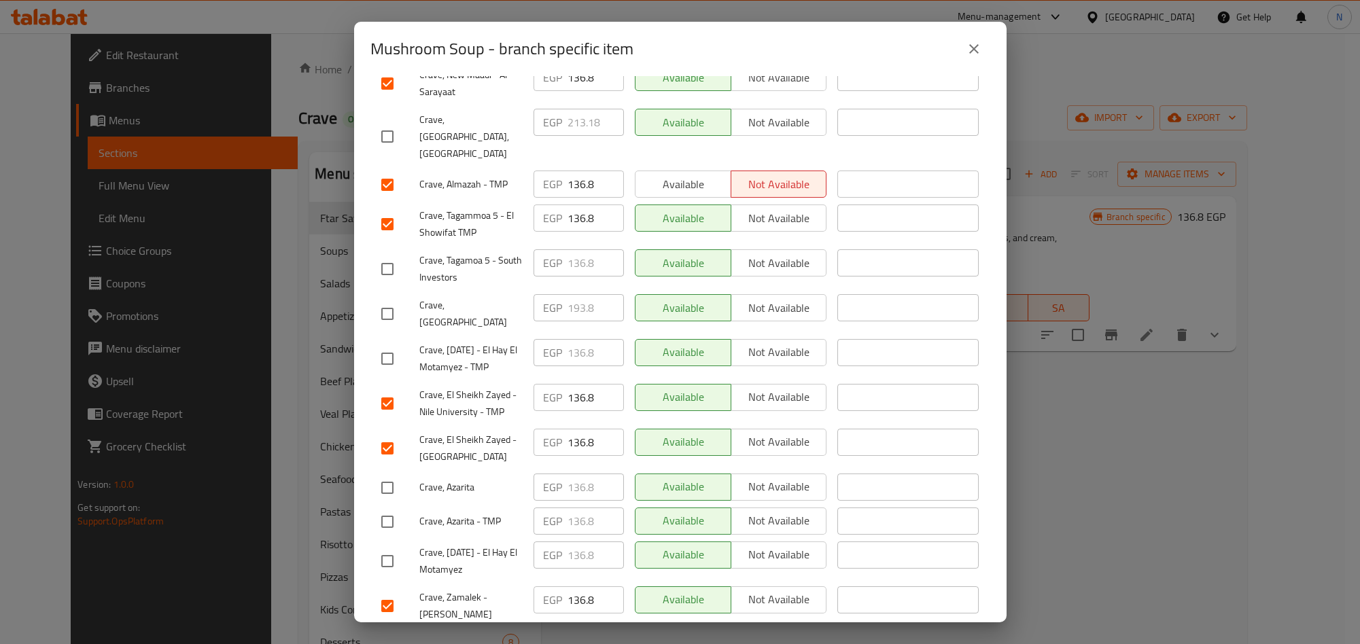
scroll to position [702, 0]
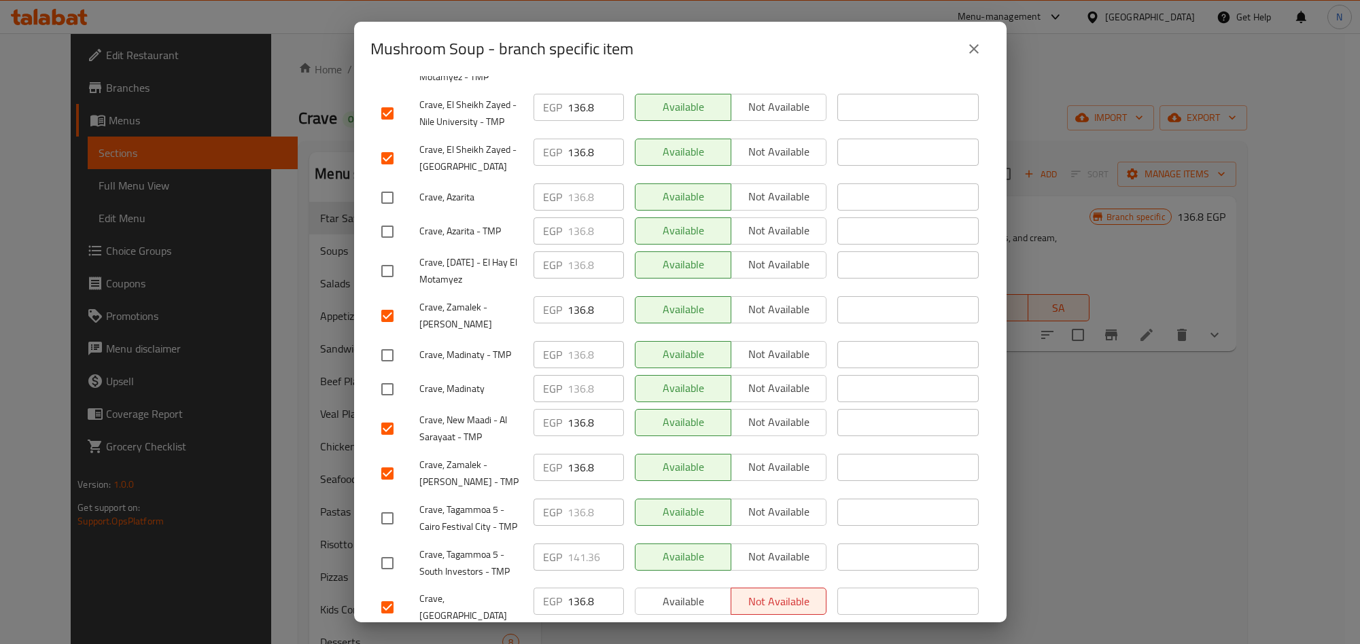
click at [379, 504] on input "checkbox" at bounding box center [387, 518] width 29 height 29
checkbox input "true"
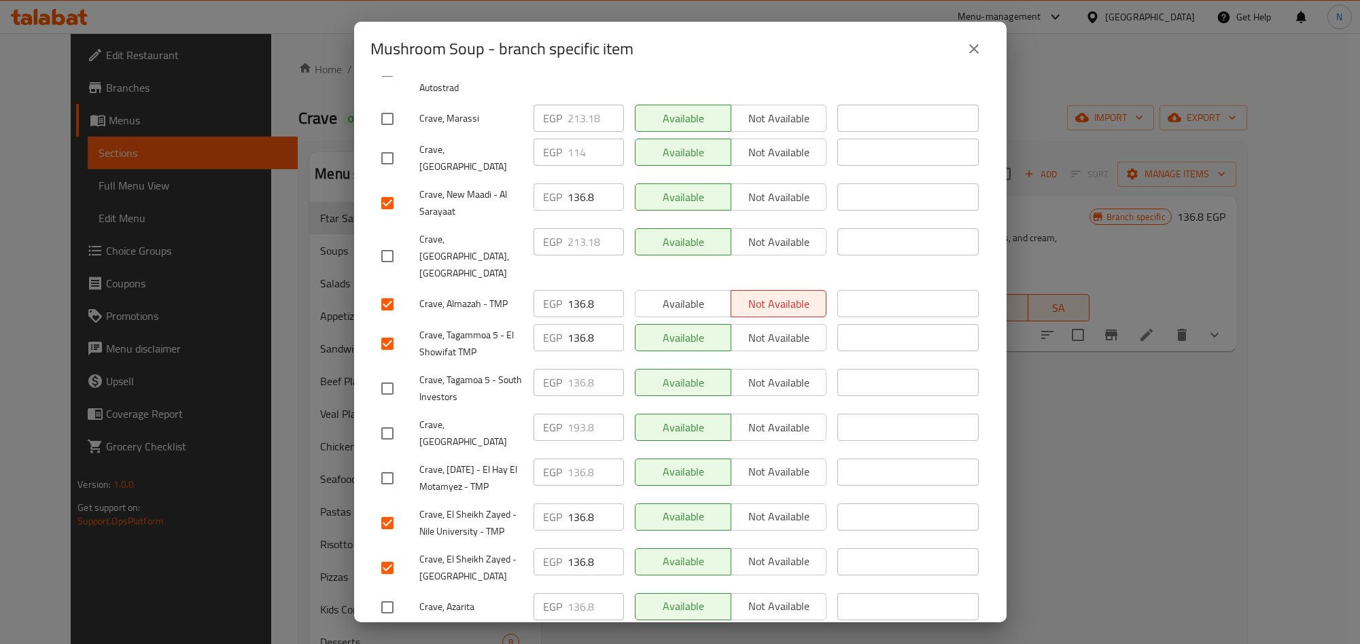
drag, startPoint x: 400, startPoint y: 349, endPoint x: 369, endPoint y: 355, distance: 31.3
click at [400, 375] on input "checkbox" at bounding box center [387, 389] width 29 height 29
checkbox input "true"
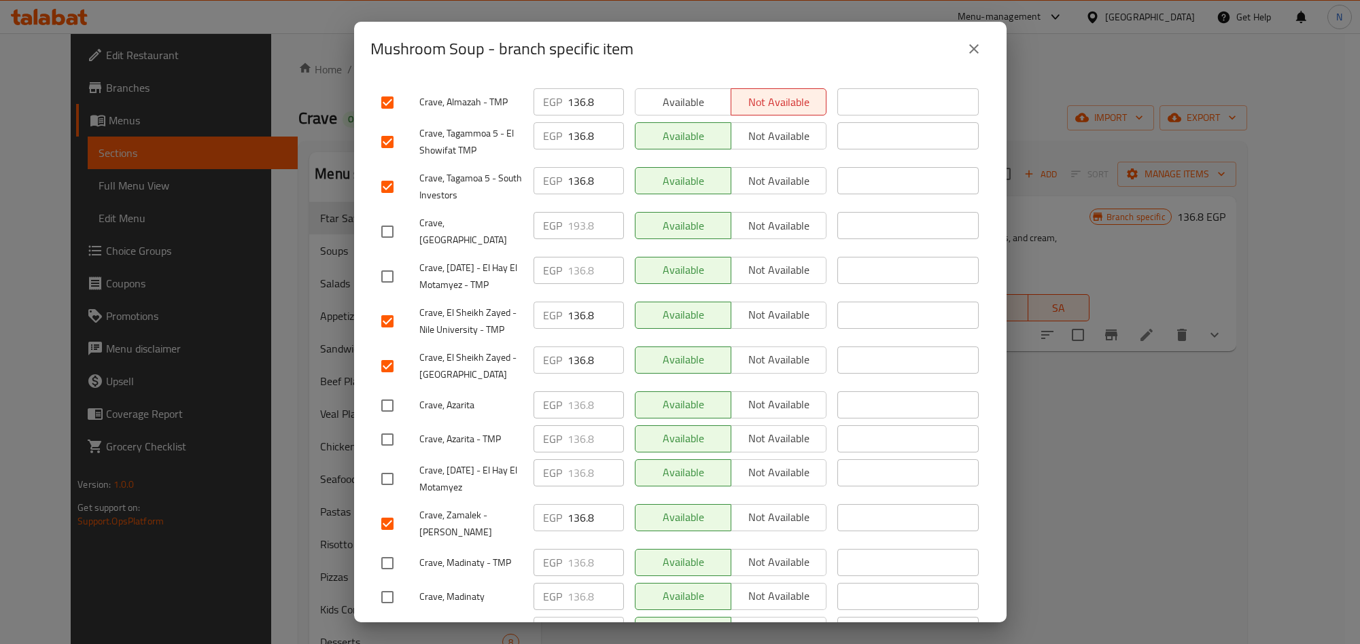
scroll to position [496, 0]
click at [388, 423] on input "checkbox" at bounding box center [387, 437] width 29 height 29
checkbox input "true"
click at [389, 389] on input "checkbox" at bounding box center [387, 403] width 29 height 29
checkbox input "true"
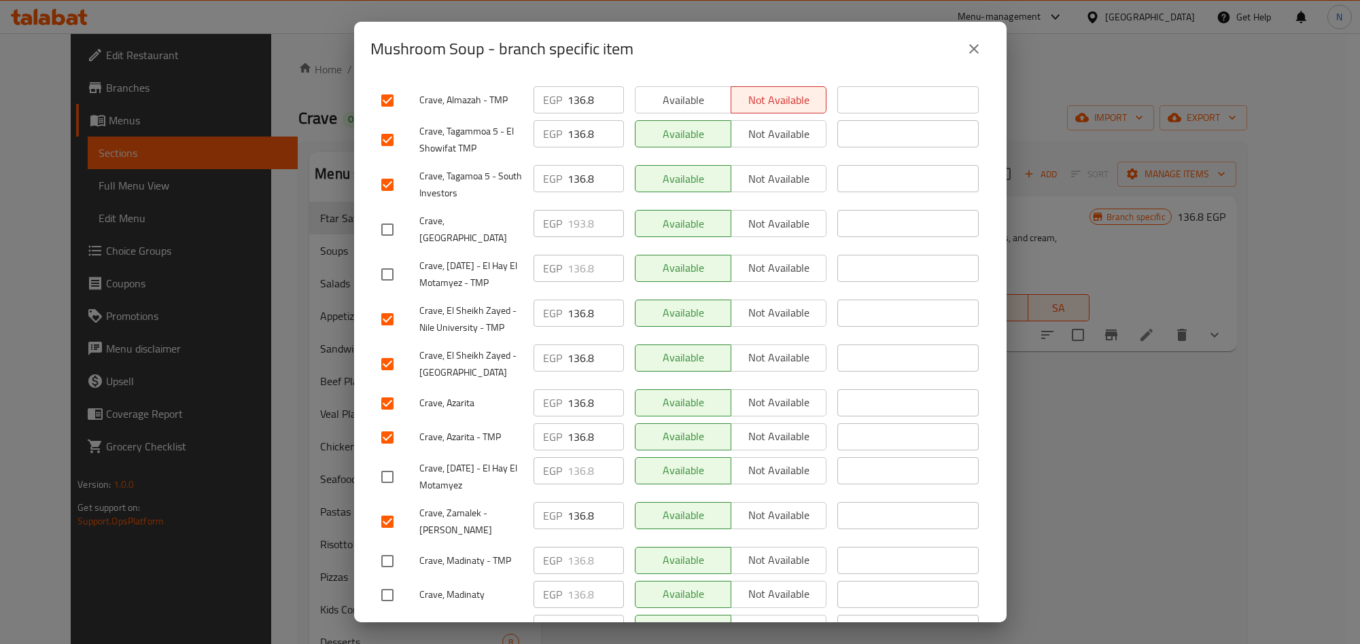
click at [382, 260] on input "checkbox" at bounding box center [387, 274] width 29 height 29
checkbox input "true"
click at [382, 463] on input "checkbox" at bounding box center [387, 477] width 29 height 29
checkbox input "true"
drag, startPoint x: 390, startPoint y: 529, endPoint x: 390, endPoint y: 536, distance: 7.5
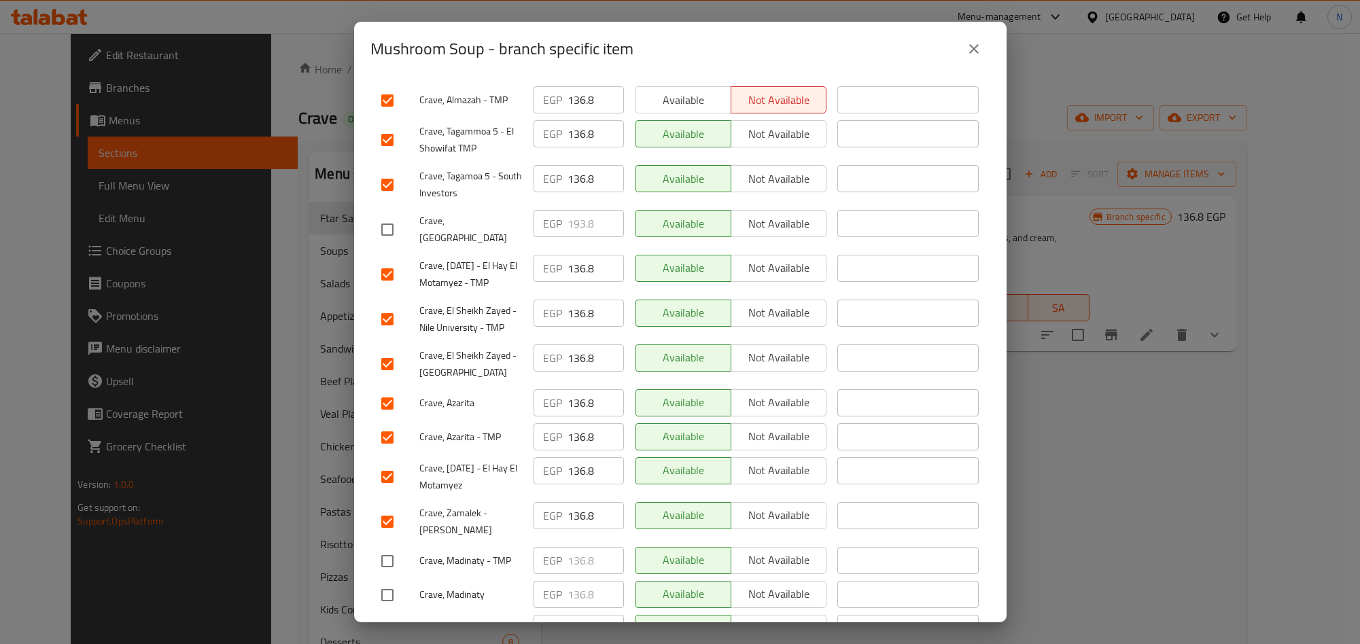
click at [390, 547] on input "checkbox" at bounding box center [387, 561] width 29 height 29
checkbox input "true"
click at [392, 581] on input "checkbox" at bounding box center [387, 595] width 29 height 29
checkbox input "true"
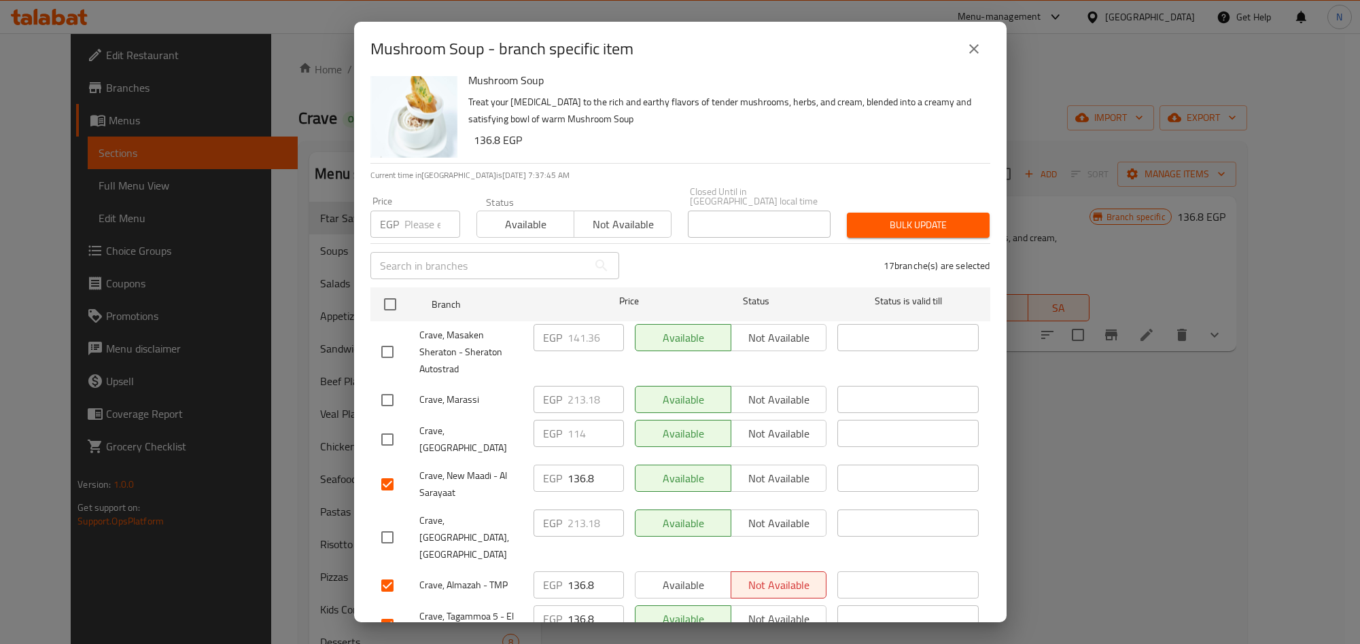
scroll to position [0, 0]
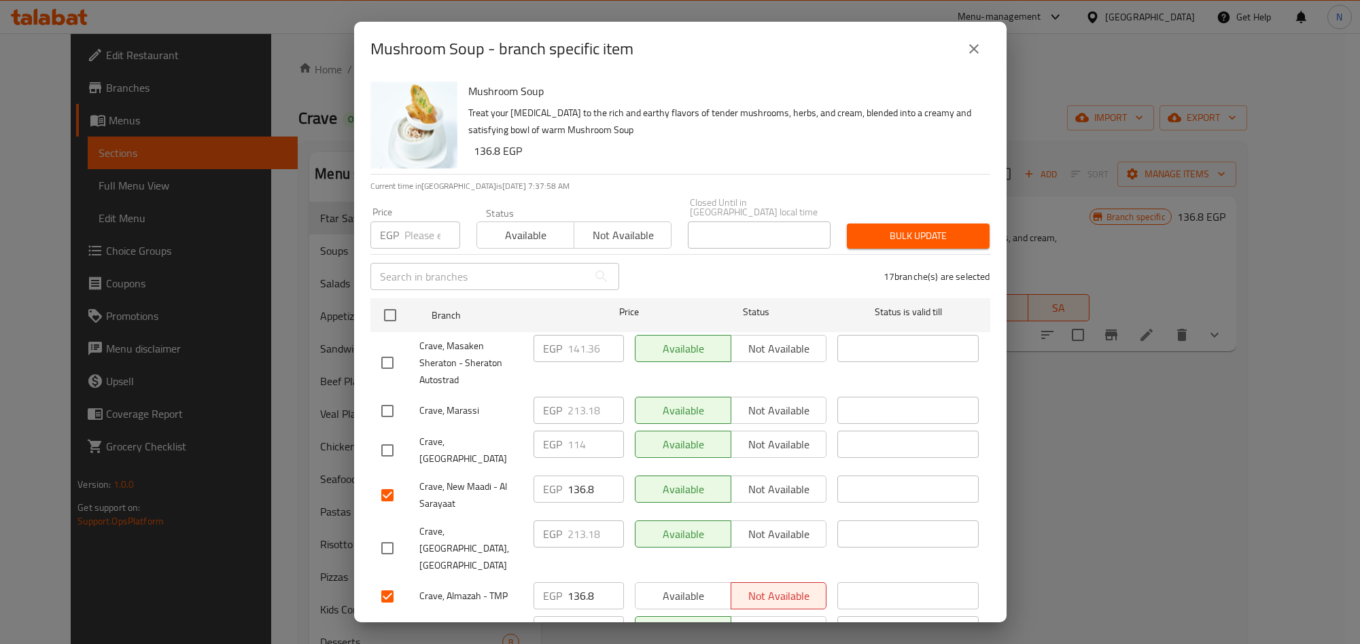
click at [983, 54] on button "close" at bounding box center [974, 49] width 33 height 33
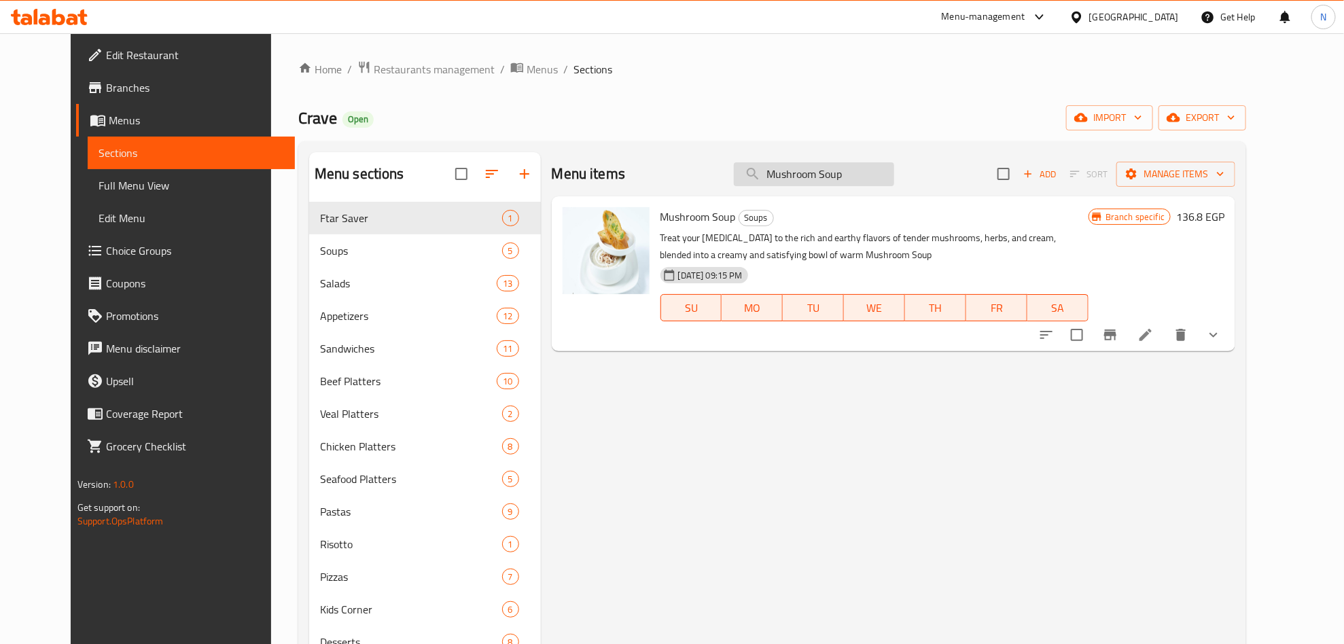
click at [832, 172] on input "Mushroom Soup" at bounding box center [814, 174] width 160 height 24
paste input "Salmon Salad"
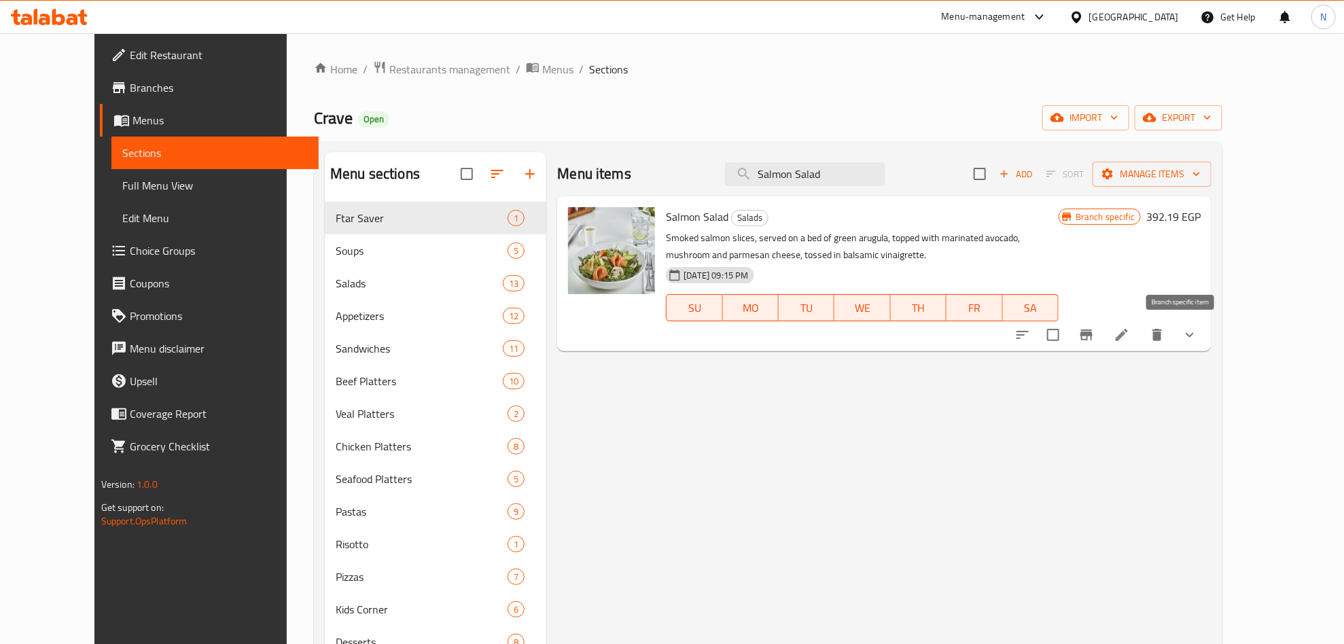
type input "Salmon Salad"
click at [1103, 333] on button "Branch-specific-item" at bounding box center [1087, 335] width 33 height 33
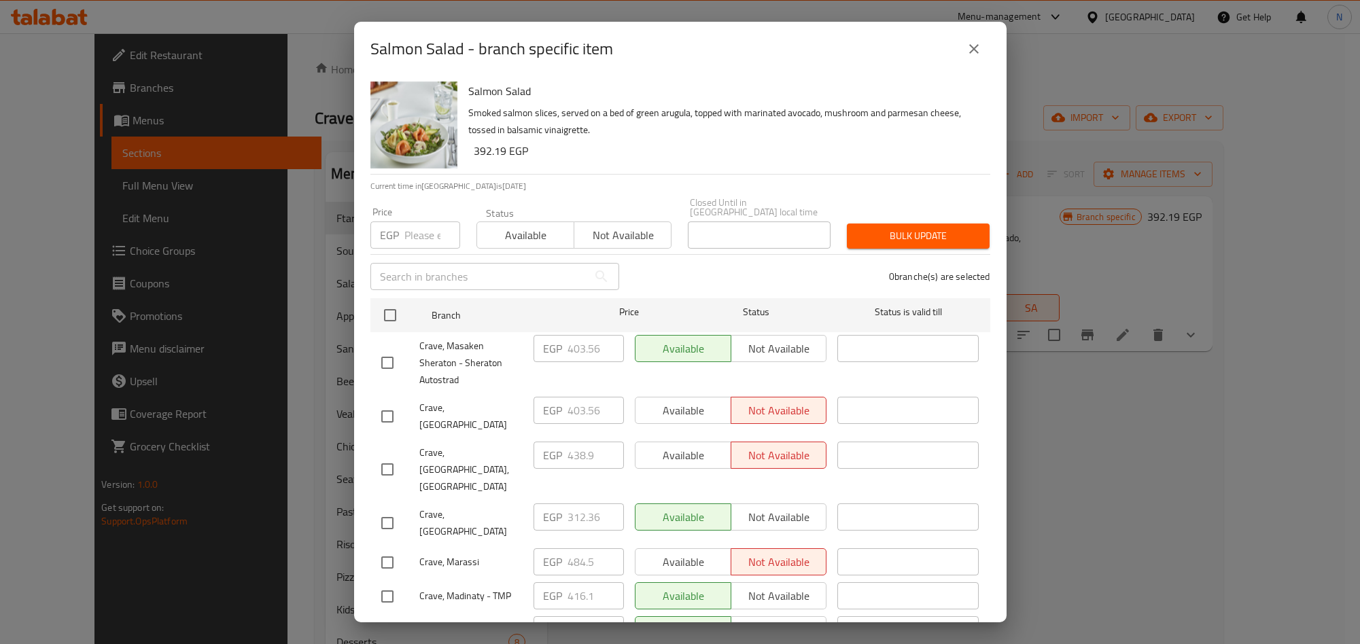
click at [810, 166] on div "Salmon Salad Smoked salmon slices, served on a bed of green arugula, topped wit…" at bounding box center [724, 125] width 522 height 98
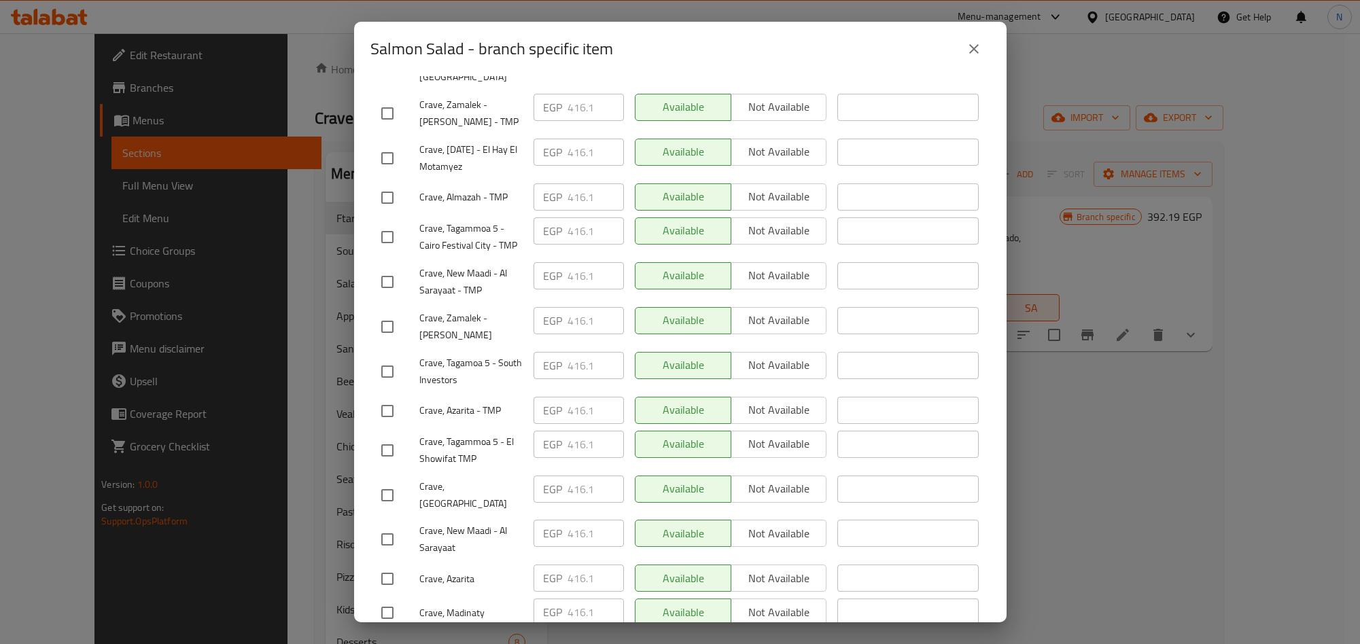
click at [382, 599] on input "checkbox" at bounding box center [387, 613] width 29 height 29
checkbox input "true"
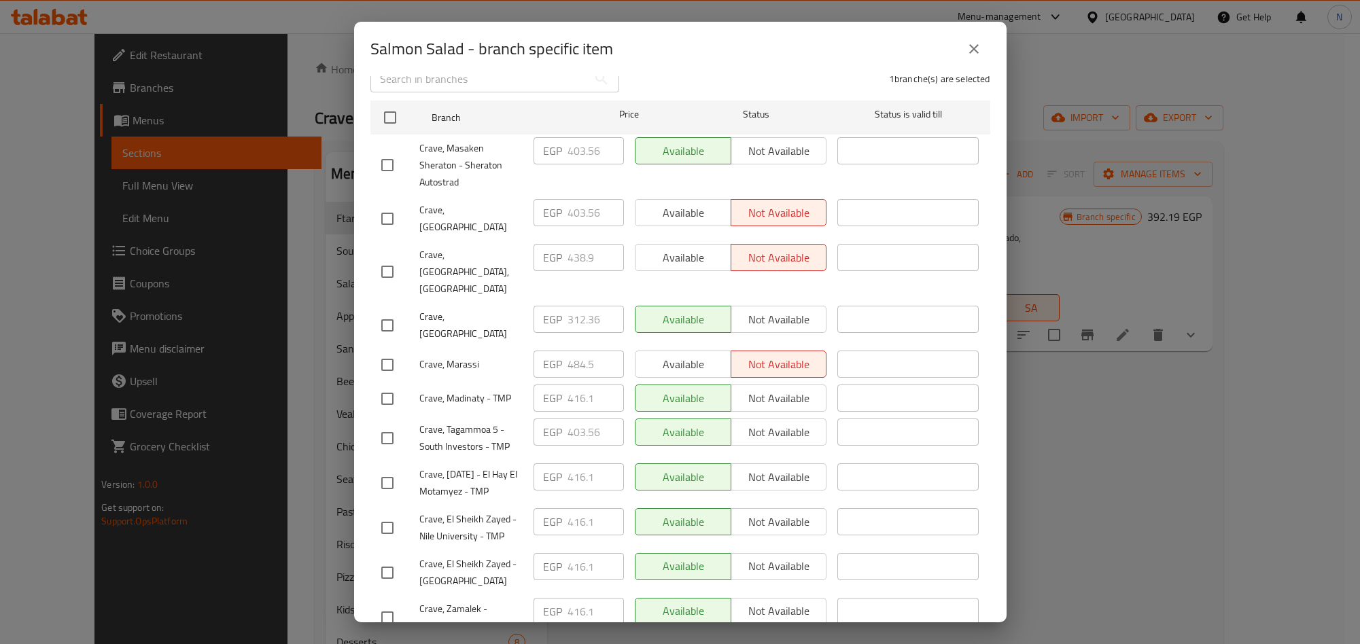
click at [398, 385] on input "checkbox" at bounding box center [387, 399] width 29 height 29
checkbox input "true"
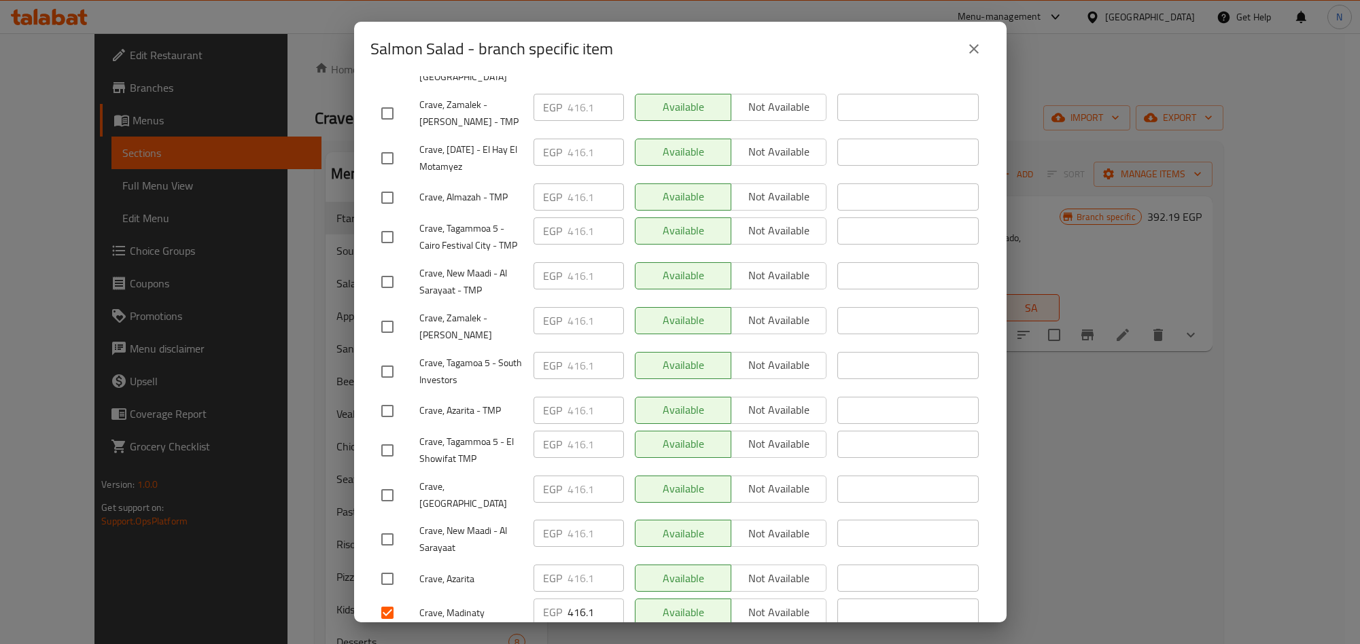
click at [390, 436] on input "checkbox" at bounding box center [387, 450] width 29 height 29
checkbox input "true"
click at [392, 313] on input "checkbox" at bounding box center [387, 327] width 29 height 29
checkbox input "true"
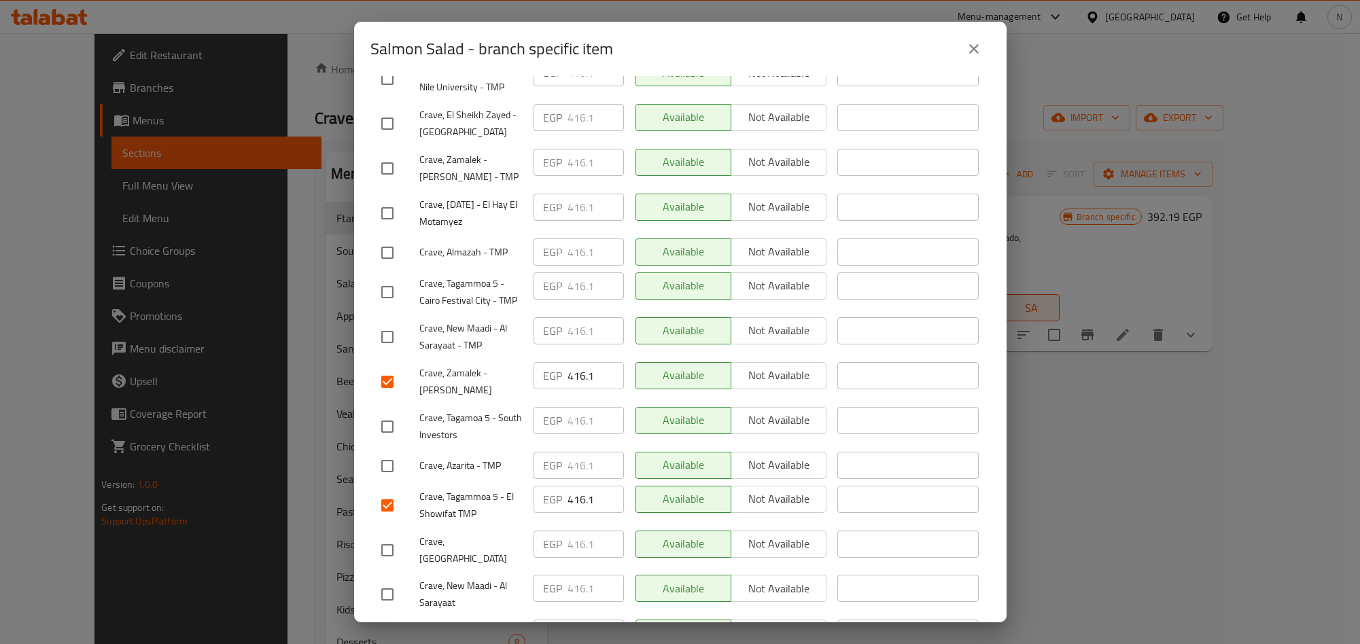
scroll to position [600, 0]
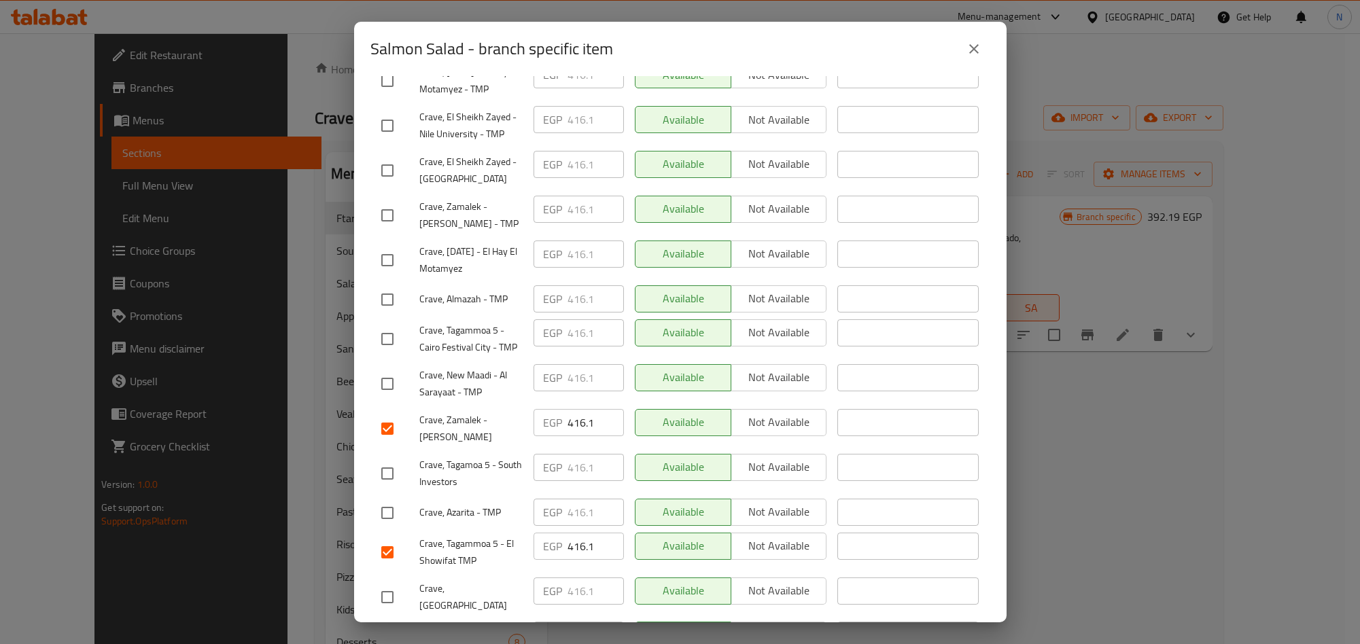
click at [398, 201] on input "checkbox" at bounding box center [387, 215] width 29 height 29
checkbox input "true"
click at [400, 370] on input "checkbox" at bounding box center [387, 384] width 29 height 29
checkbox input "true"
click at [392, 627] on input "checkbox" at bounding box center [387, 641] width 29 height 29
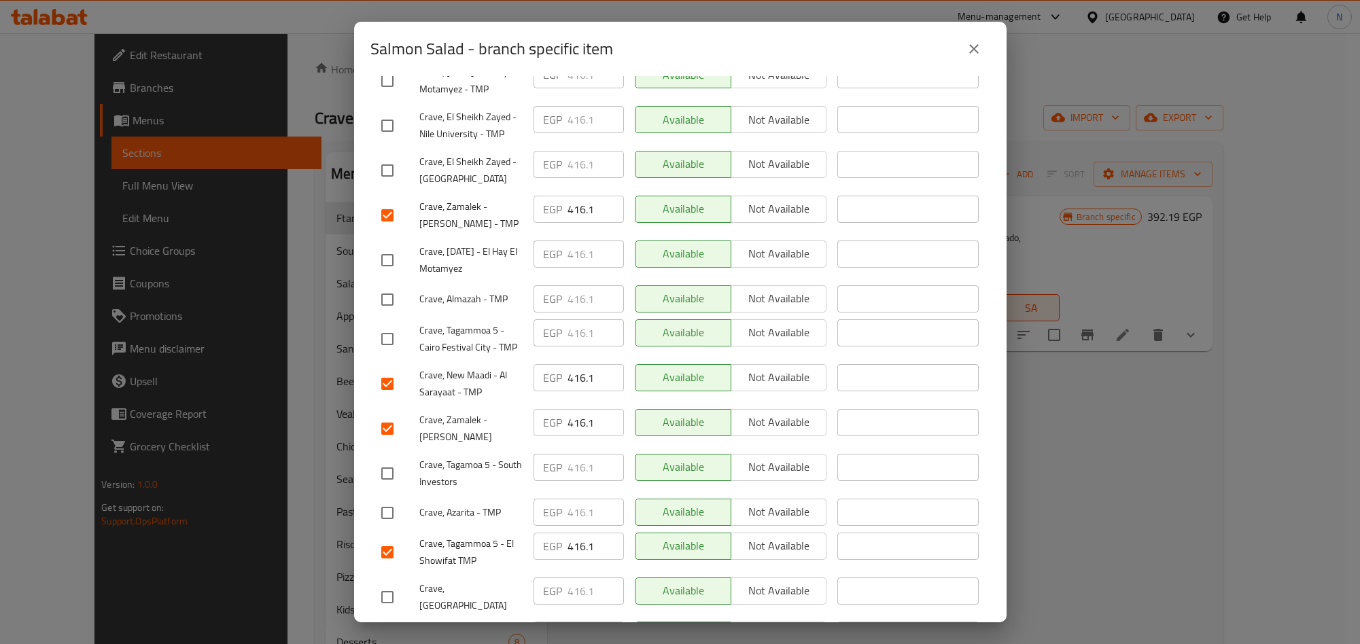
checkbox input "true"
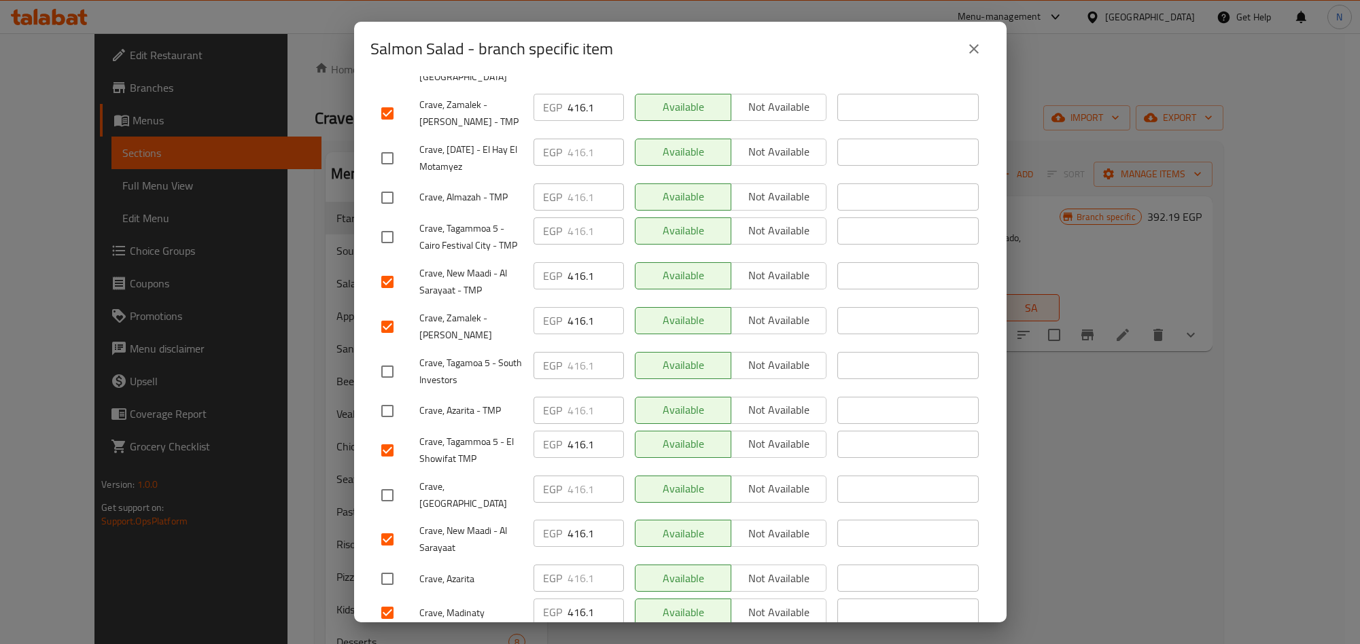
click at [389, 481] on input "checkbox" at bounding box center [387, 495] width 29 height 29
checkbox input "true"
click at [402, 184] on div at bounding box center [400, 198] width 38 height 29
click at [394, 184] on input "checkbox" at bounding box center [387, 198] width 29 height 29
checkbox input "true"
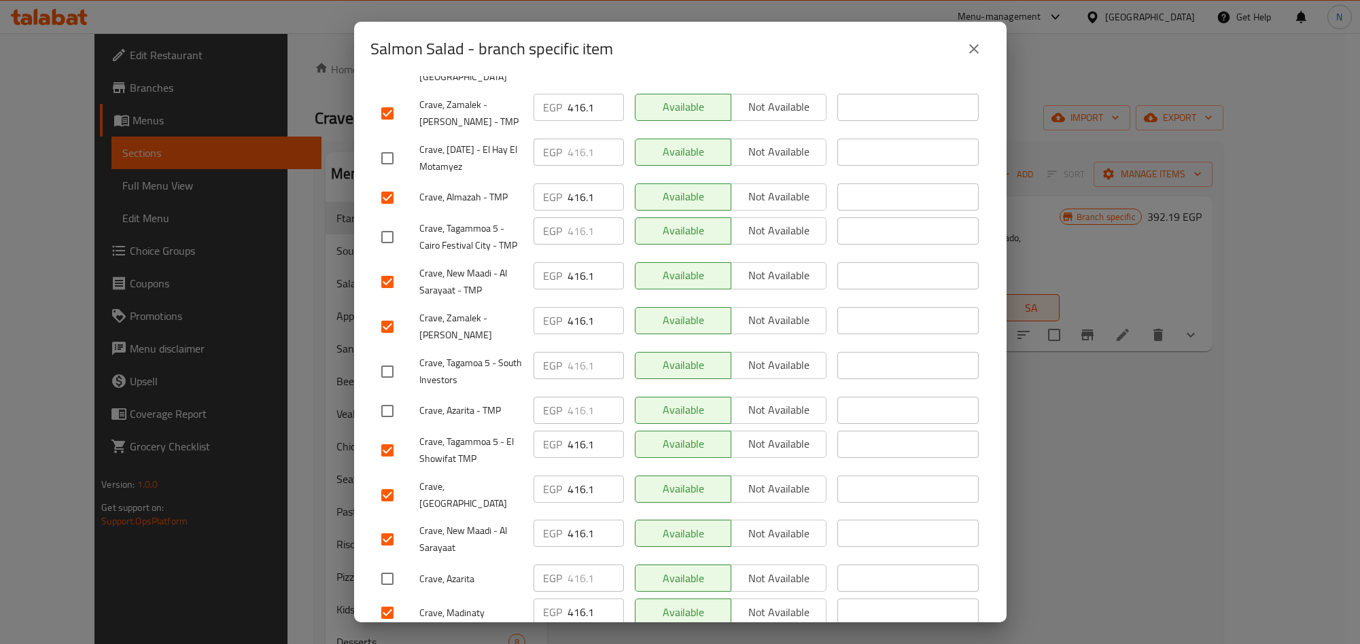
scroll to position [388, 0]
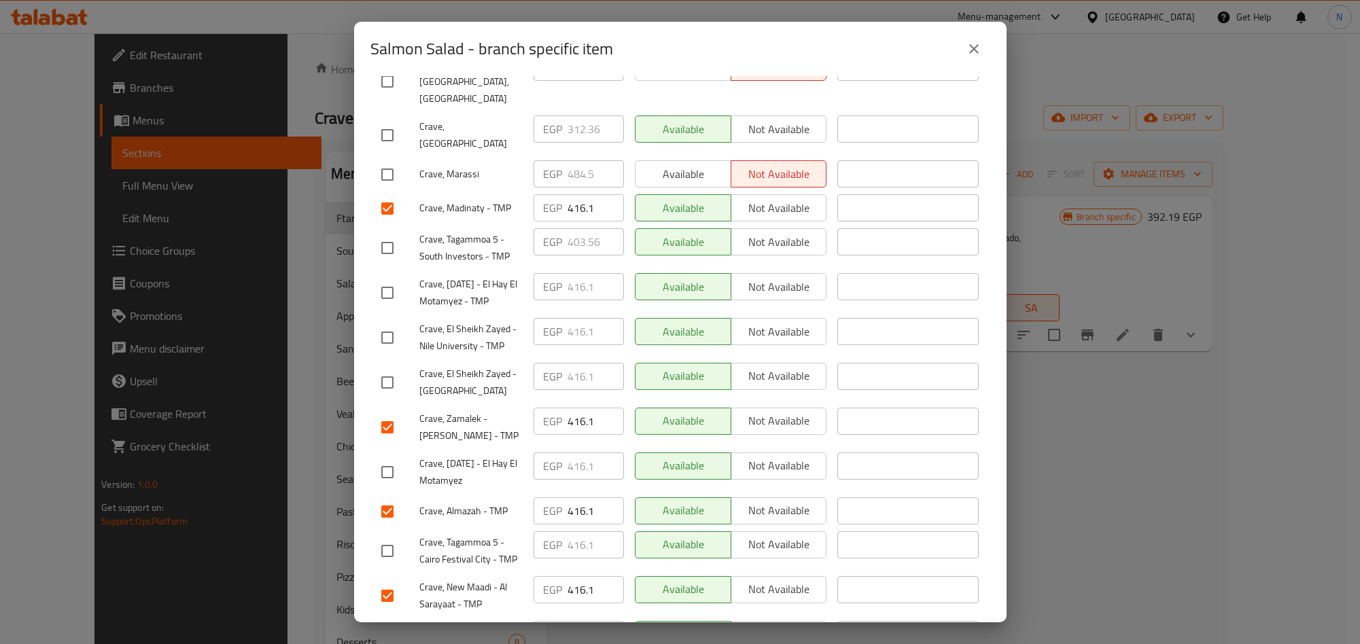
click at [384, 324] on input "checkbox" at bounding box center [387, 338] width 29 height 29
checkbox input "true"
click at [380, 368] on input "checkbox" at bounding box center [387, 382] width 29 height 29
checkbox input "true"
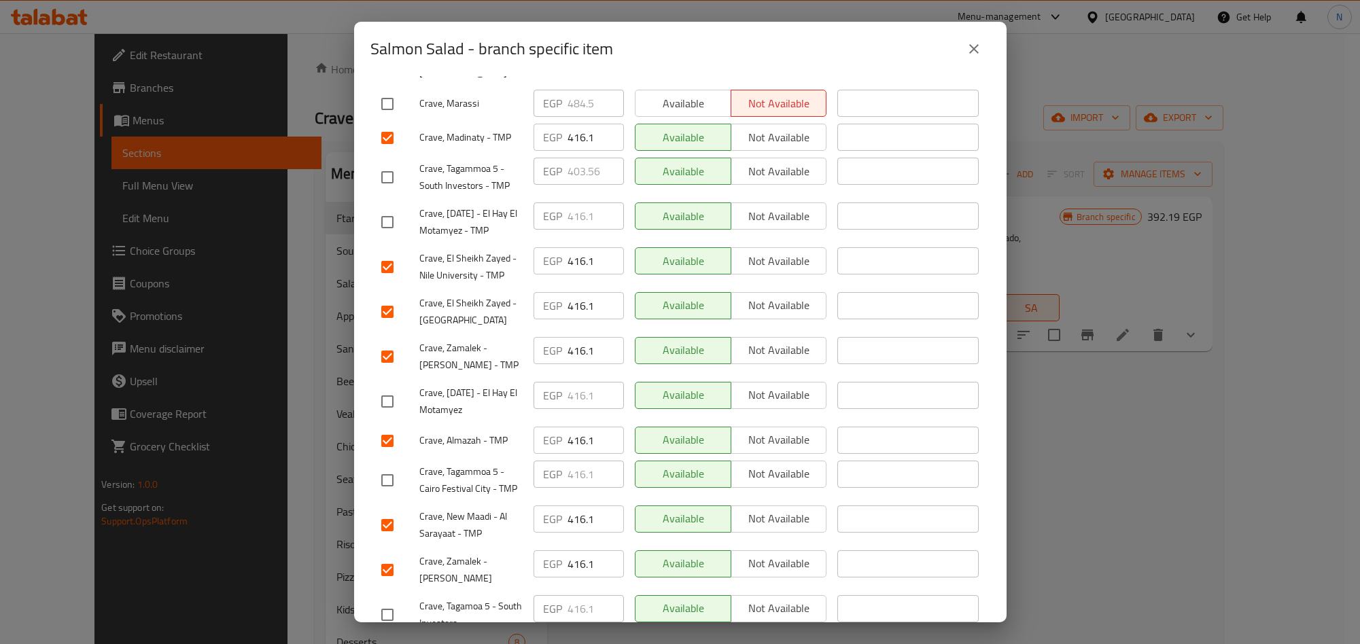
scroll to position [490, 0]
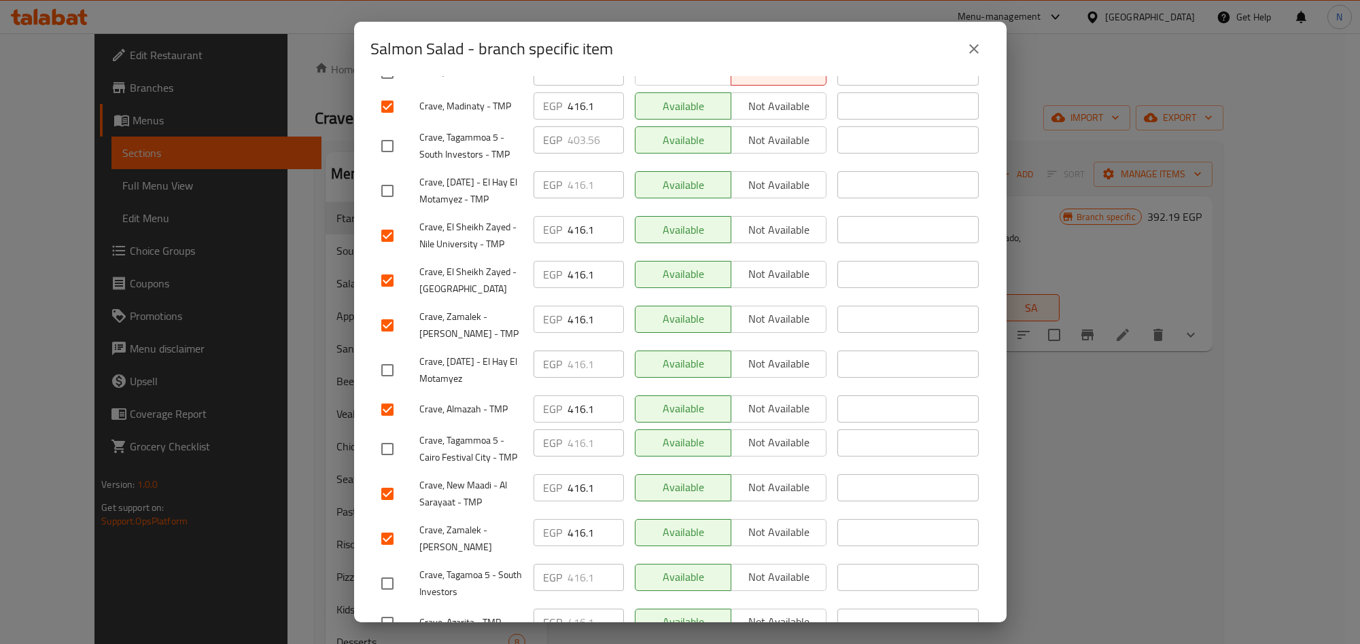
click at [381, 435] on input "checkbox" at bounding box center [387, 449] width 29 height 29
checkbox input "true"
click at [389, 570] on input "checkbox" at bounding box center [387, 584] width 29 height 29
checkbox input "true"
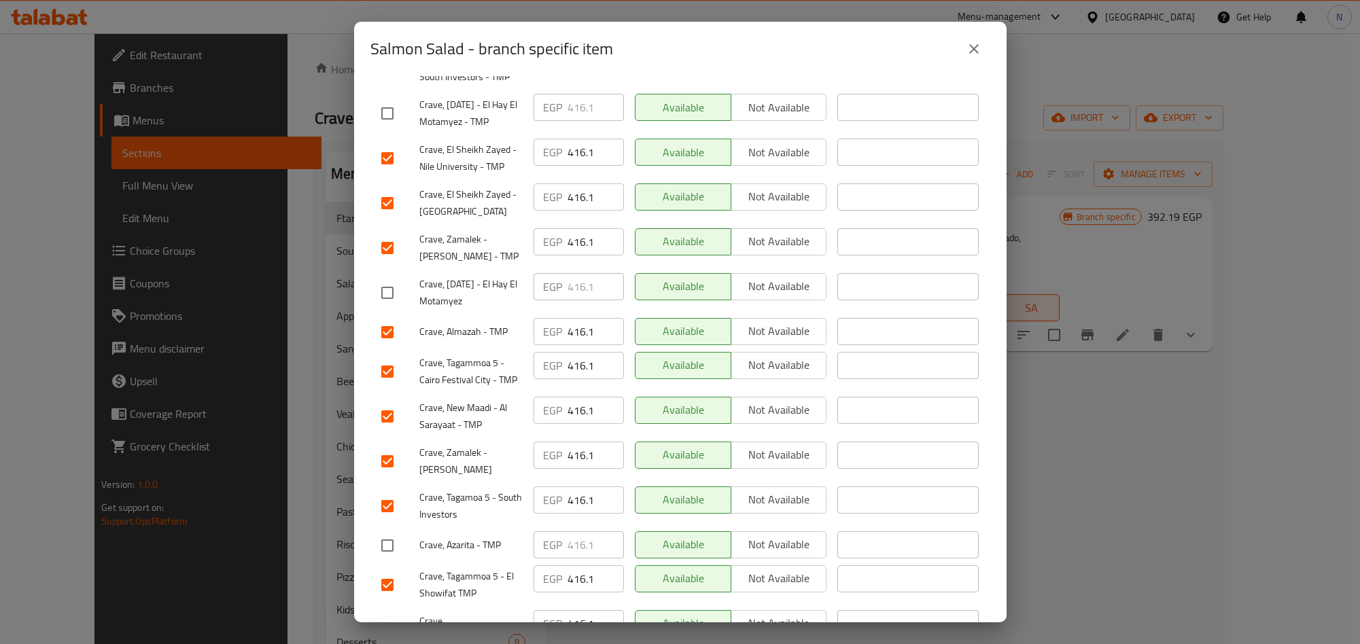
scroll to position [694, 0]
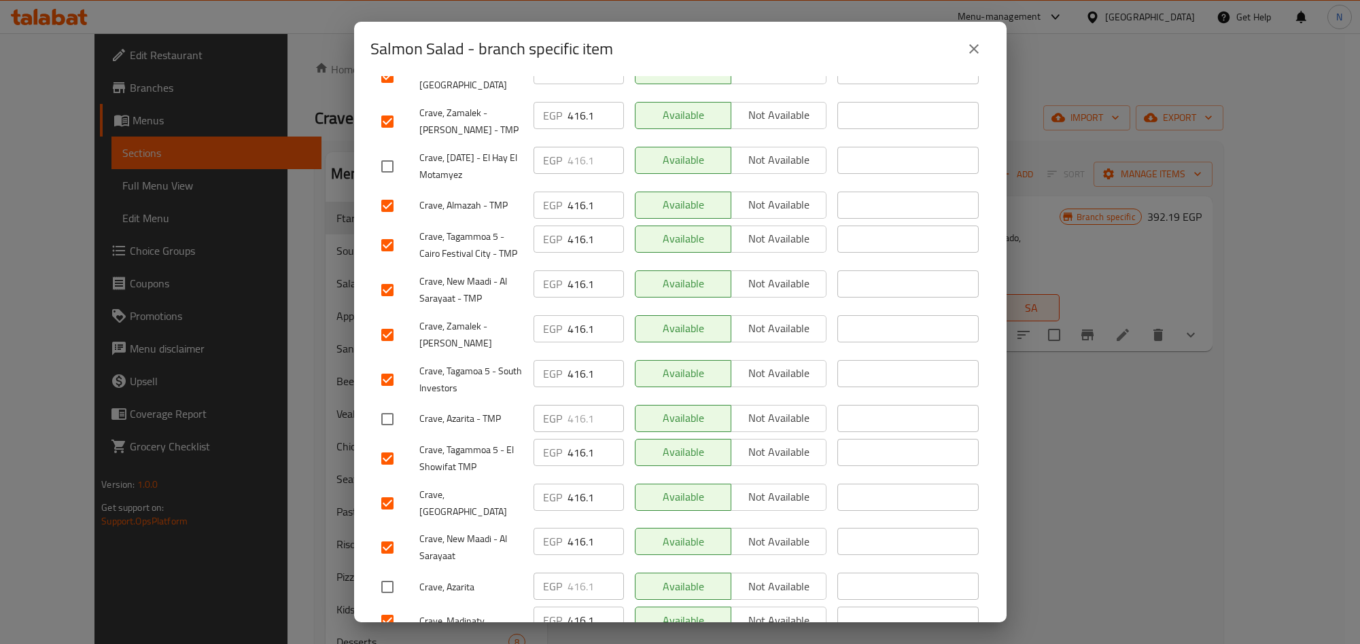
click at [392, 405] on input "checkbox" at bounding box center [387, 419] width 29 height 29
checkbox input "true"
click at [394, 573] on input "checkbox" at bounding box center [387, 587] width 29 height 29
checkbox input "true"
click at [366, 131] on div "Salmon Salad Smoked salmon slices, served on a bed of green arugula, topped wit…" at bounding box center [680, 349] width 653 height 546
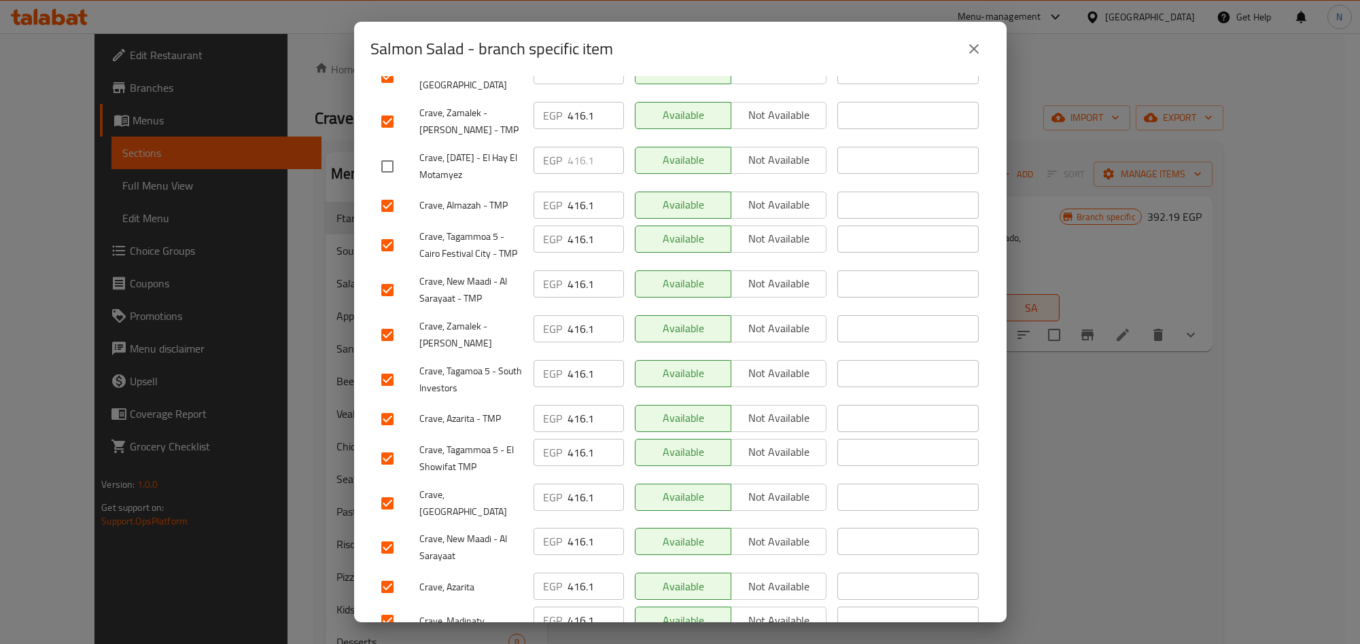
click at [378, 152] on input "checkbox" at bounding box center [387, 166] width 29 height 29
checkbox input "true"
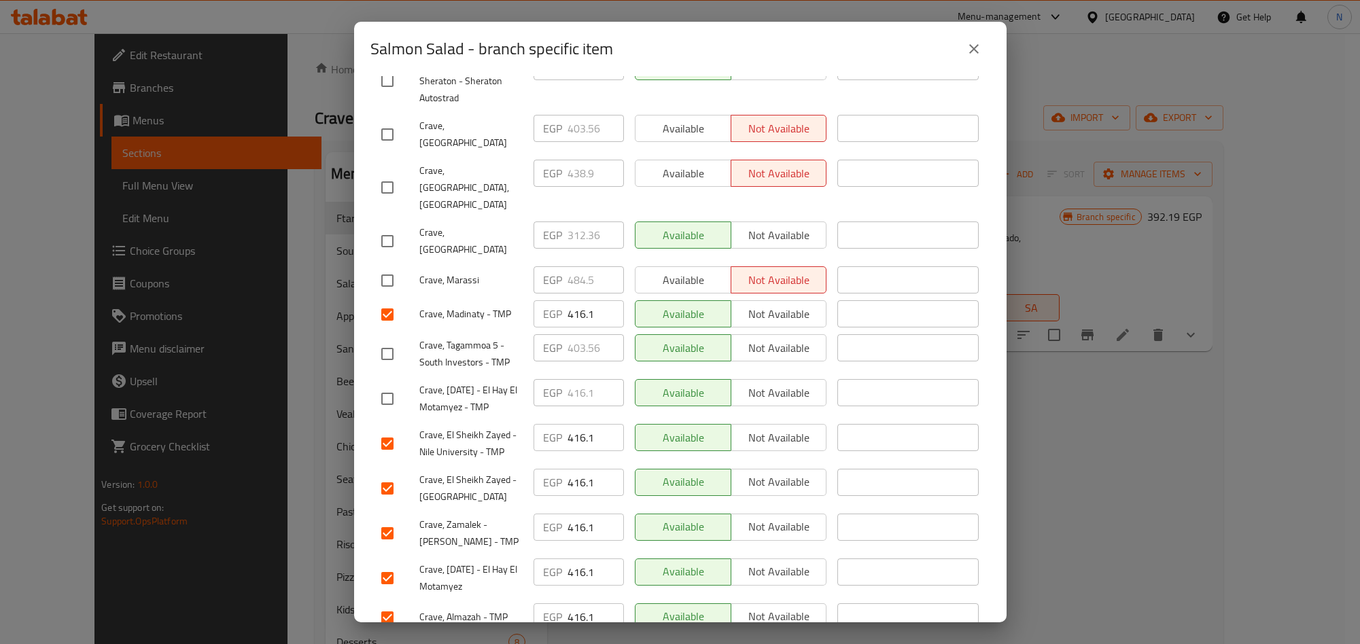
click at [396, 385] on input "checkbox" at bounding box center [387, 399] width 29 height 29
checkbox input "true"
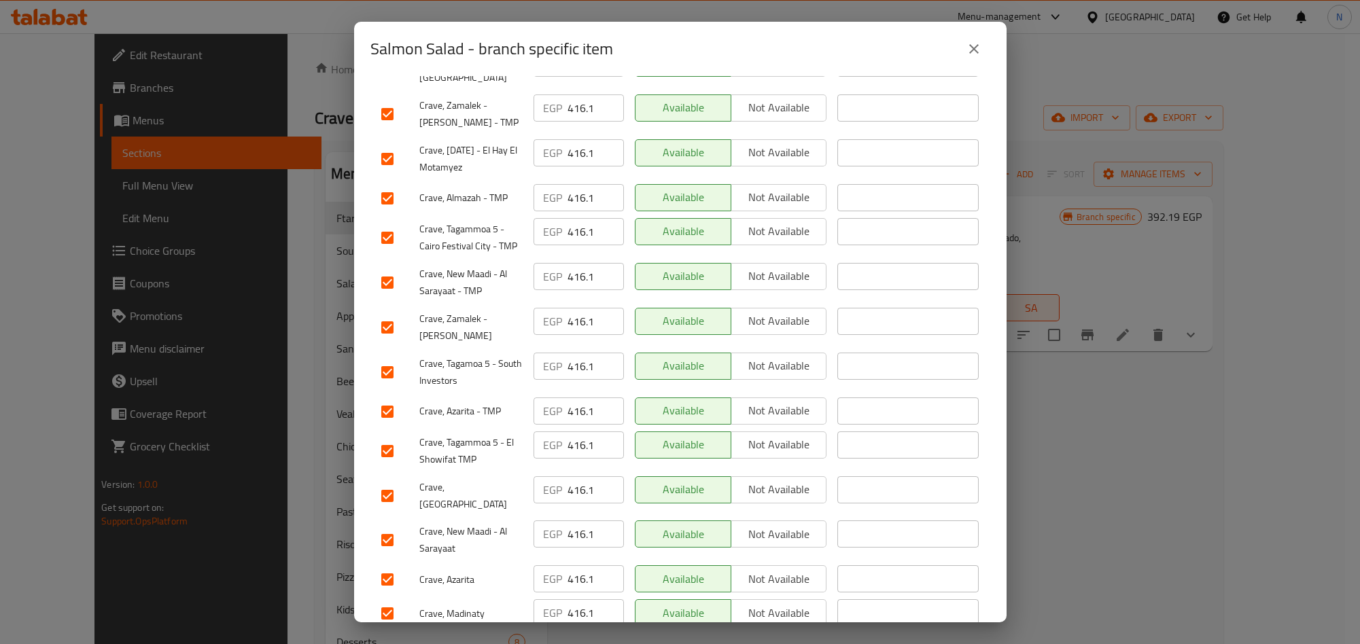
scroll to position [702, 0]
click at [966, 45] on icon "close" at bounding box center [974, 49] width 16 height 16
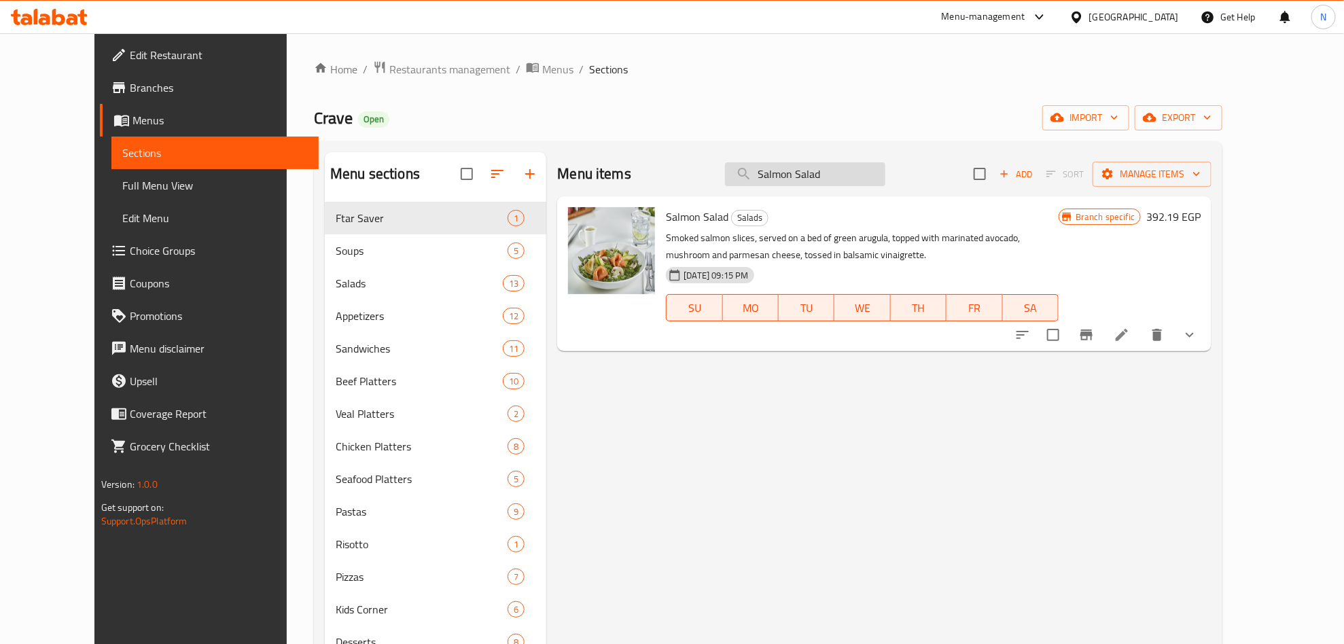
click at [886, 164] on input "Salmon Salad" at bounding box center [805, 174] width 160 height 24
paste input "Q.Formaggi"
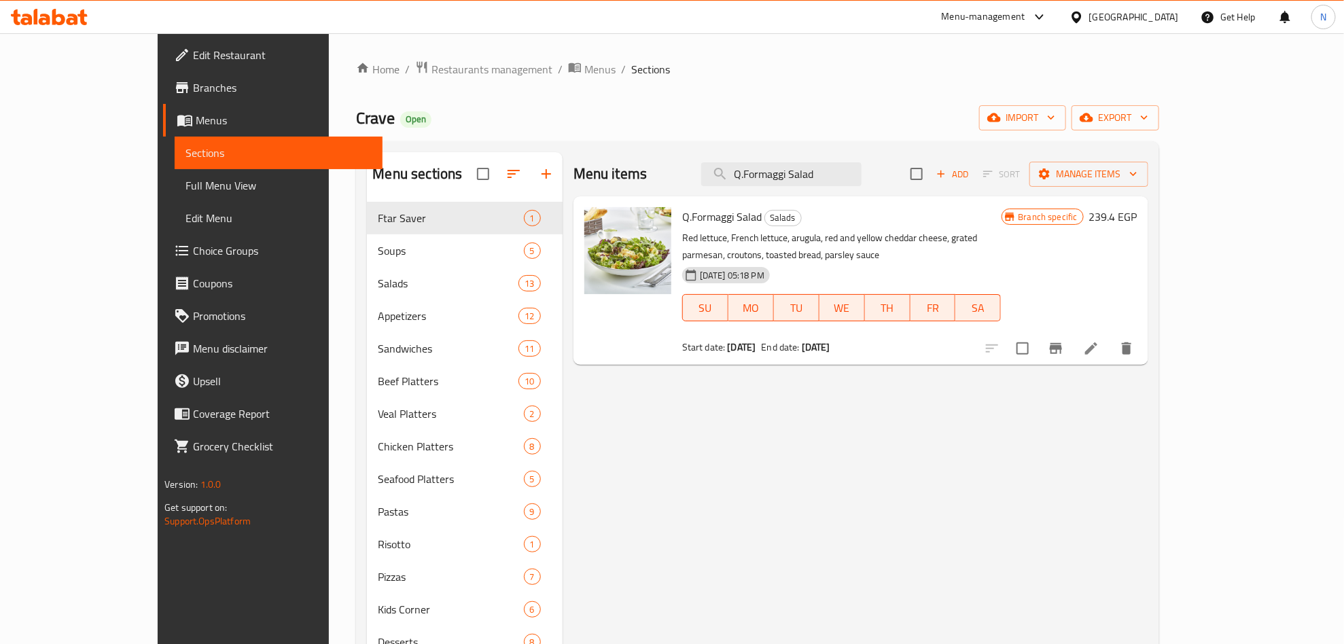
type input "Q.Formaggi Salad"
click at [1064, 341] on icon "Branch-specific-item" at bounding box center [1056, 349] width 16 height 16
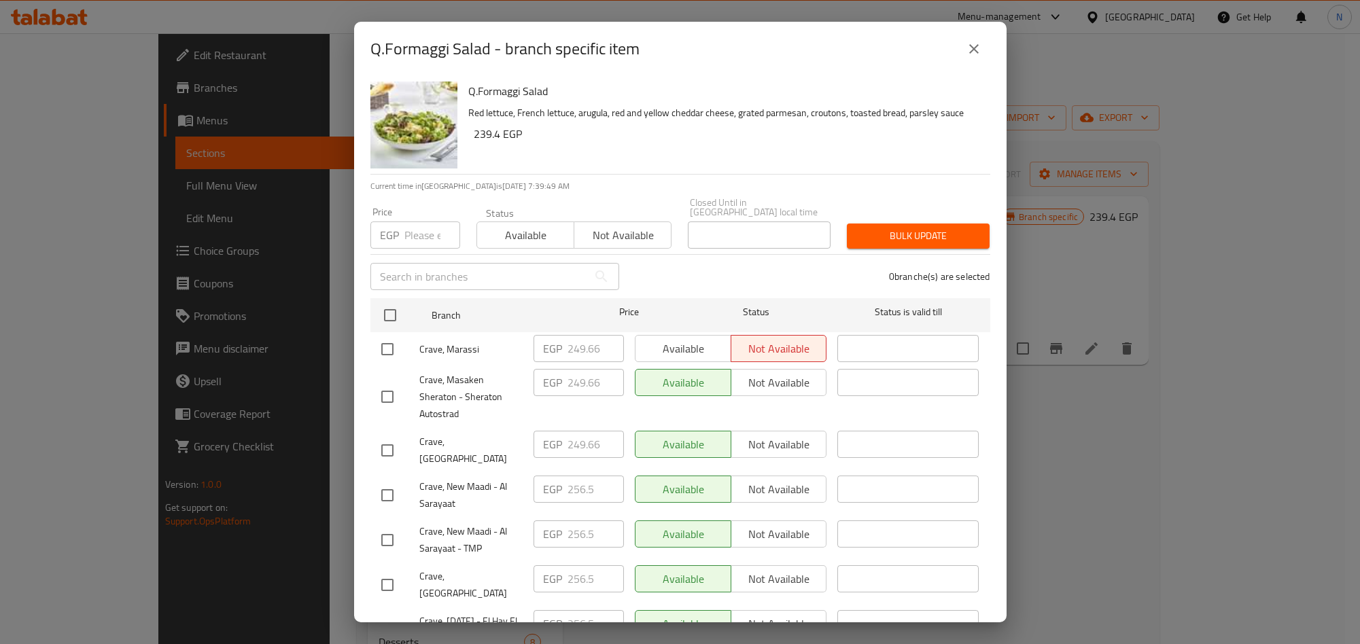
click at [788, 122] on p "Red lettuce, French lettuce, arugula, red and yellow cheddar cheese, grated par…" at bounding box center [723, 113] width 511 height 17
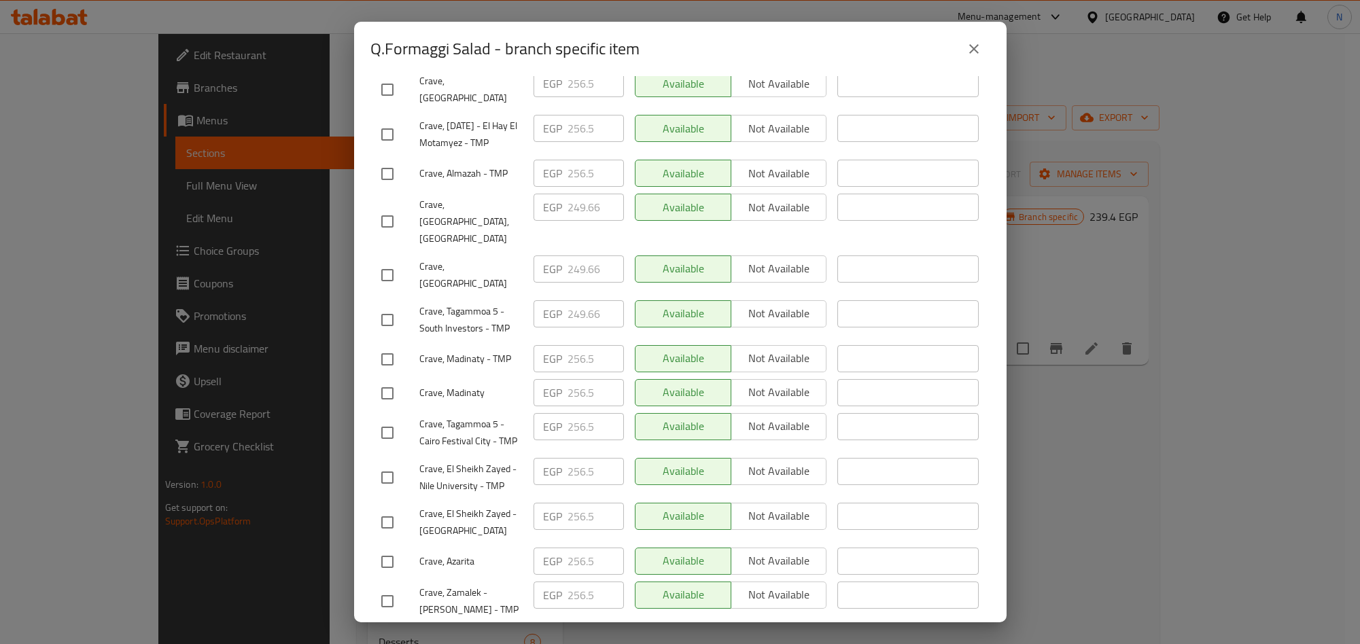
click at [396, 379] on input "checkbox" at bounding box center [387, 393] width 29 height 29
checkbox input "true"
click at [380, 345] on input "checkbox" at bounding box center [387, 359] width 29 height 29
checkbox input "true"
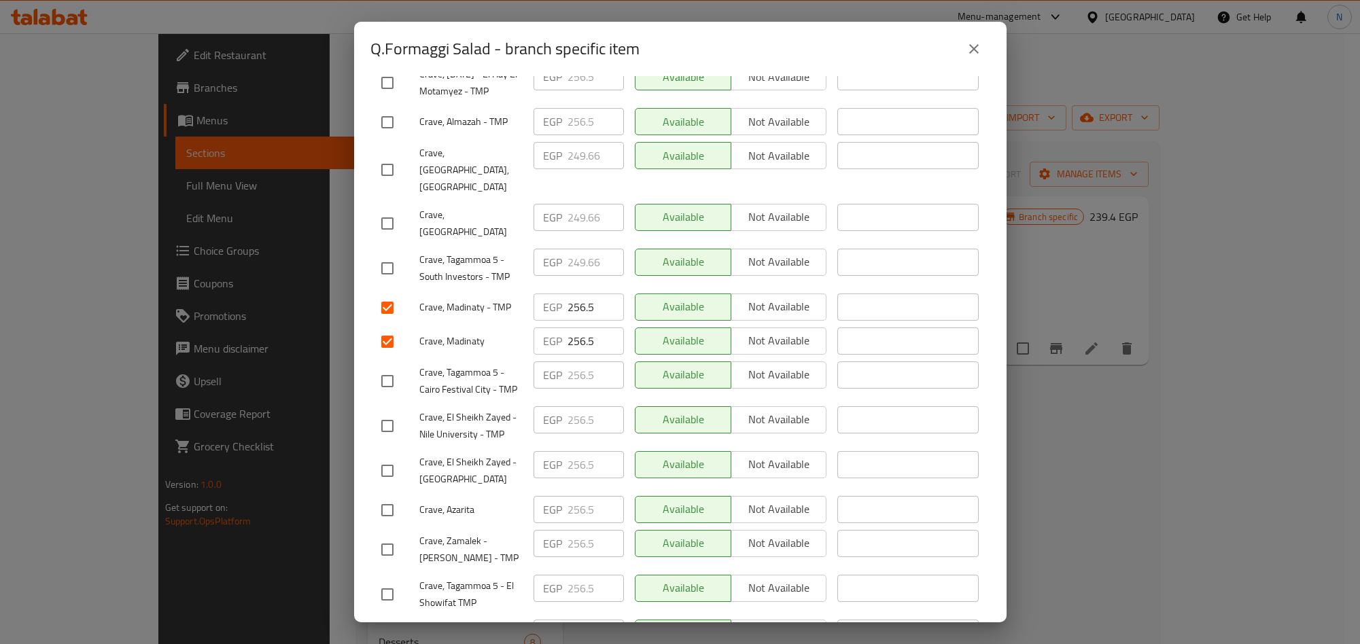
scroll to position [597, 0]
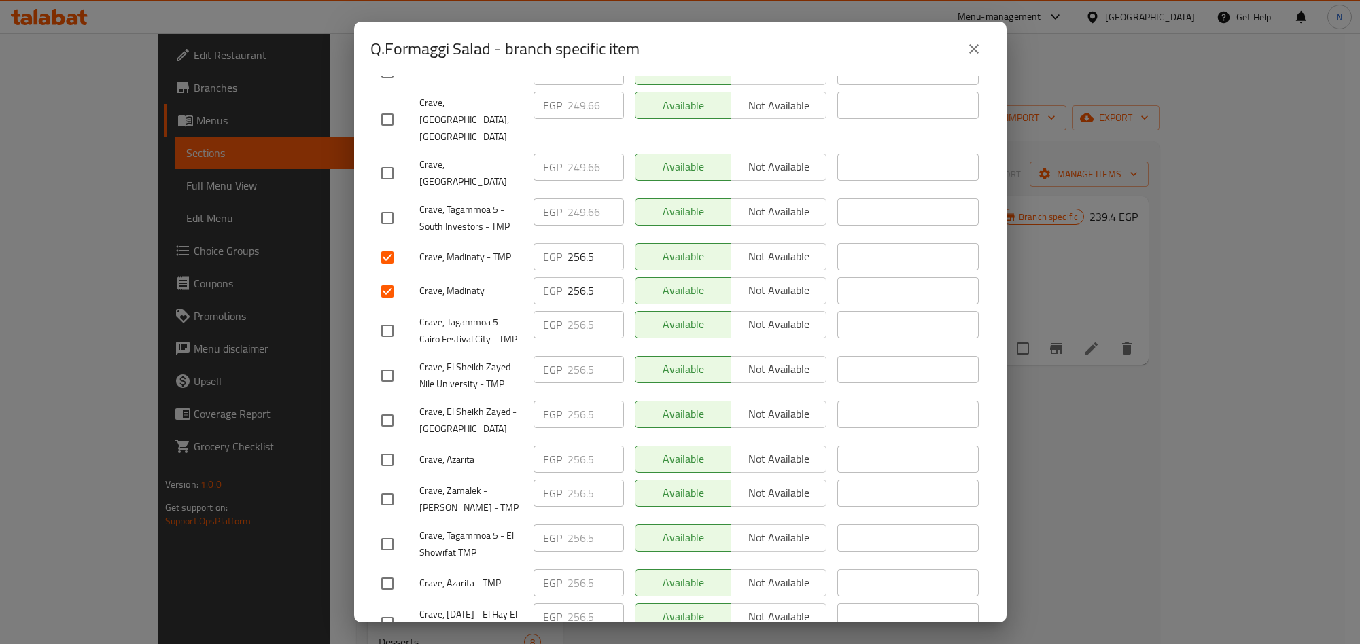
click at [386, 530] on input "checkbox" at bounding box center [387, 544] width 29 height 29
checkbox input "true"
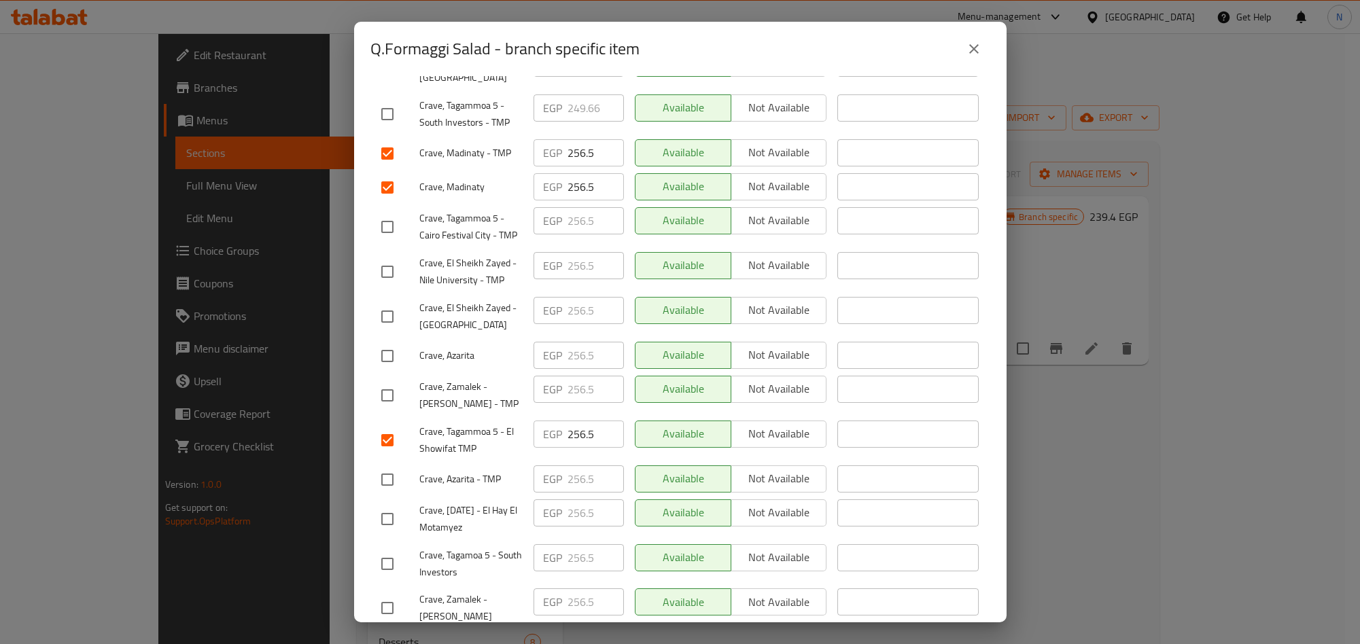
scroll to position [702, 0]
click at [398, 504] on input "checkbox" at bounding box center [387, 518] width 29 height 29
checkbox input "true"
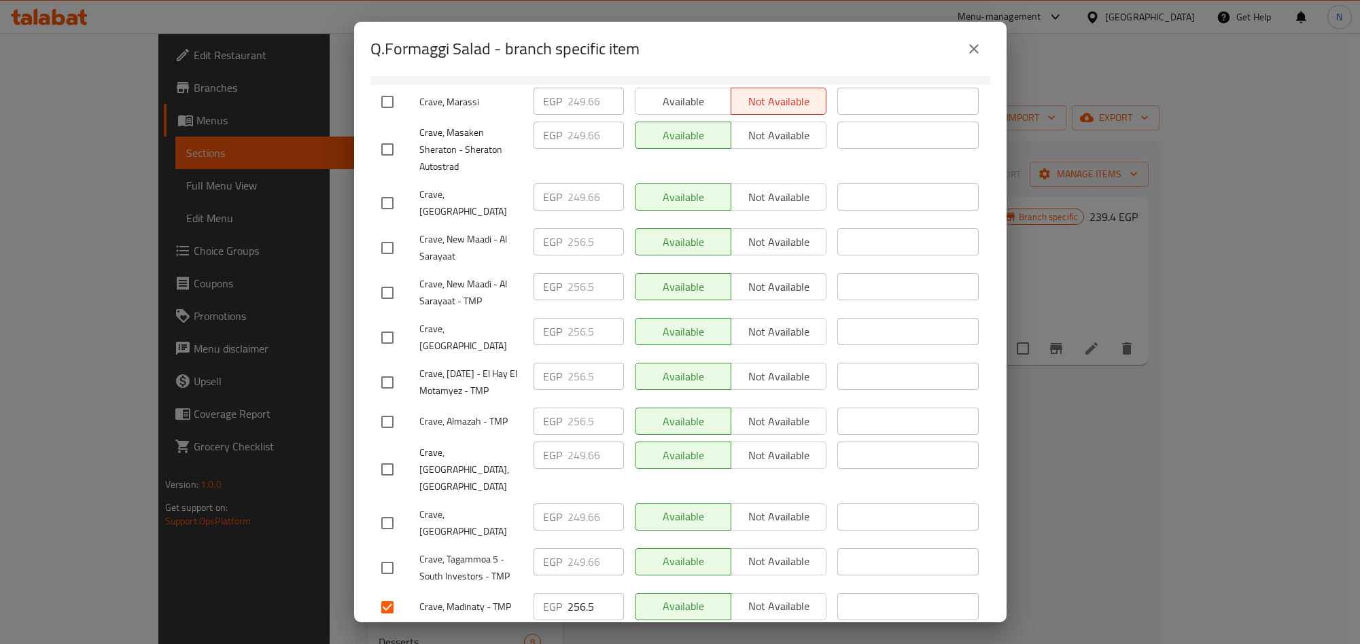
click at [387, 368] on input "checkbox" at bounding box center [387, 382] width 29 height 29
checkbox input "true"
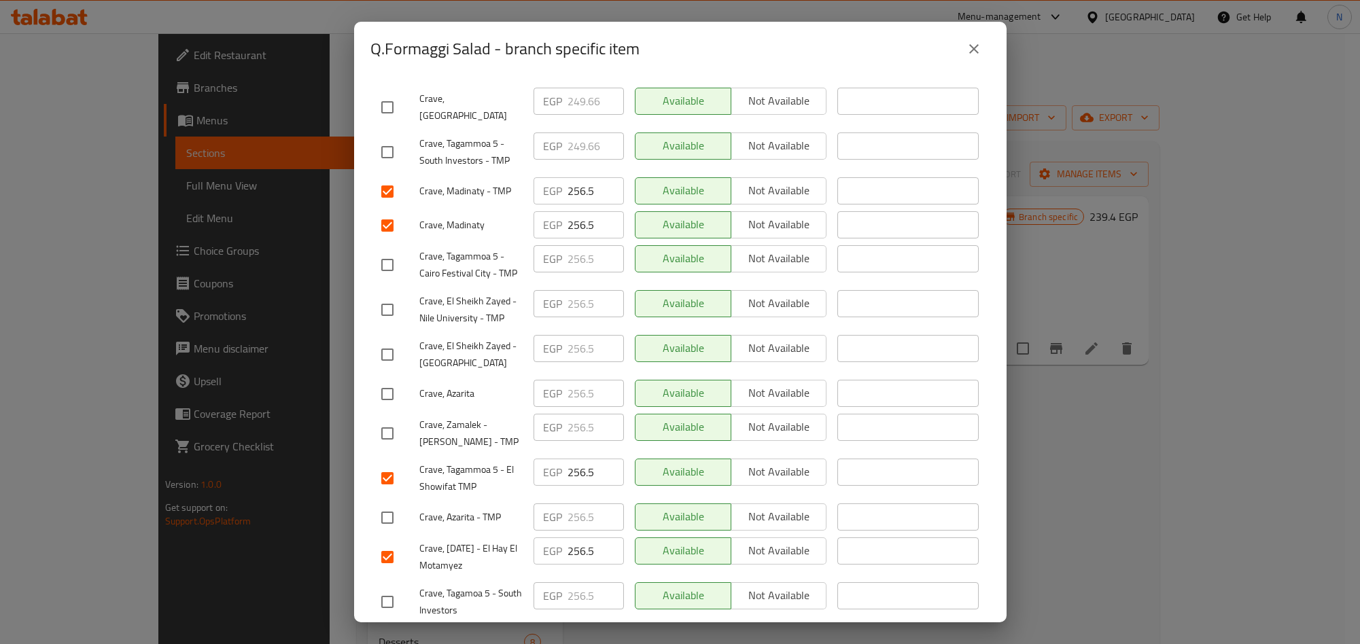
click at [382, 380] on input "checkbox" at bounding box center [387, 394] width 29 height 29
checkbox input "true"
click at [383, 504] on input "checkbox" at bounding box center [387, 518] width 29 height 29
checkbox input "true"
click at [383, 588] on input "checkbox" at bounding box center [387, 602] width 29 height 29
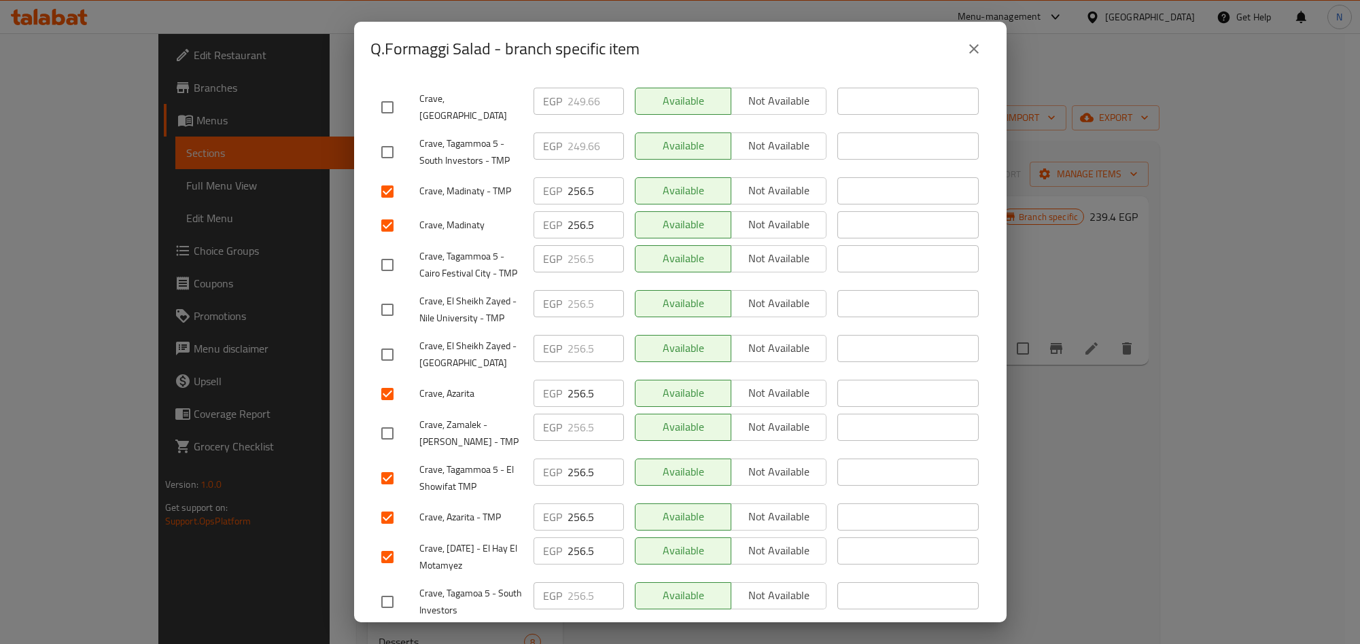
checkbox input "true"
click at [392, 251] on input "checkbox" at bounding box center [387, 265] width 29 height 29
checkbox input "true"
click at [402, 296] on div at bounding box center [400, 310] width 38 height 29
click at [396, 296] on input "checkbox" at bounding box center [387, 310] width 29 height 29
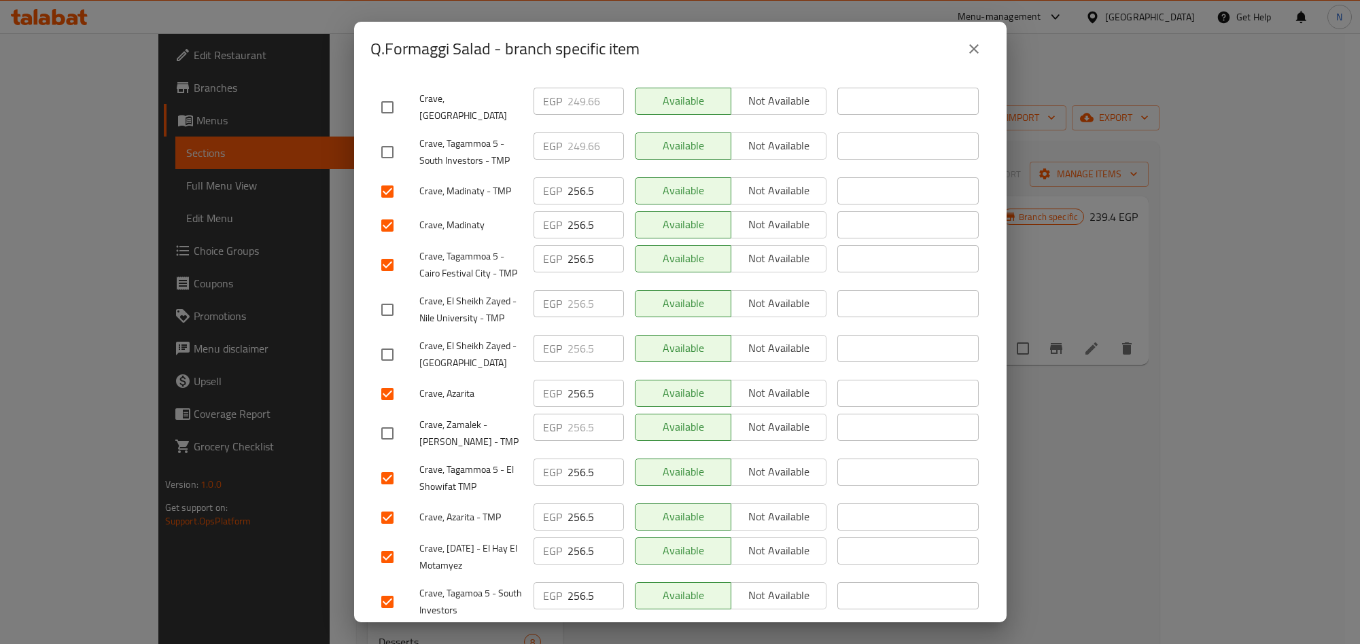
checkbox input "true"
click at [390, 341] on input "checkbox" at bounding box center [387, 355] width 29 height 29
checkbox input "true"
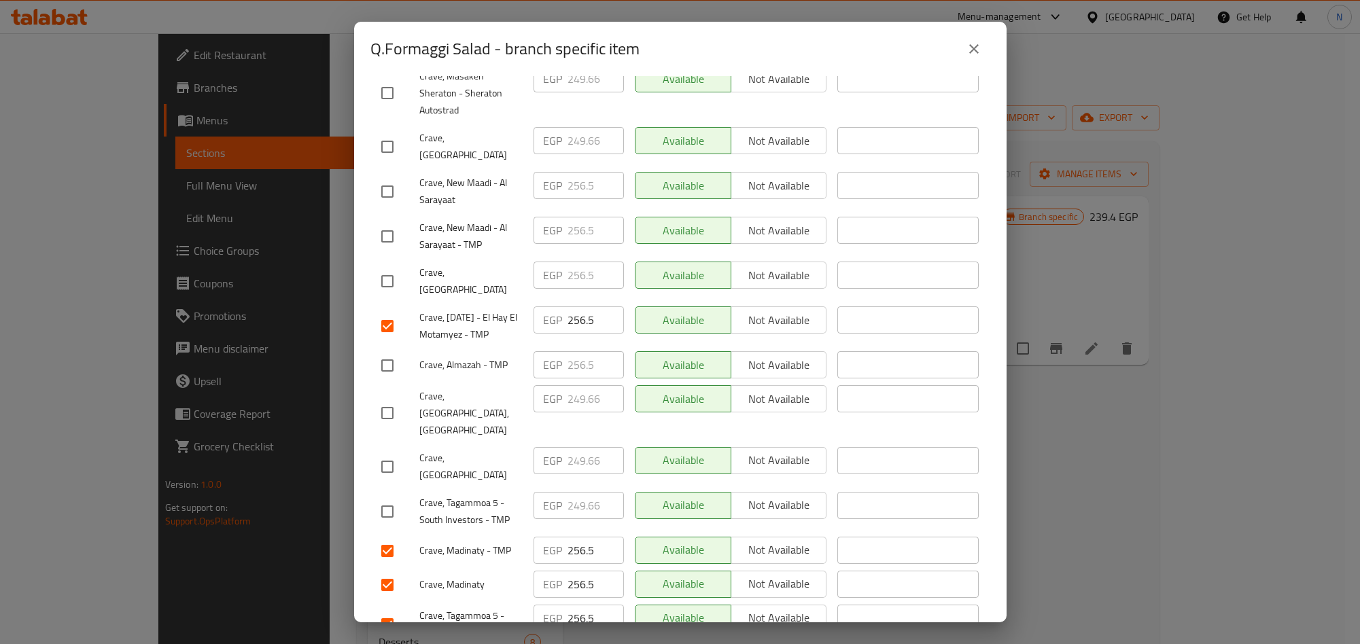
click at [379, 351] on input "checkbox" at bounding box center [387, 365] width 29 height 29
checkbox input "true"
click at [375, 267] on input "checkbox" at bounding box center [387, 281] width 29 height 29
checkbox input "true"
click at [385, 177] on input "checkbox" at bounding box center [387, 191] width 29 height 29
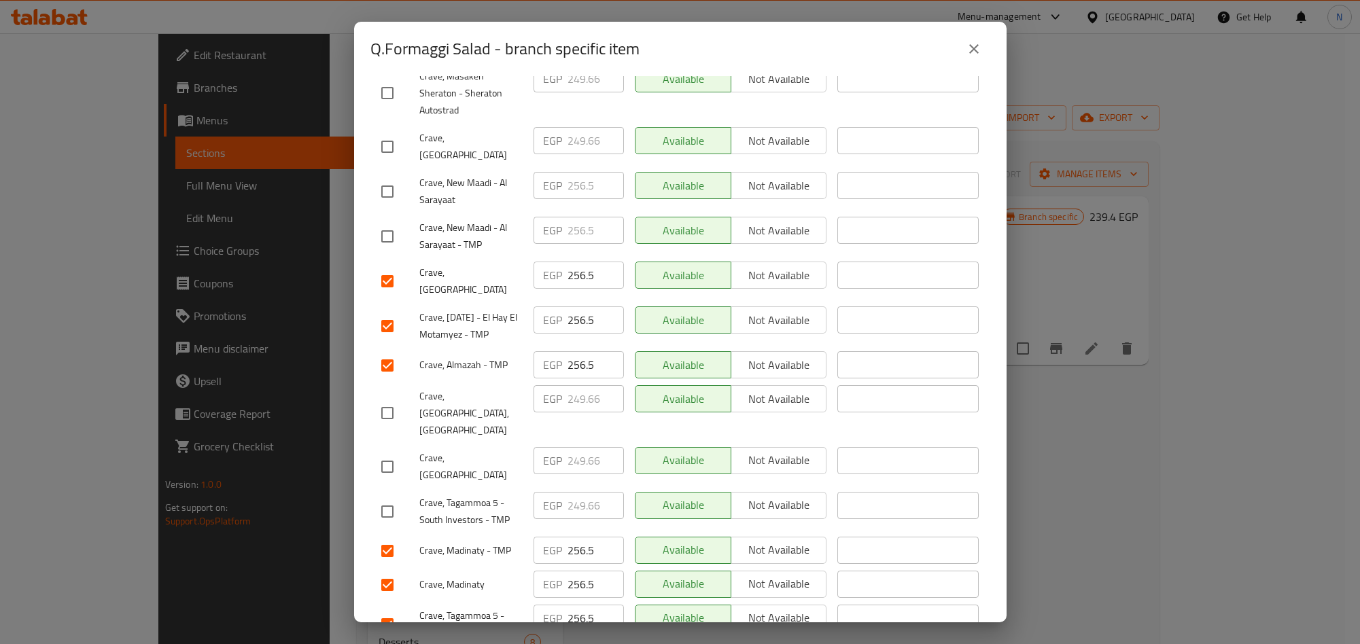
checkbox input "true"
click at [381, 222] on input "checkbox" at bounding box center [387, 236] width 29 height 29
checkbox input "true"
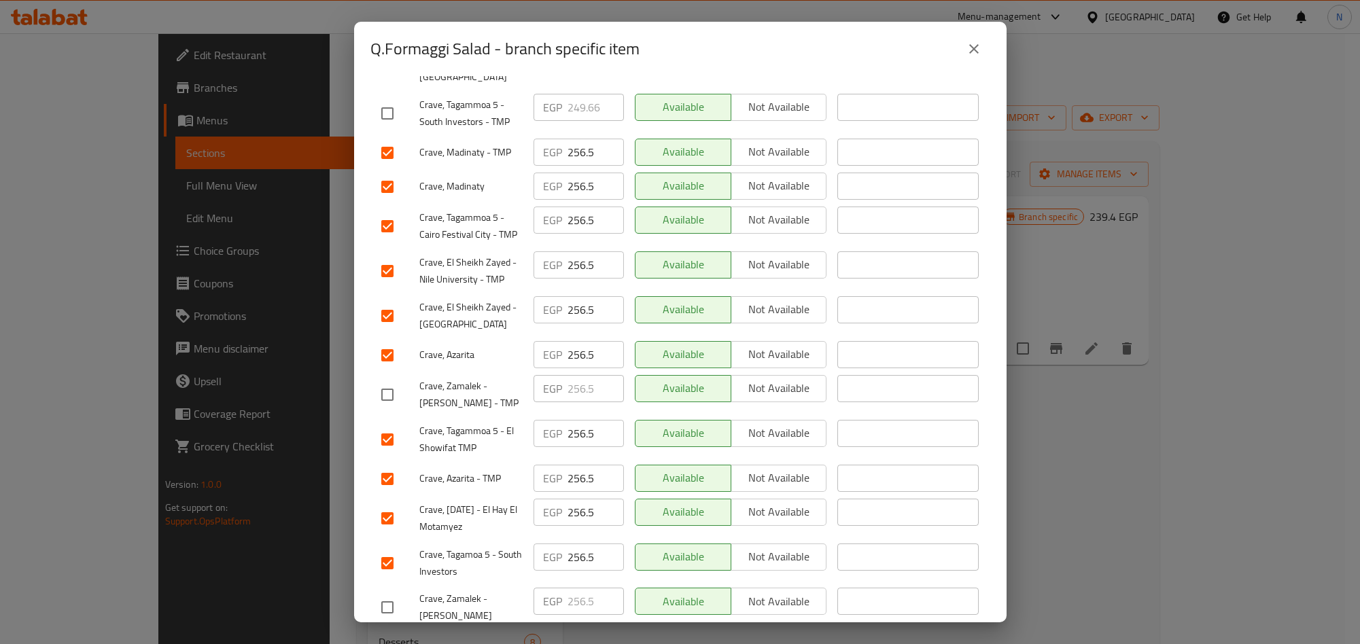
click at [381, 381] on input "checkbox" at bounding box center [387, 395] width 29 height 29
checkbox input "true"
click at [400, 593] on input "checkbox" at bounding box center [387, 607] width 29 height 29
checkbox input "true"
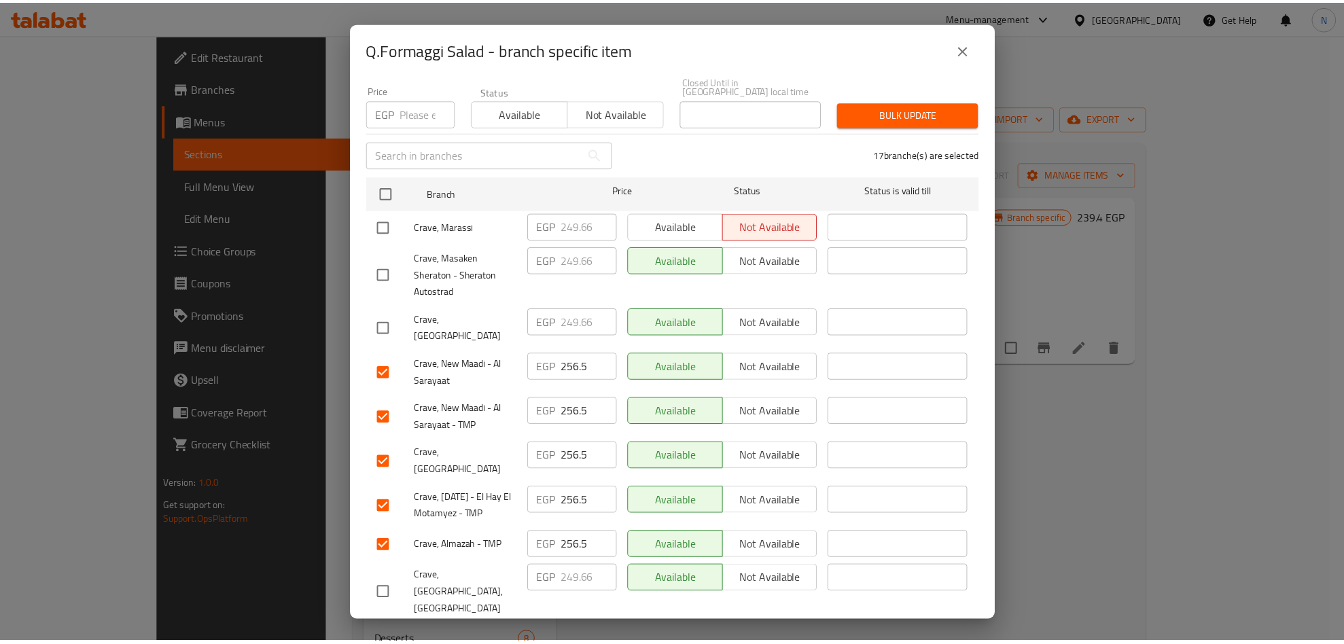
scroll to position [0, 0]
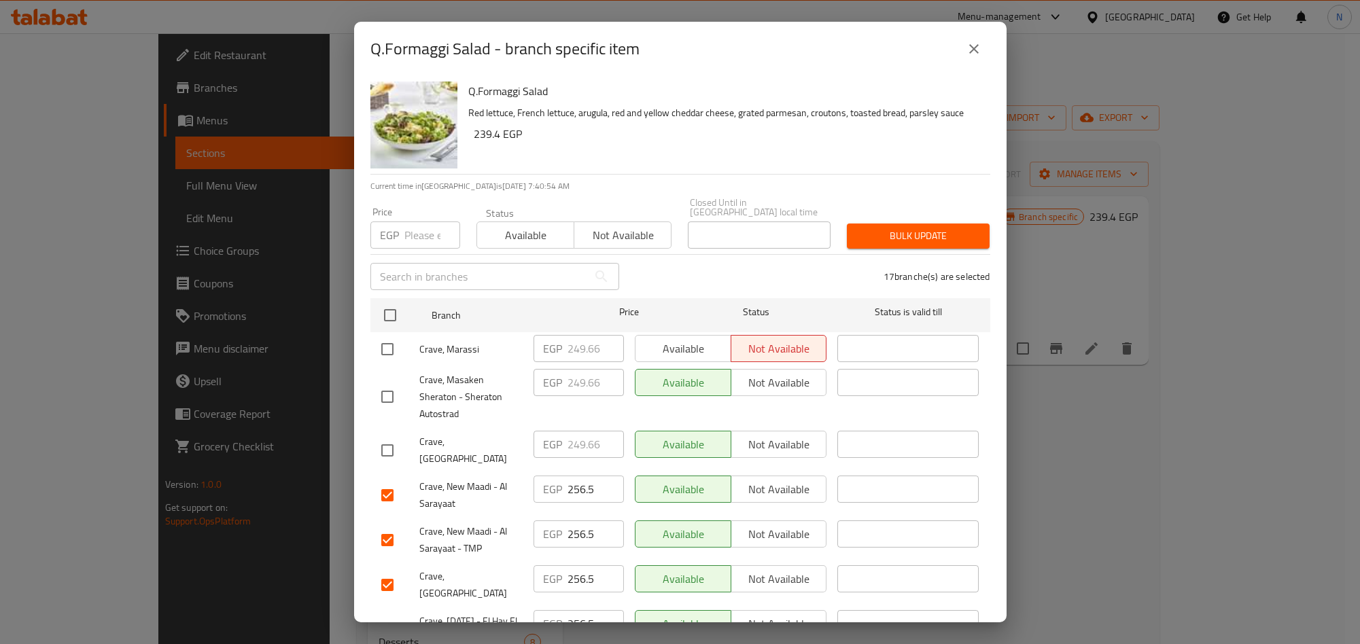
click at [952, 50] on div "Q.Formaggi Salad - branch specific item" at bounding box center [680, 49] width 620 height 33
click at [963, 50] on button "close" at bounding box center [974, 49] width 33 height 33
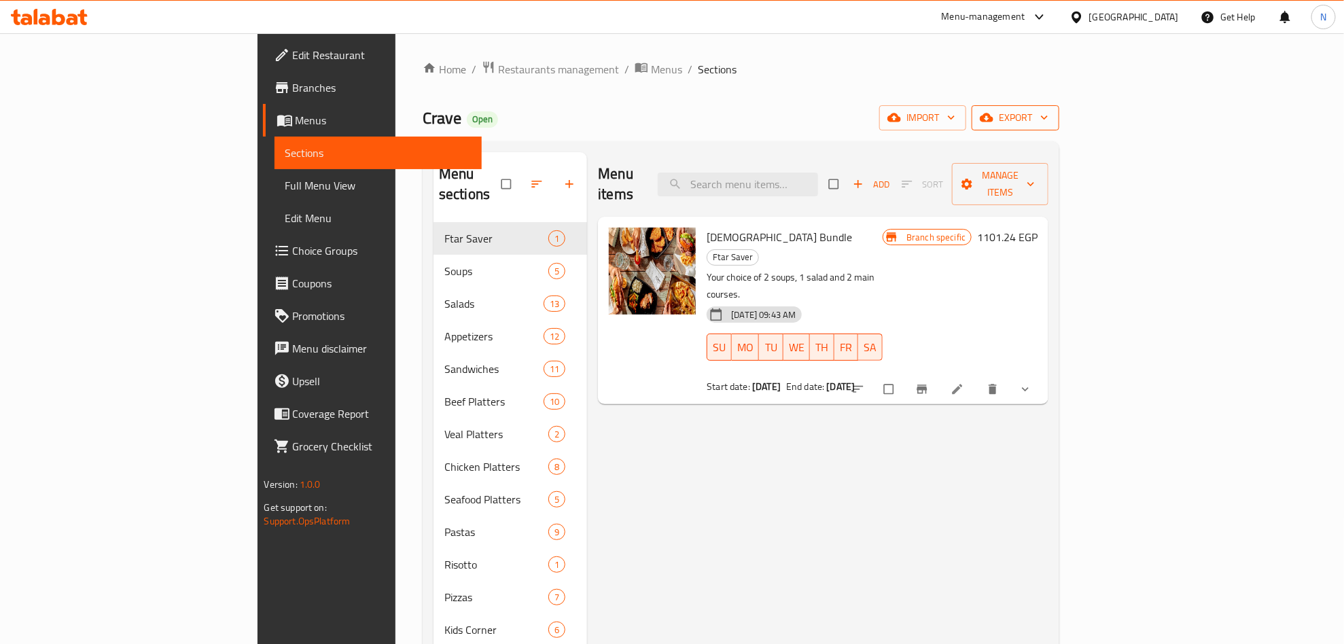
click at [1049, 124] on span "export" at bounding box center [1016, 117] width 66 height 17
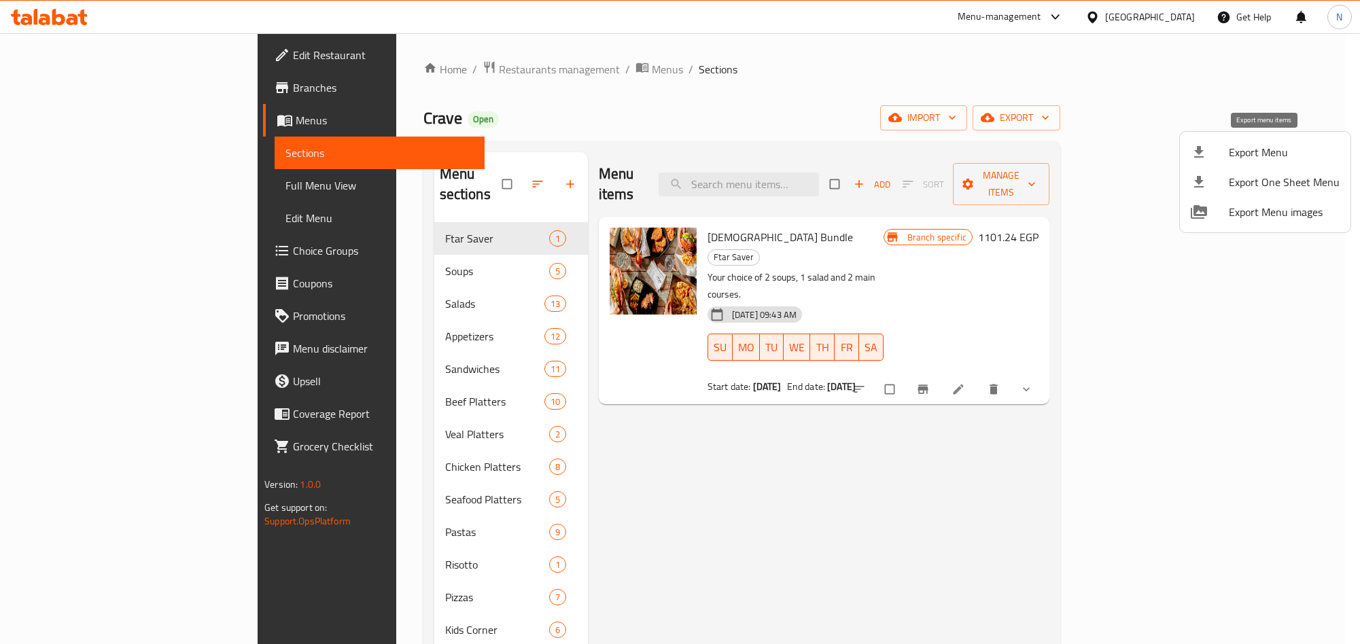
click at [1214, 151] on div at bounding box center [1210, 152] width 38 height 16
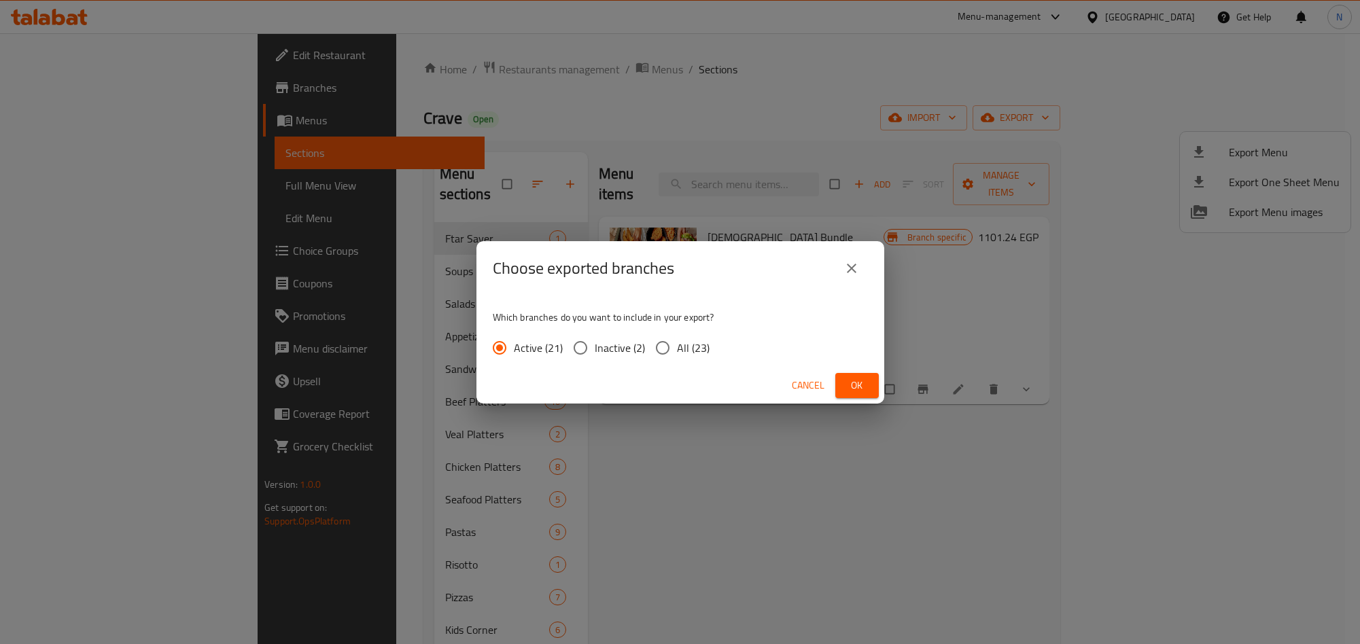
click at [690, 368] on div "Cancel Ok" at bounding box center [680, 386] width 408 height 36
click at [695, 360] on label "All (23)" at bounding box center [678, 348] width 61 height 29
click at [677, 360] on input "All (23)" at bounding box center [662, 348] width 29 height 29
radio input "true"
click at [856, 377] on span "Ok" at bounding box center [857, 385] width 22 height 17
